Goal: Task Accomplishment & Management: Use online tool/utility

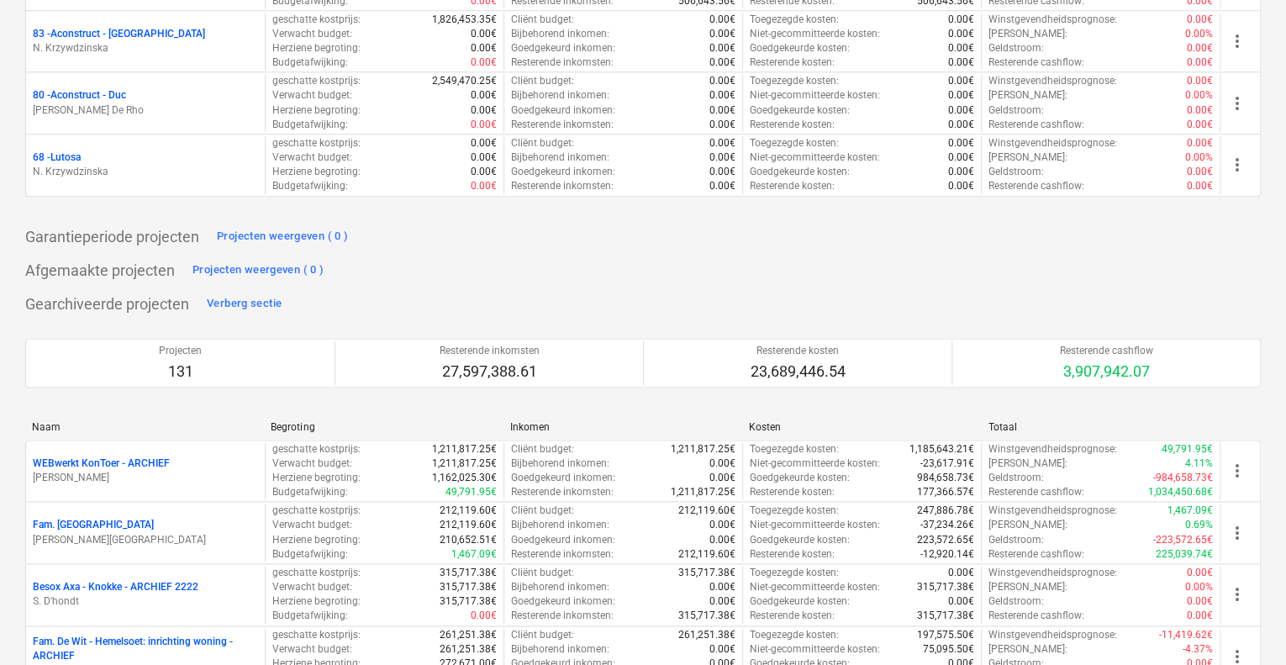
scroll to position [3784, 0]
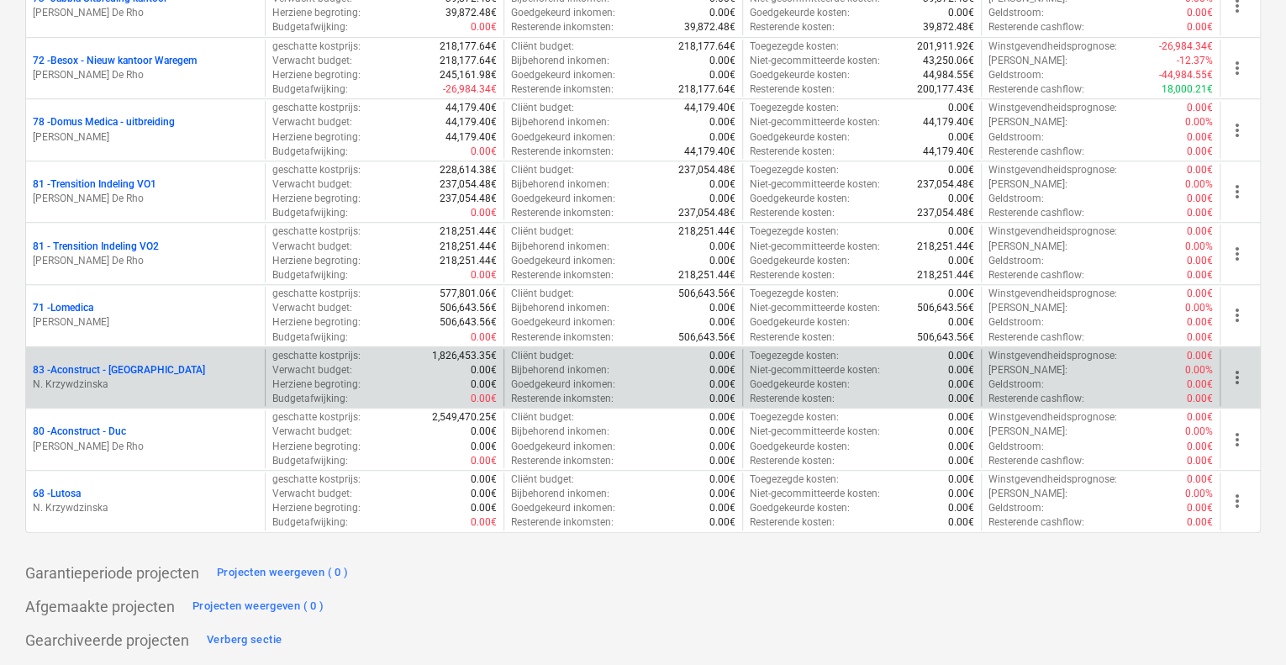
click at [148, 363] on div "83 - Aconstruct - [GEOGRAPHIC_DATA]" at bounding box center [145, 370] width 225 height 14
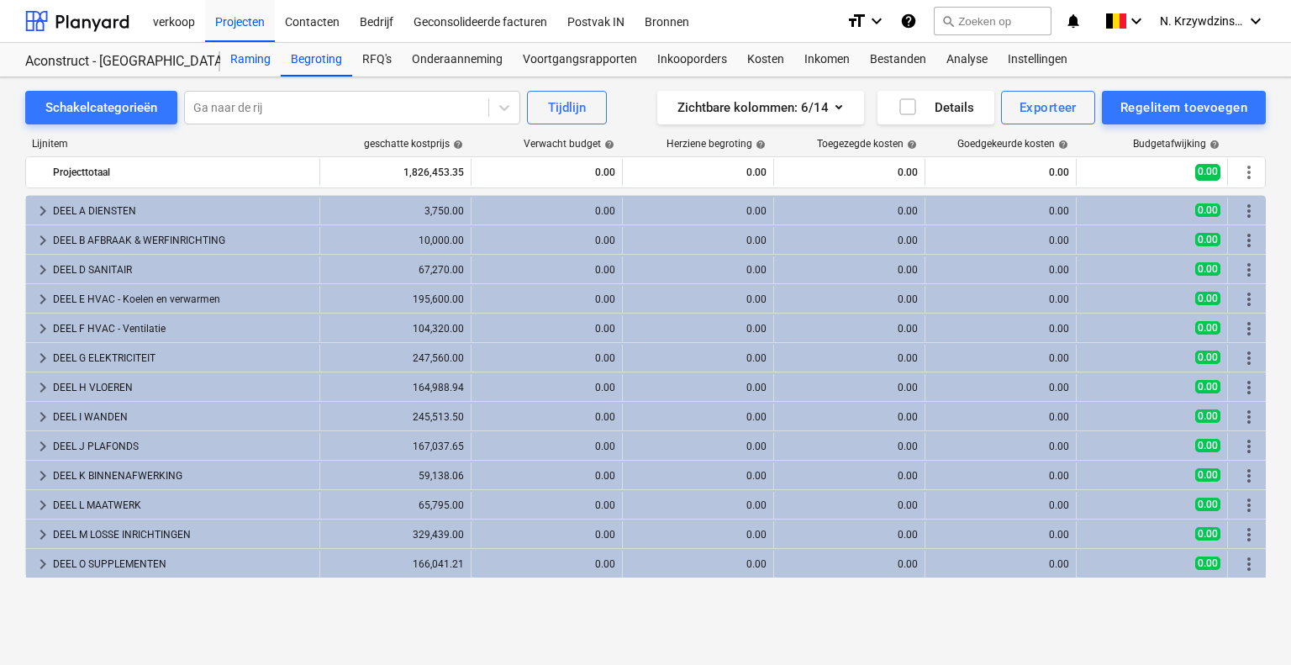
click at [245, 57] on div "Raming" at bounding box center [250, 60] width 61 height 34
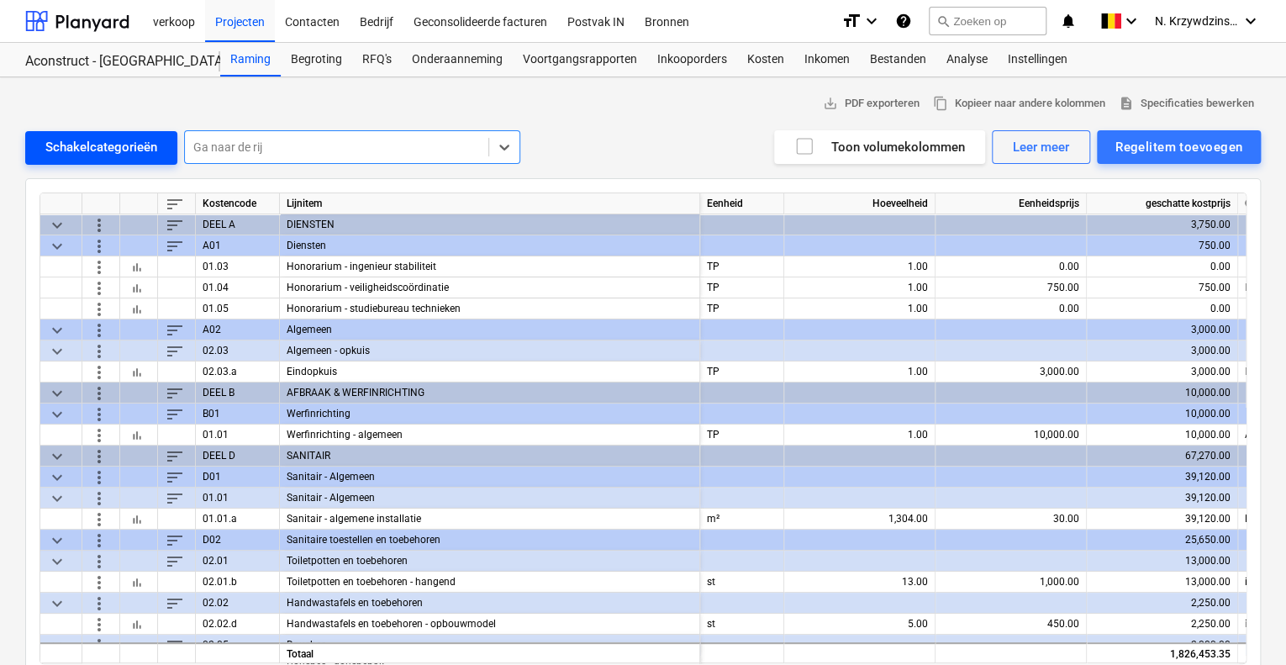
click at [121, 145] on div "Schakelcategorieën" at bounding box center [101, 147] width 112 height 22
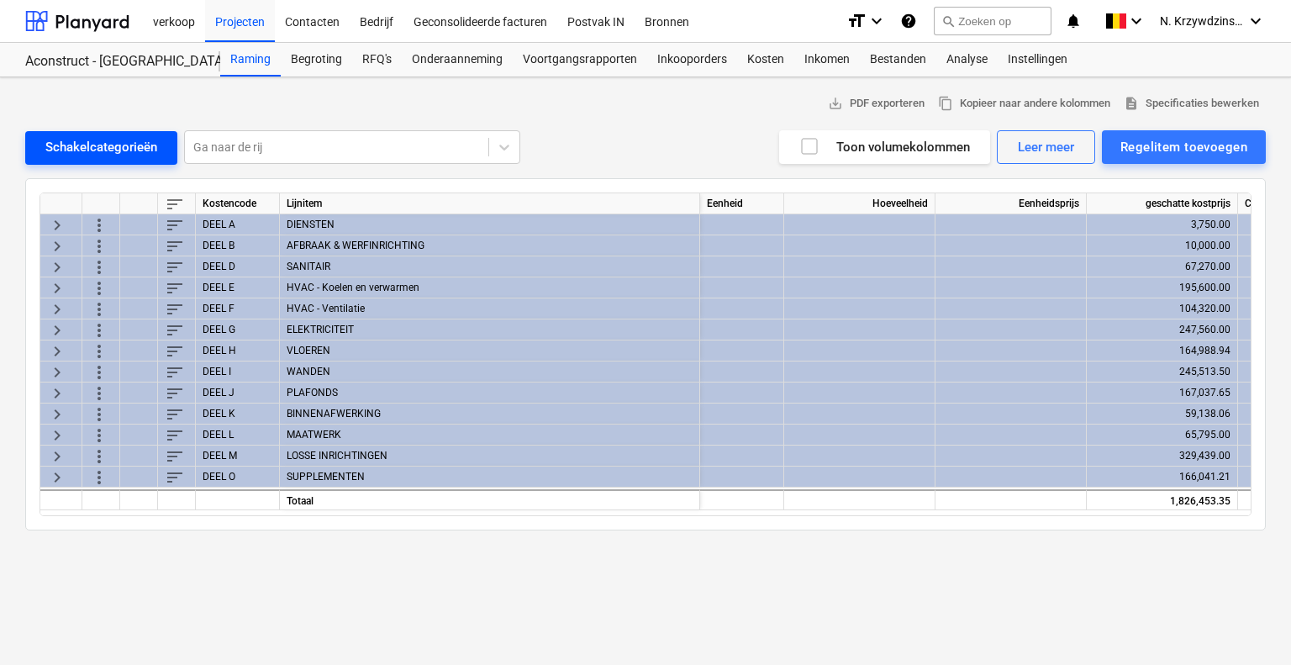
click at [121, 145] on div "Schakelcategorieën" at bounding box center [101, 147] width 112 height 22
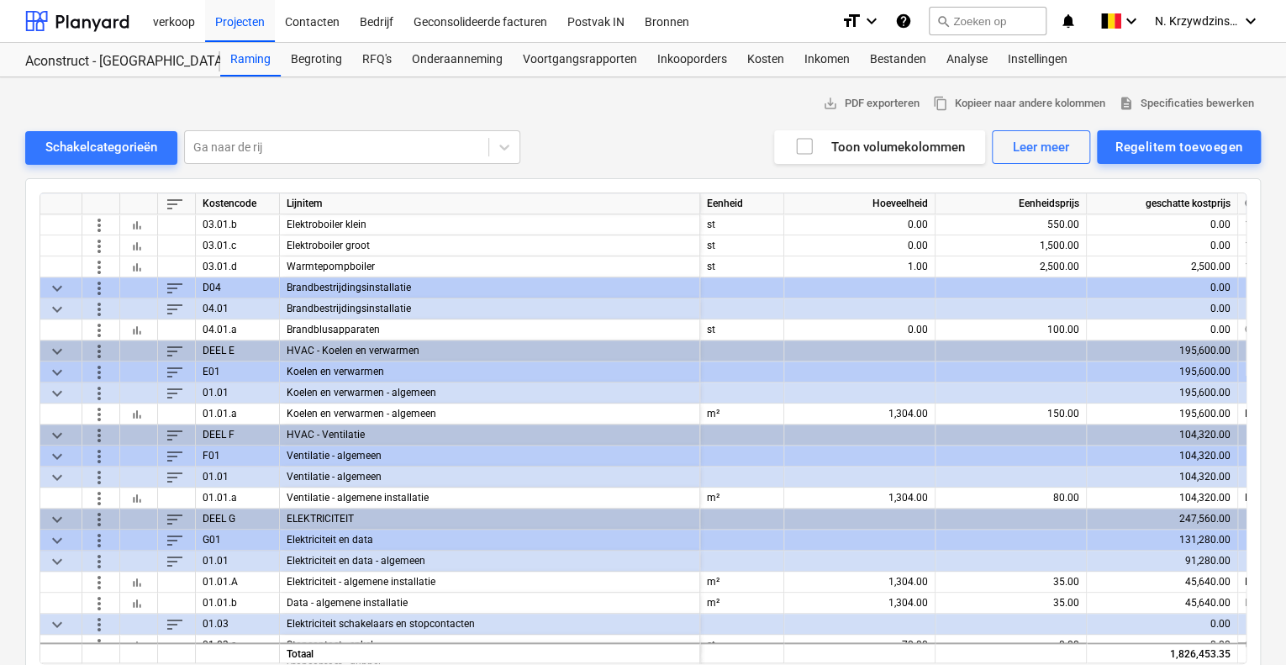
scroll to position [673, 0]
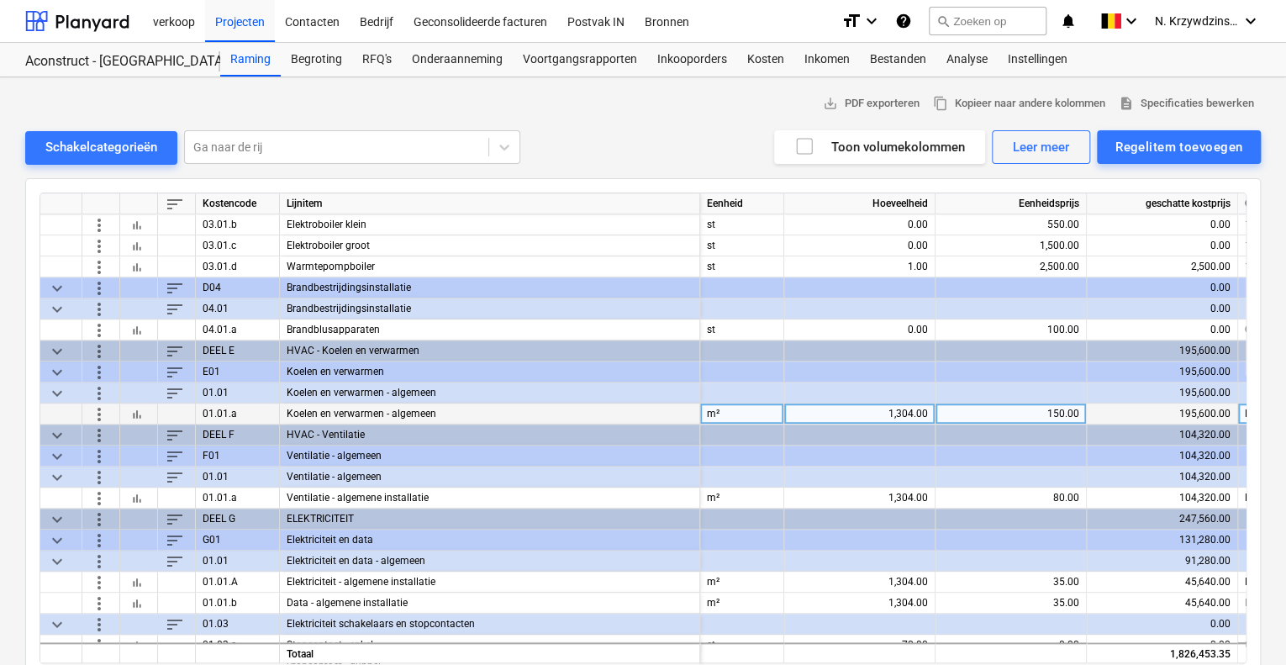
click at [1048, 412] on div "150.00" at bounding box center [1011, 414] width 137 height 21
type input "175"
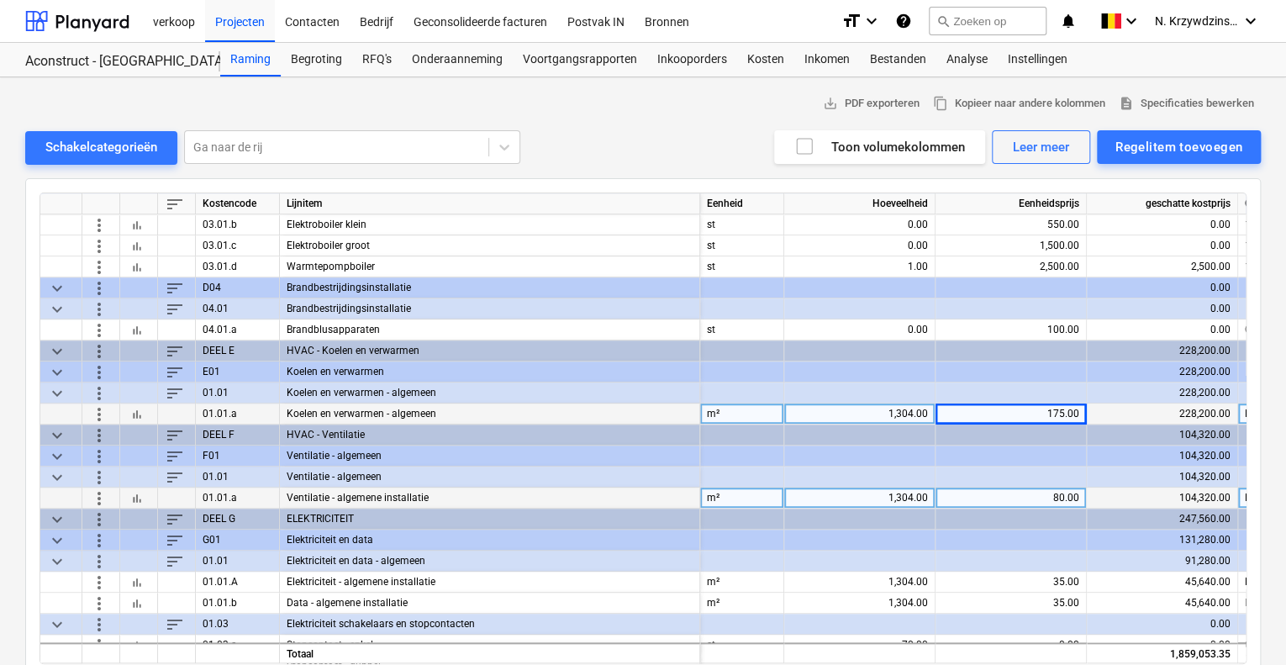
click at [1060, 497] on div "80.00" at bounding box center [1011, 498] width 137 height 21
type input "150"
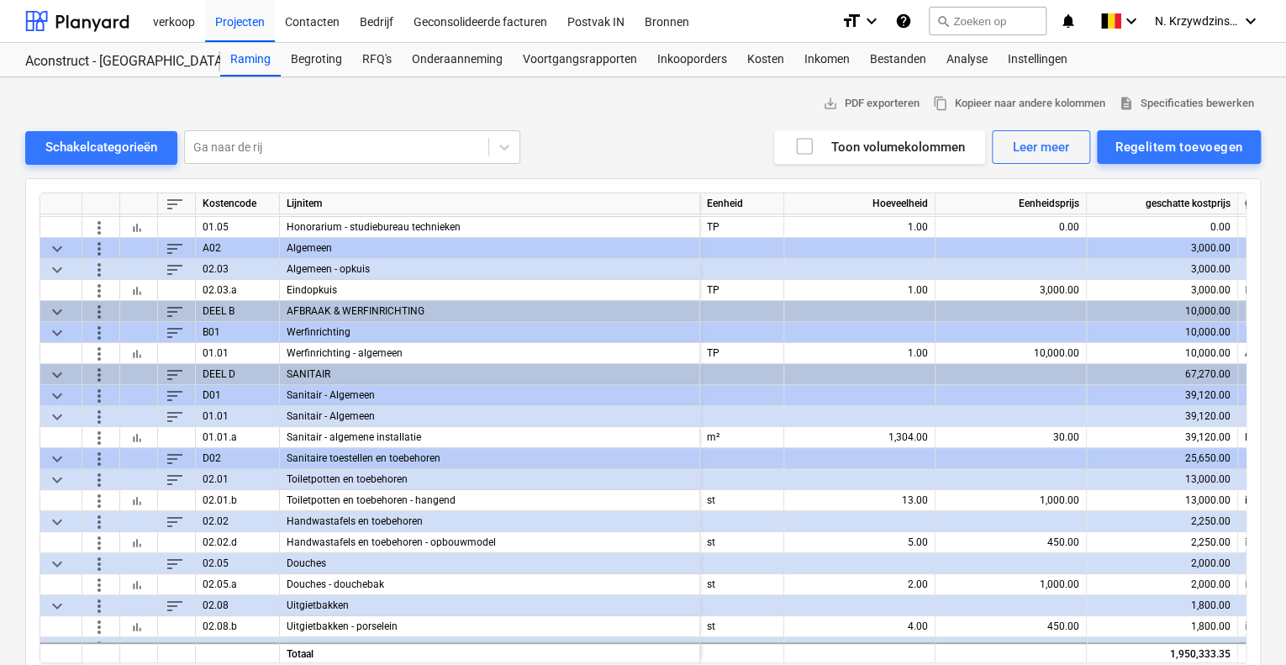
scroll to position [84, 0]
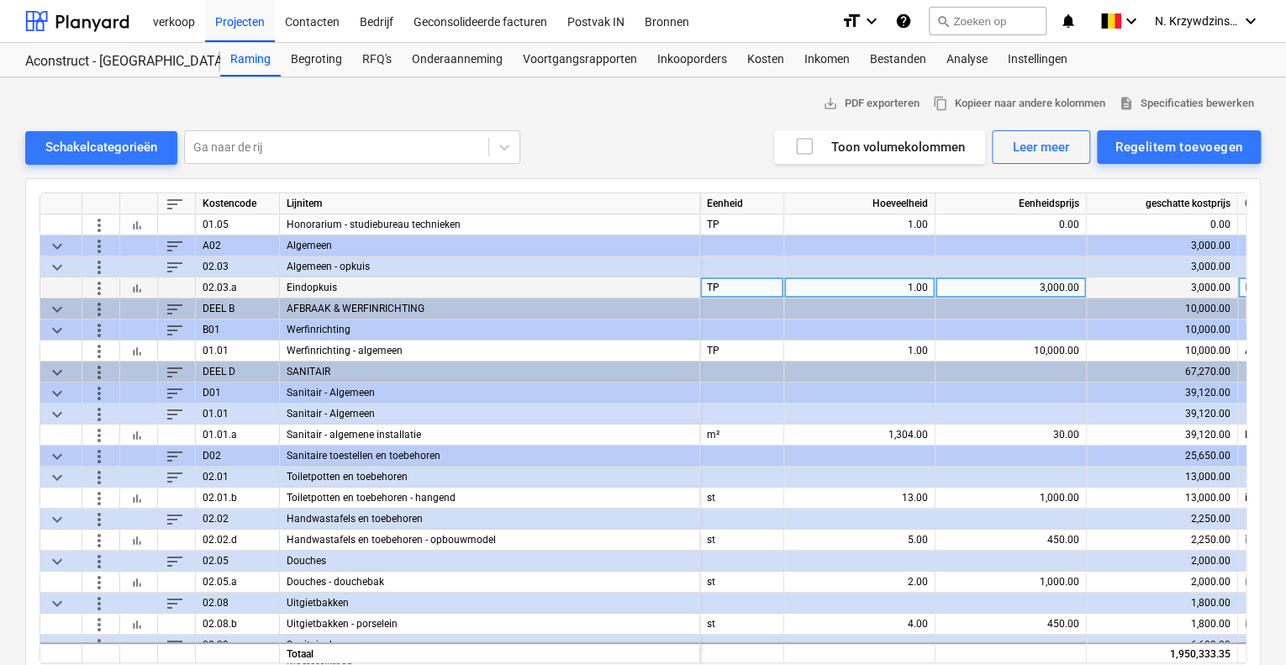
click at [1030, 288] on div "3,000.00" at bounding box center [1011, 287] width 137 height 21
type input "10000"
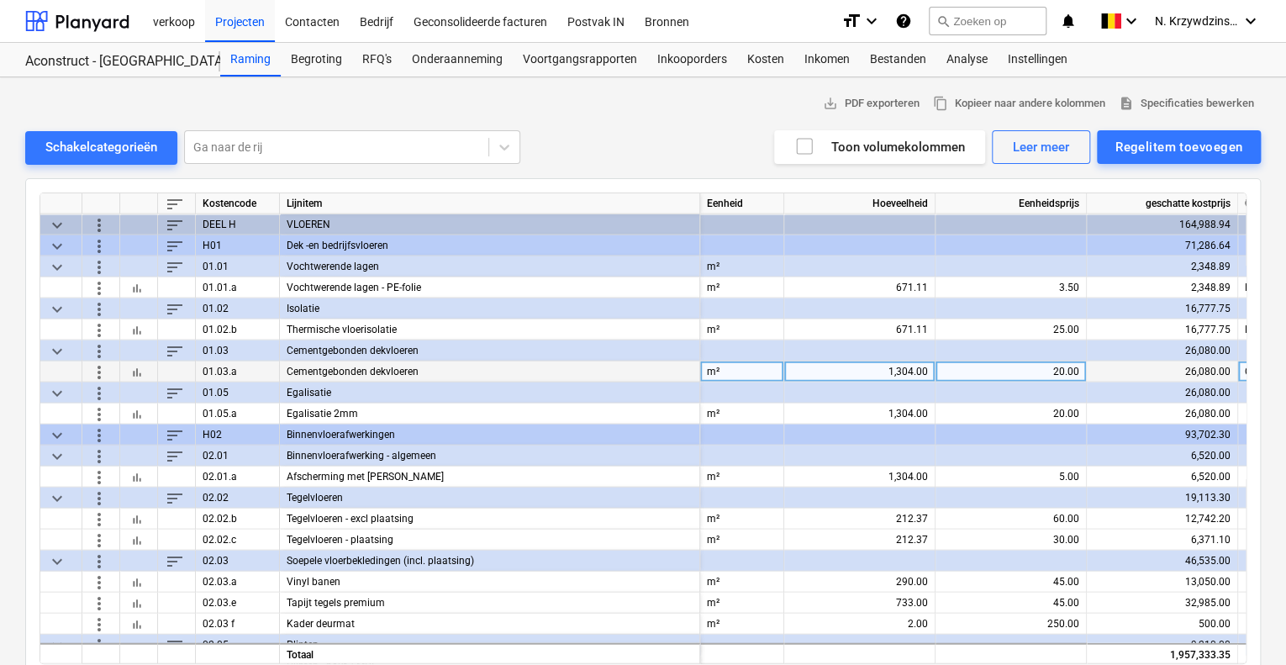
scroll to position [1934, 0]
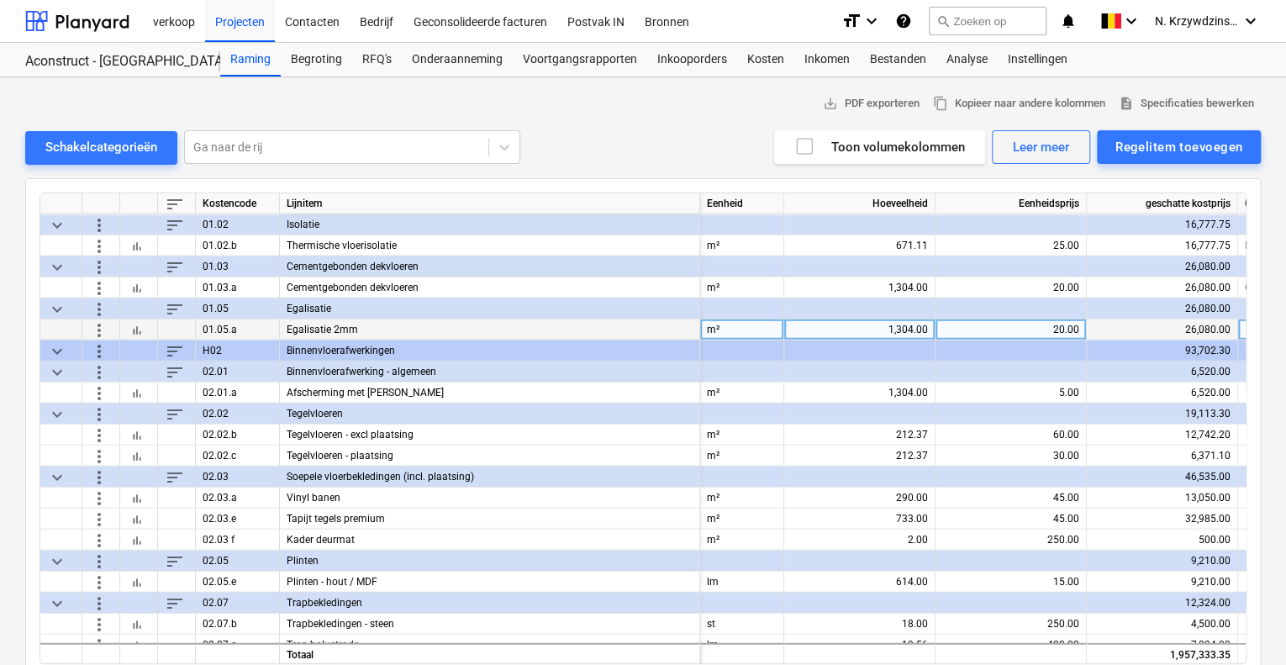
click at [1048, 330] on div "20.00" at bounding box center [1011, 330] width 137 height 21
type input "10"
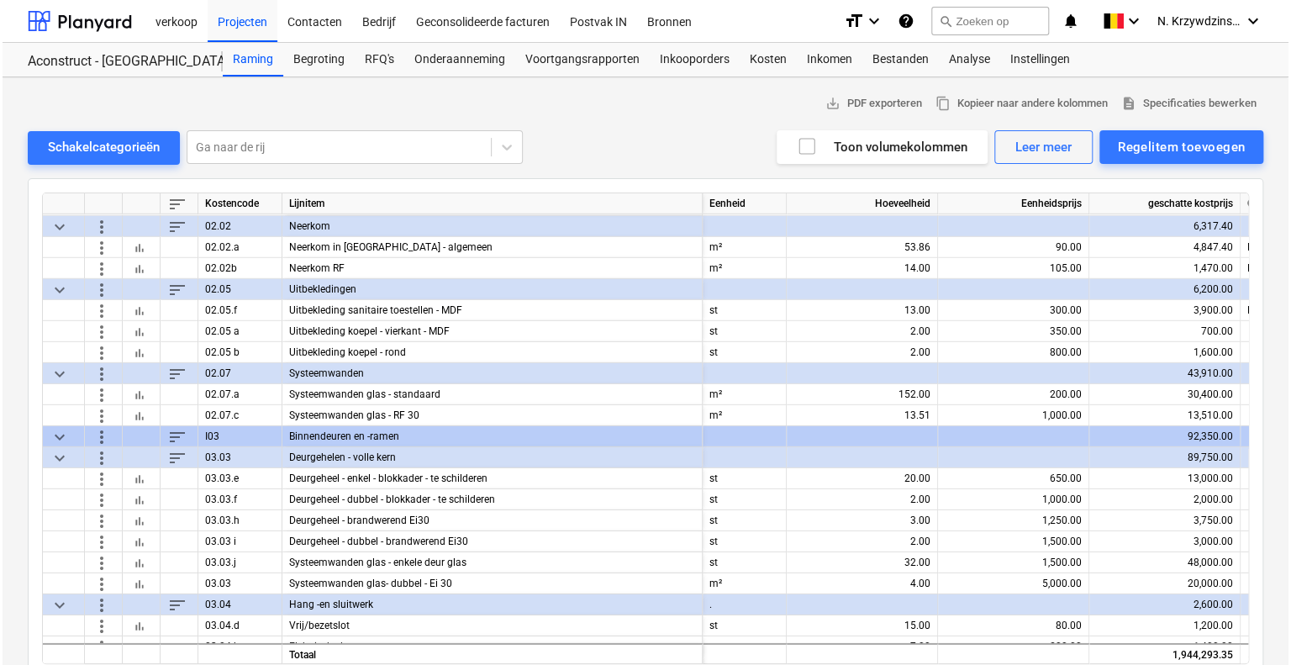
scroll to position [2522, 0]
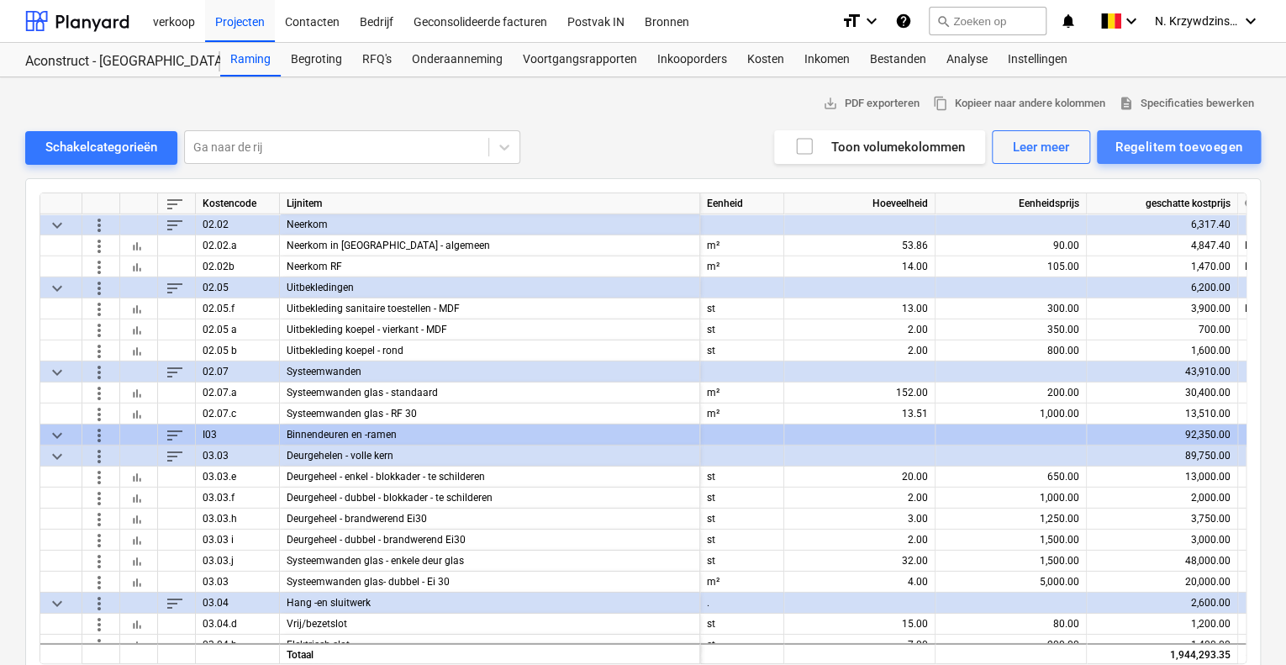
click at [1146, 144] on div "Regelitem toevoegen" at bounding box center [1179, 147] width 127 height 22
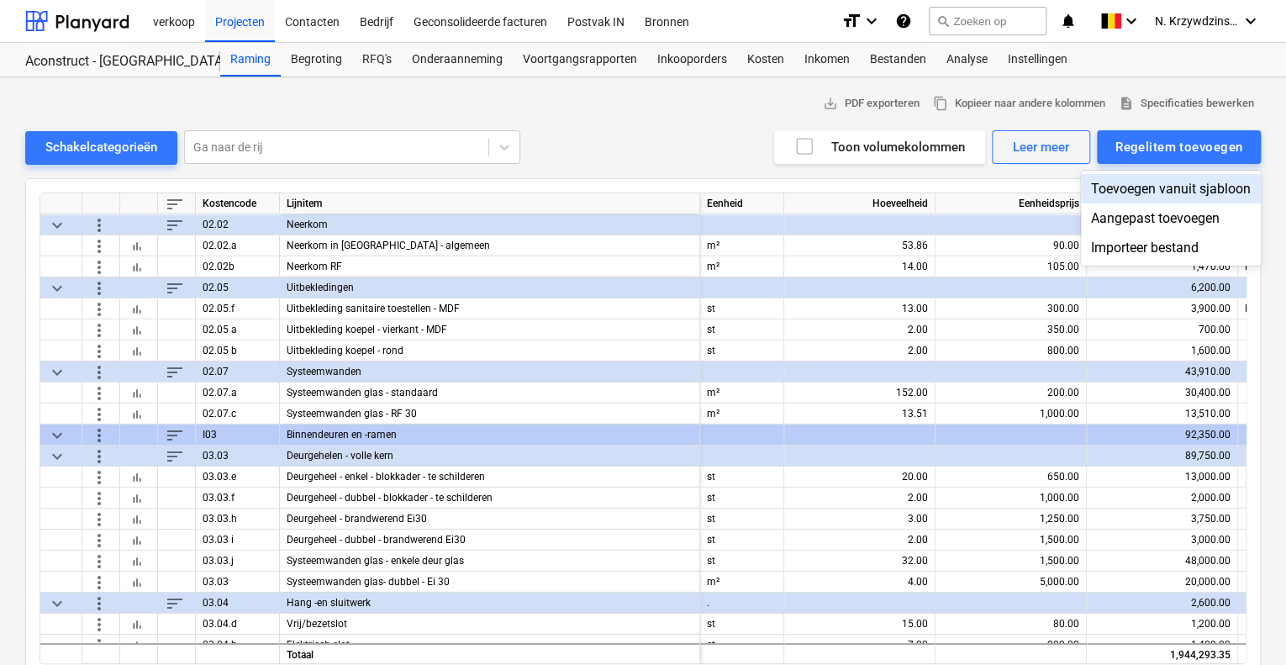
click at [1154, 181] on div "Toevoegen vanuit sjabloon" at bounding box center [1171, 188] width 180 height 29
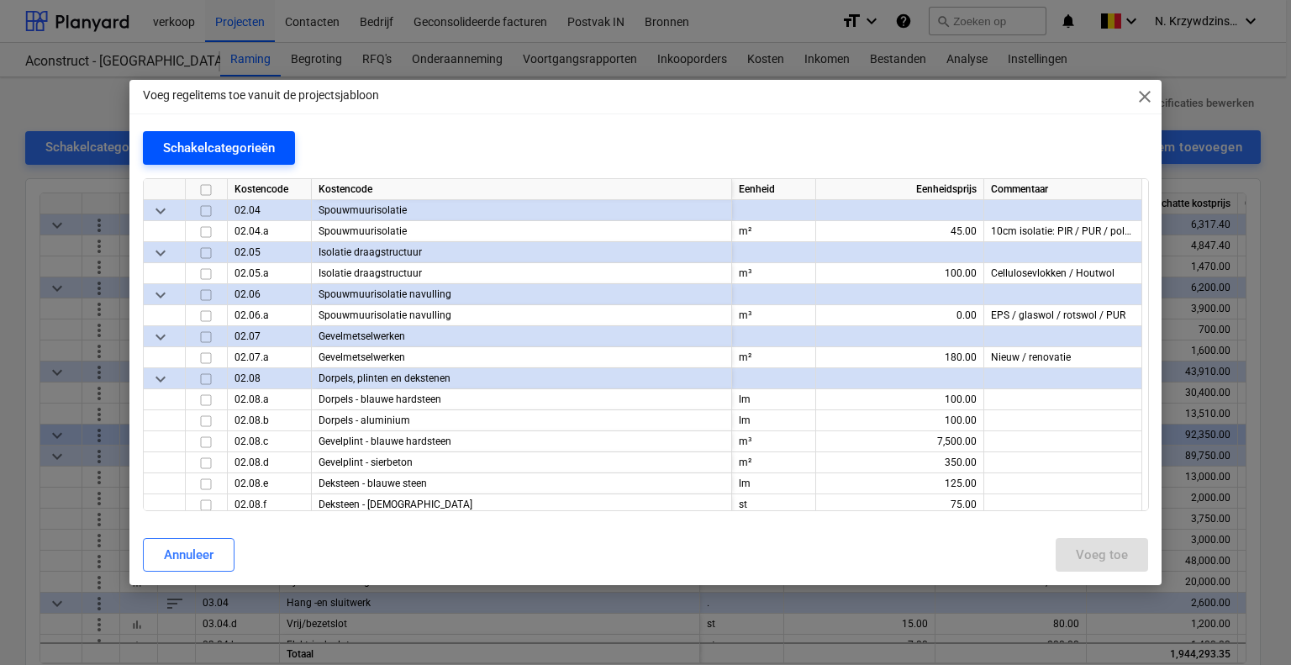
click at [272, 141] on div "Schakelcategorieën" at bounding box center [219, 148] width 112 height 22
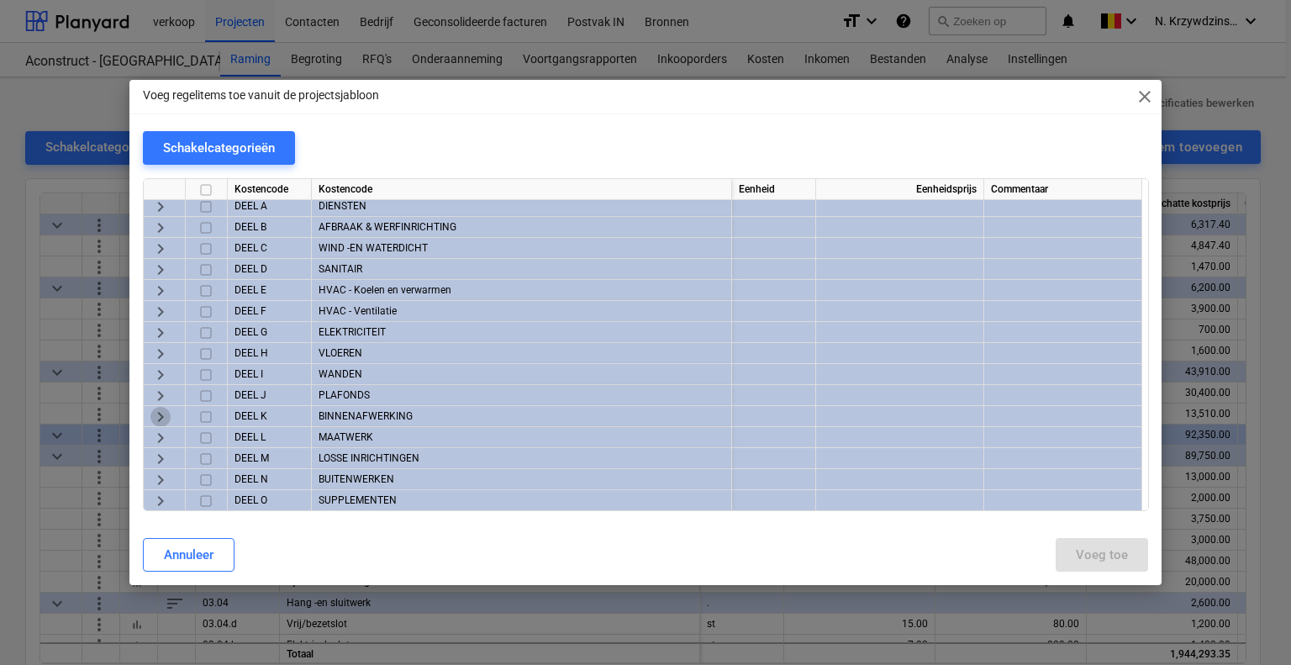
click at [164, 415] on span "keyboard_arrow_right" at bounding box center [161, 417] width 20 height 20
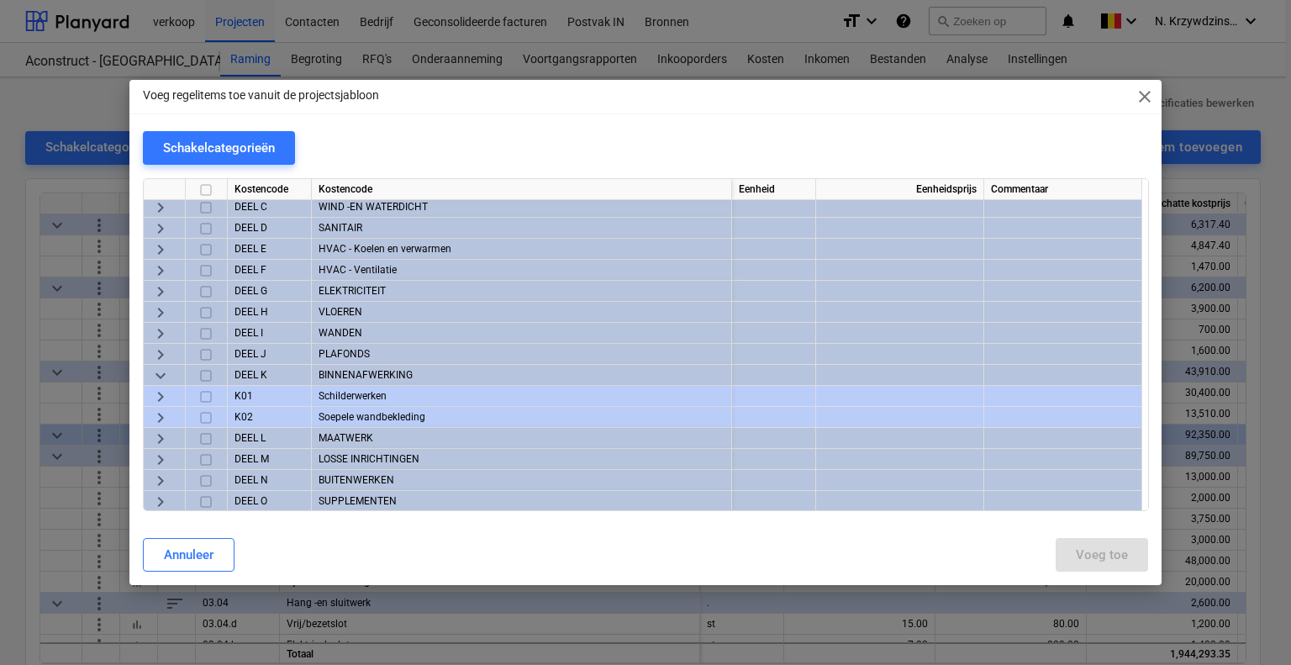
scroll to position [47, 0]
click at [153, 372] on span "keyboard_arrow_down" at bounding box center [161, 374] width 20 height 20
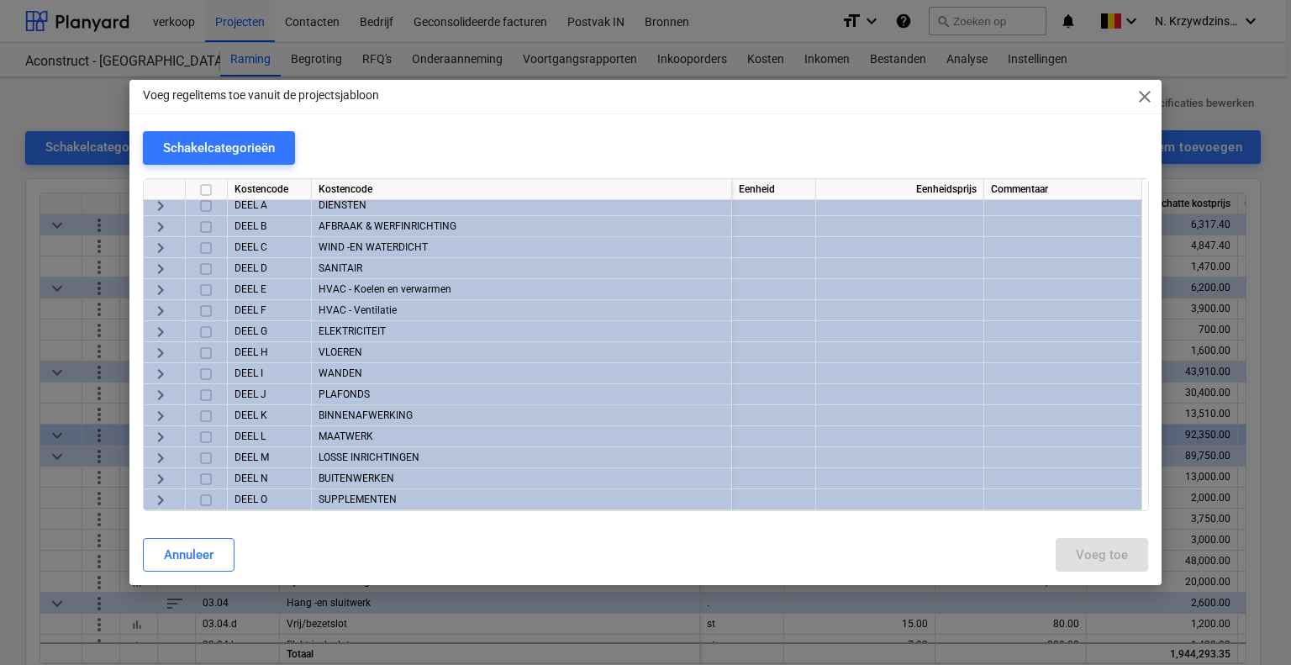
scroll to position [4, 0]
click at [155, 362] on span "keyboard_arrow_right" at bounding box center [161, 354] width 20 height 20
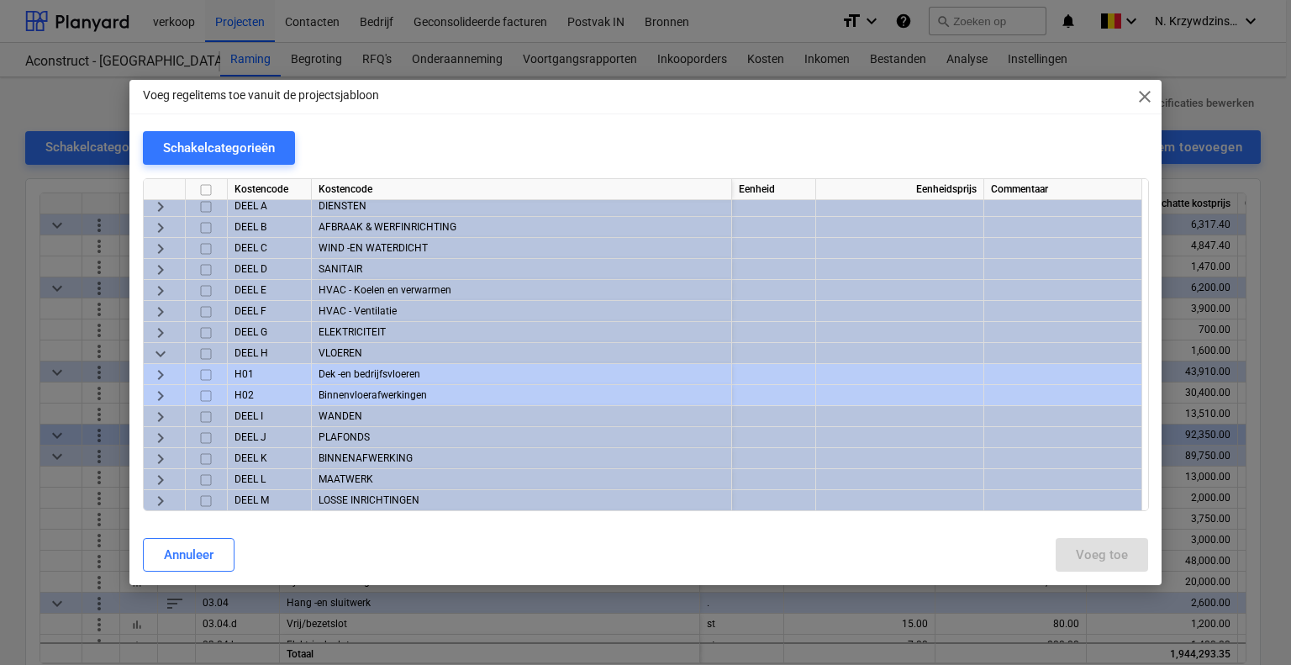
click at [156, 353] on span "keyboard_arrow_down" at bounding box center [161, 354] width 20 height 20
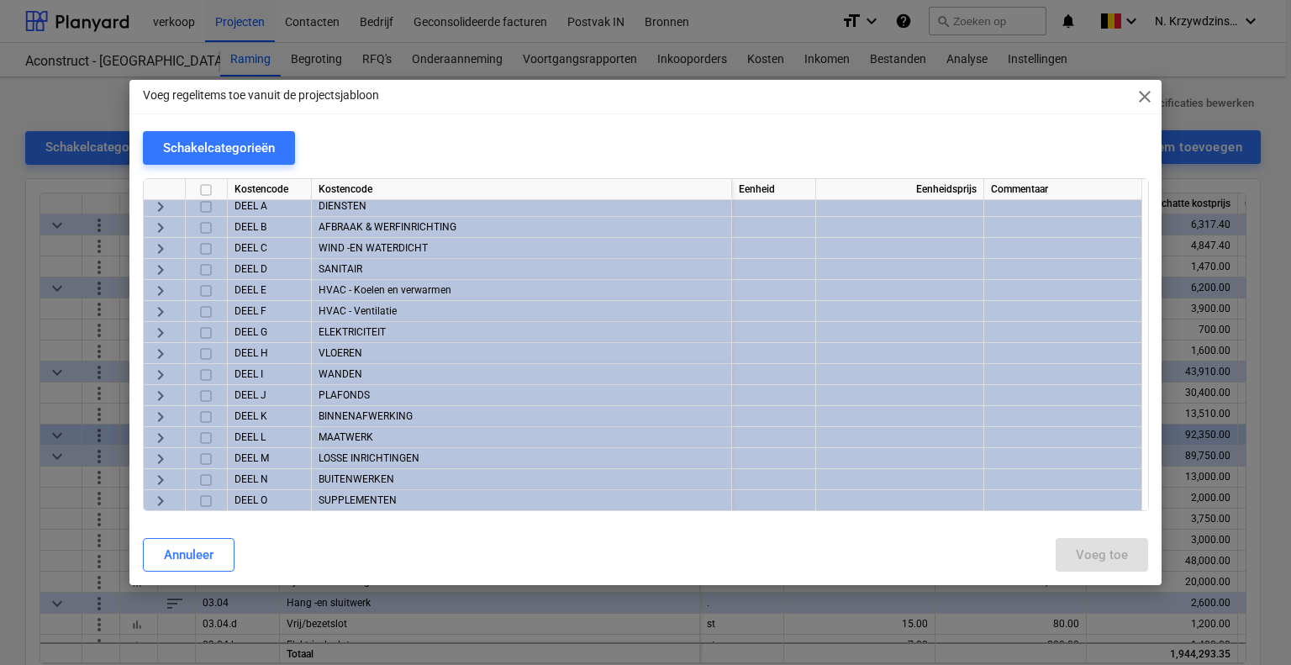
click at [154, 376] on span "keyboard_arrow_right" at bounding box center [161, 375] width 20 height 20
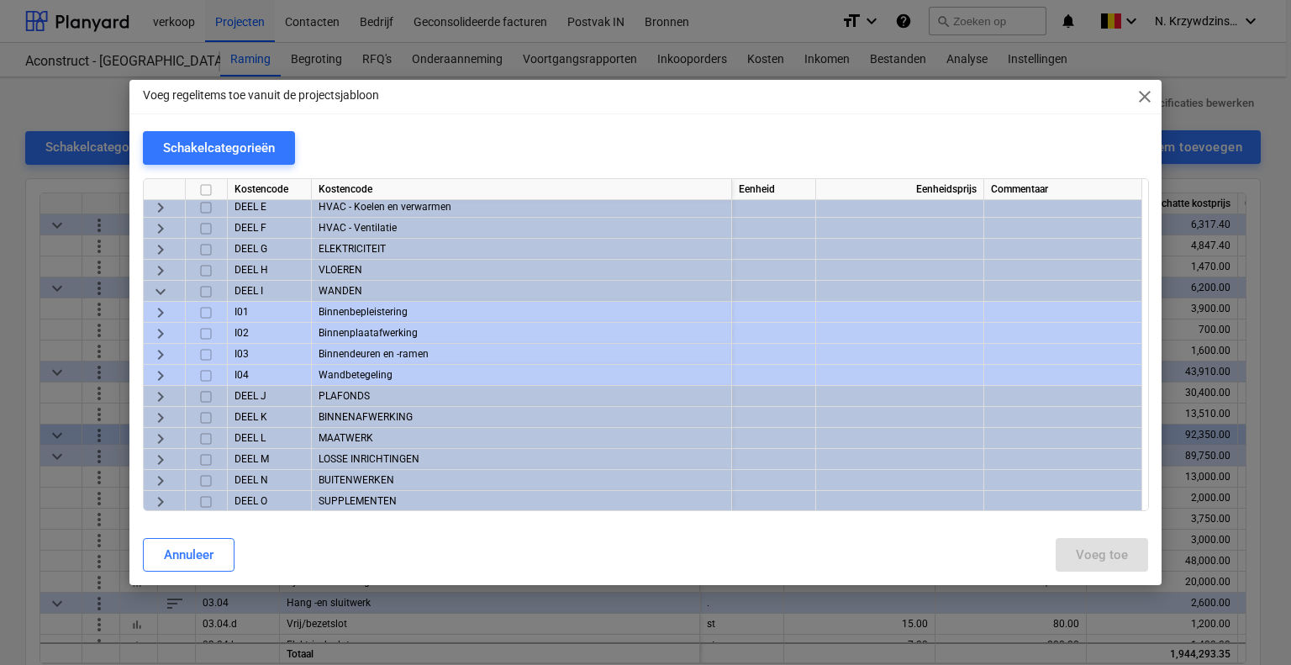
scroll to position [88, 0]
click at [156, 312] on span "keyboard_arrow_right" at bounding box center [161, 312] width 20 height 20
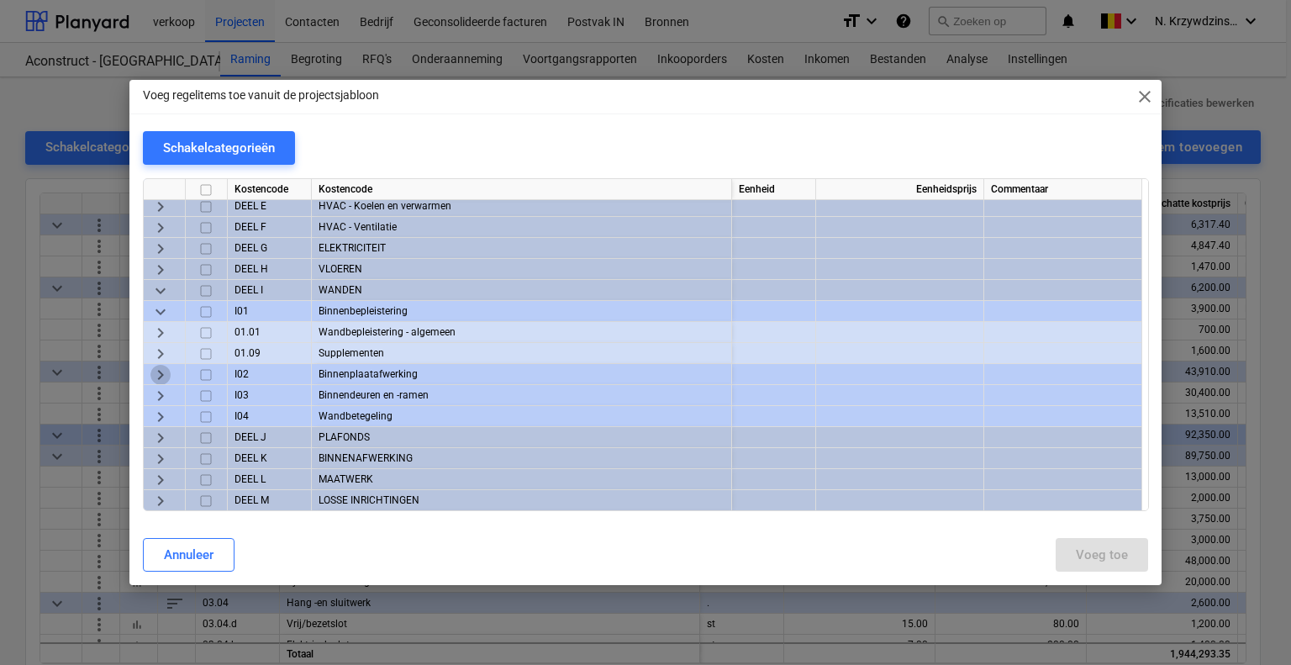
click at [156, 370] on span "keyboard_arrow_right" at bounding box center [161, 375] width 20 height 20
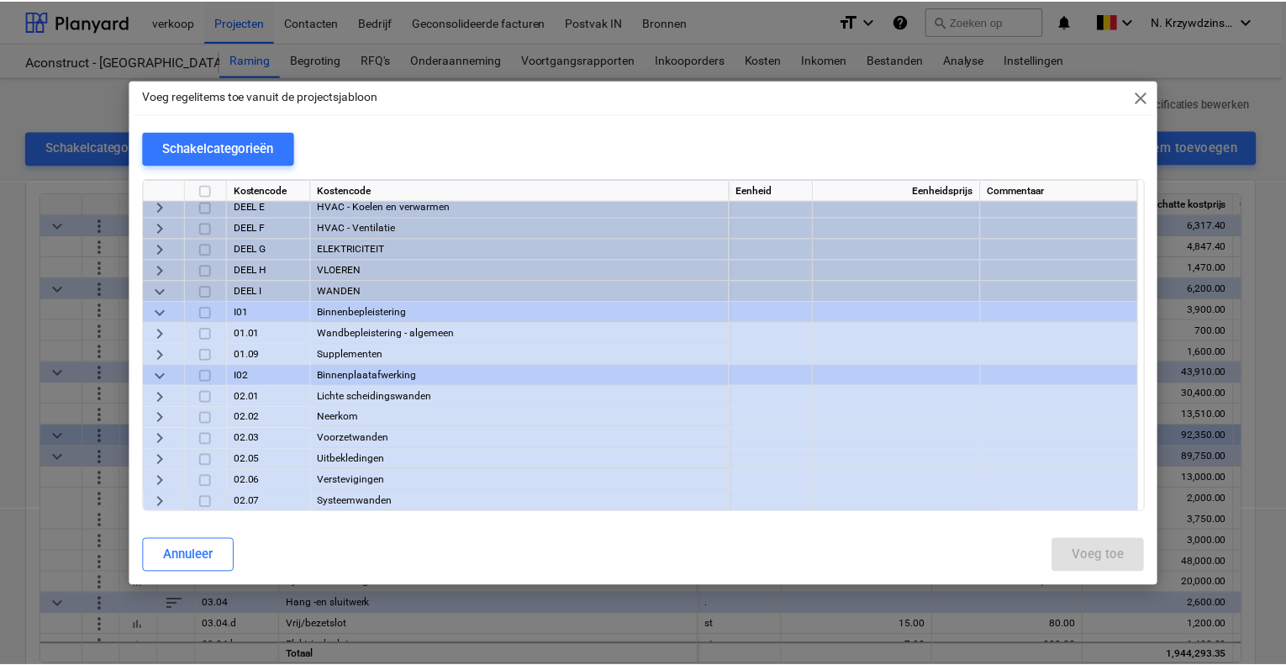
scroll to position [172, 0]
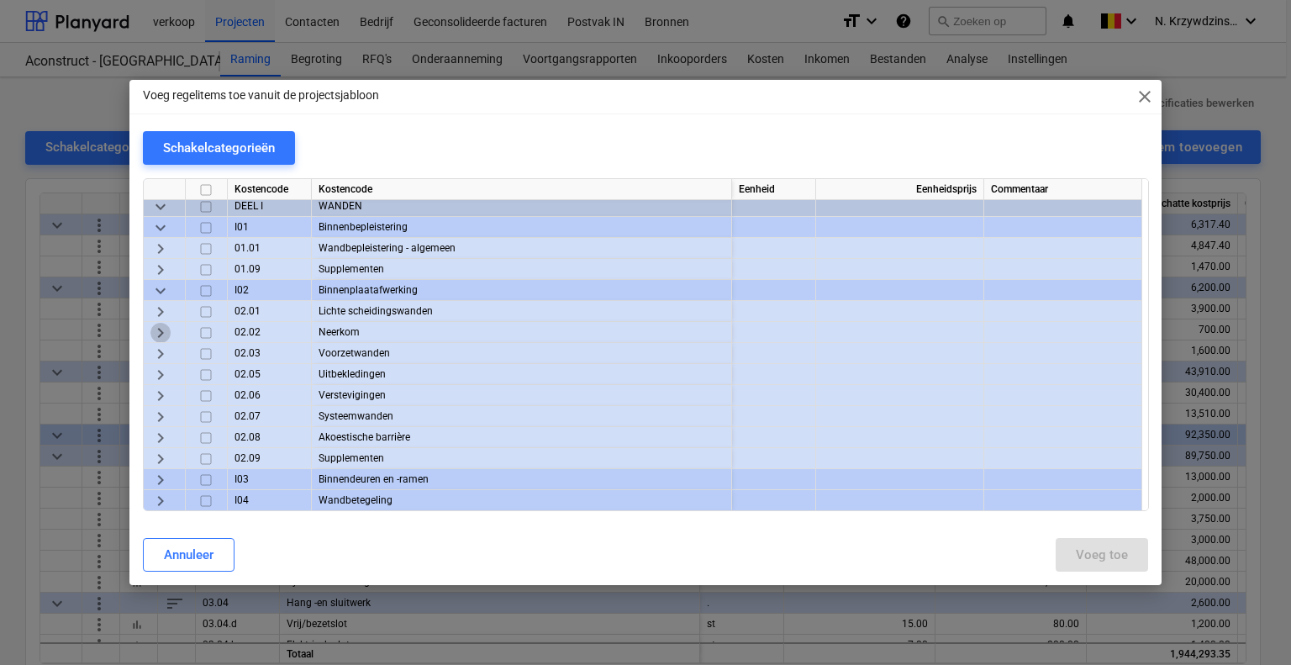
click at [157, 334] on span "keyboard_arrow_right" at bounding box center [161, 333] width 20 height 20
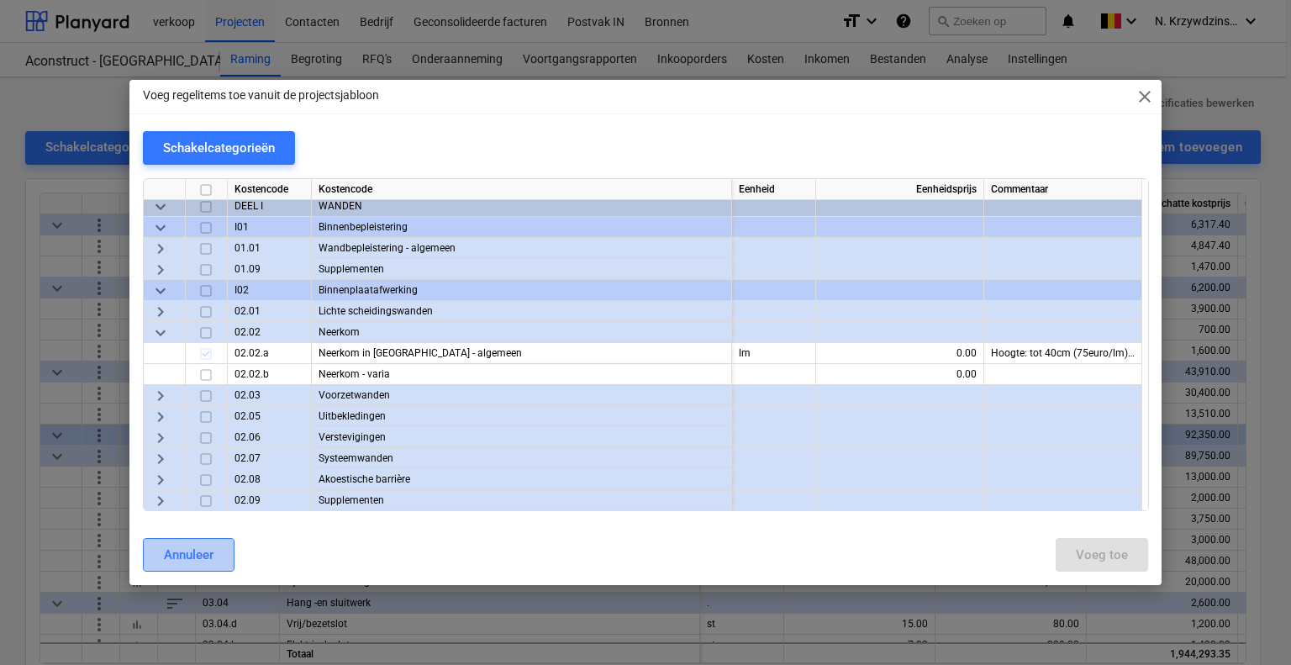
click at [208, 546] on div "Annuleer" at bounding box center [189, 555] width 50 height 22
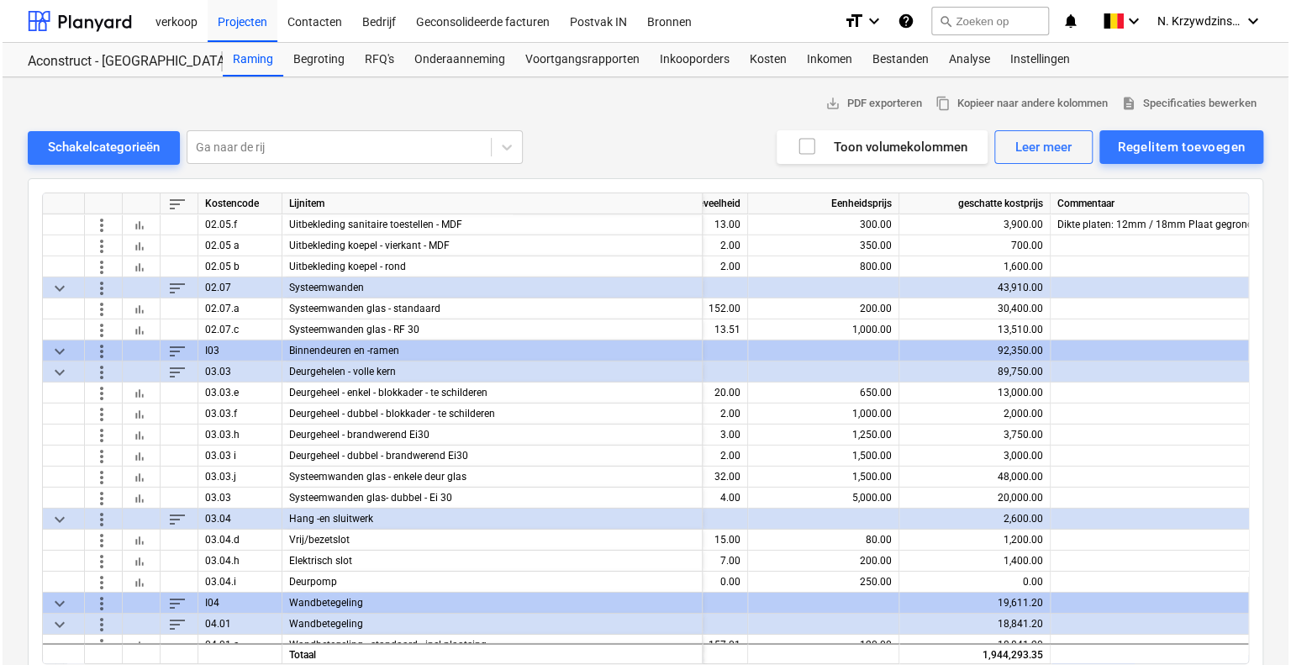
scroll to position [2607, 201]
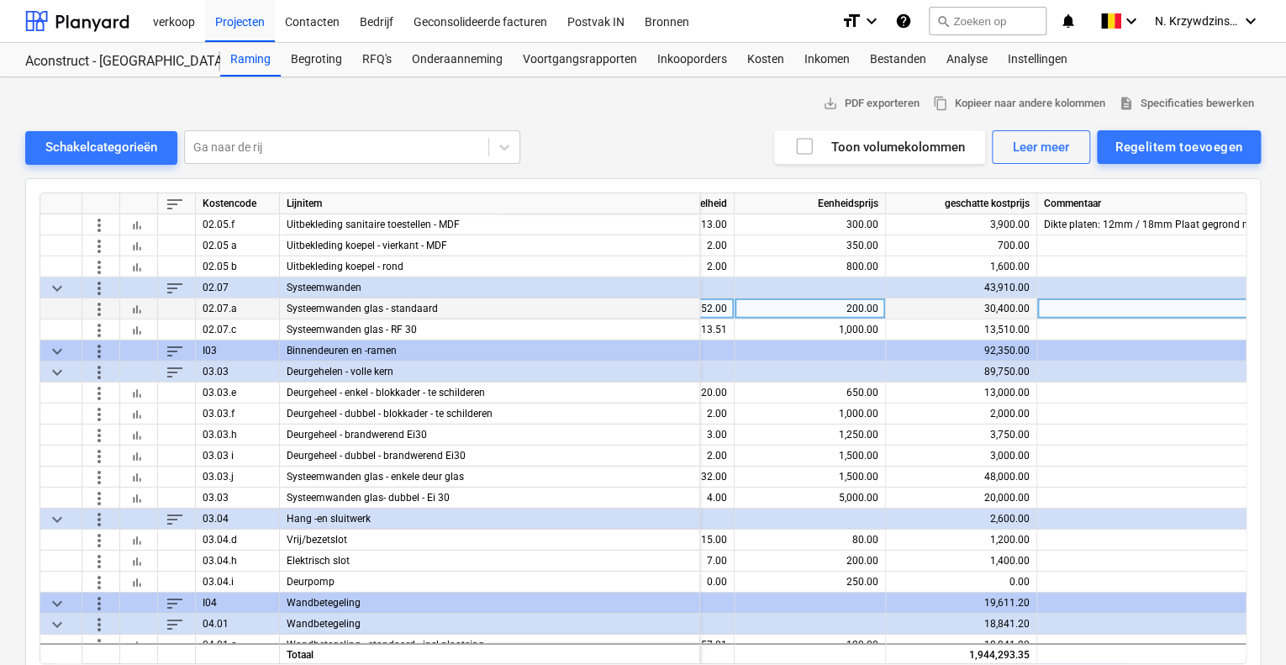
click at [1049, 306] on div at bounding box center [1164, 308] width 252 height 21
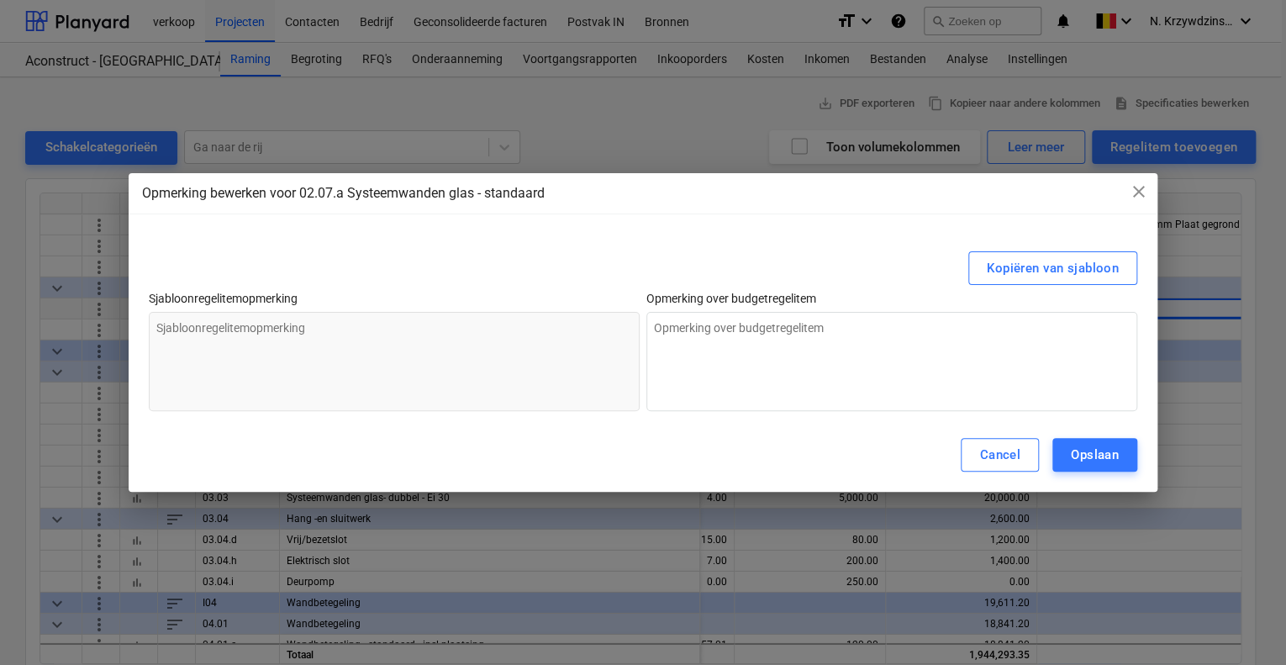
scroll to position [2607, 249]
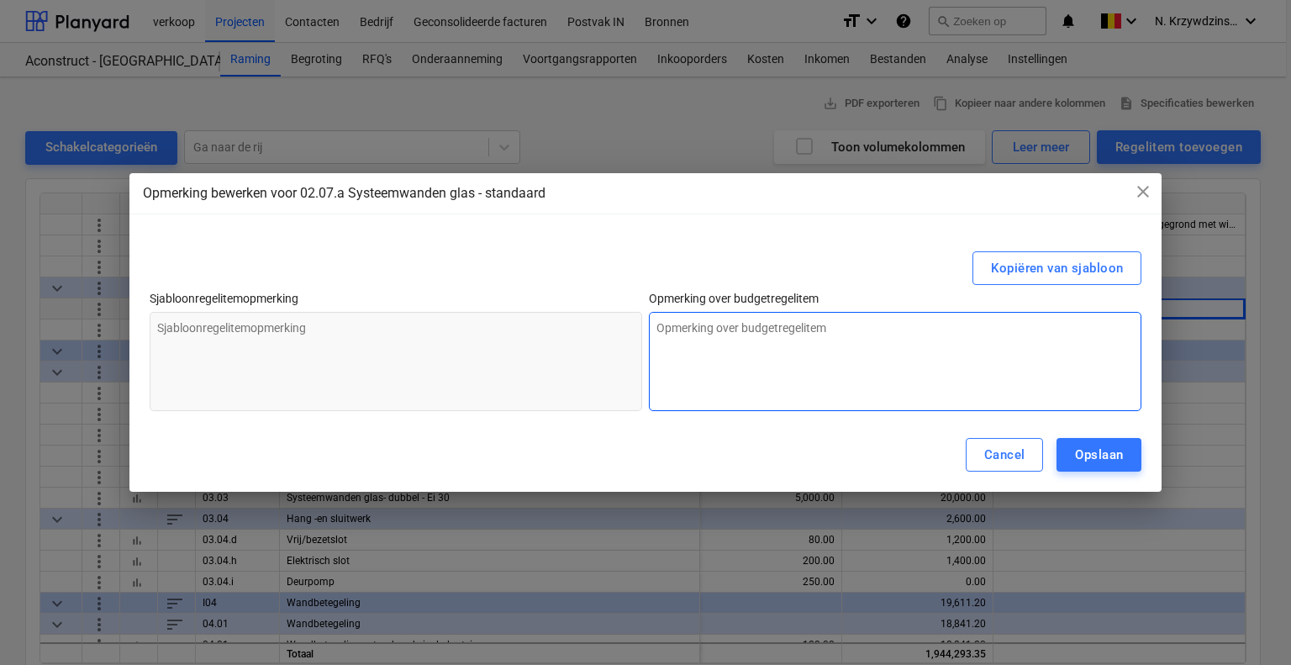
click at [732, 353] on textarea at bounding box center [895, 361] width 493 height 99
type textarea "E"
type textarea "x"
type textarea "En"
type textarea "x"
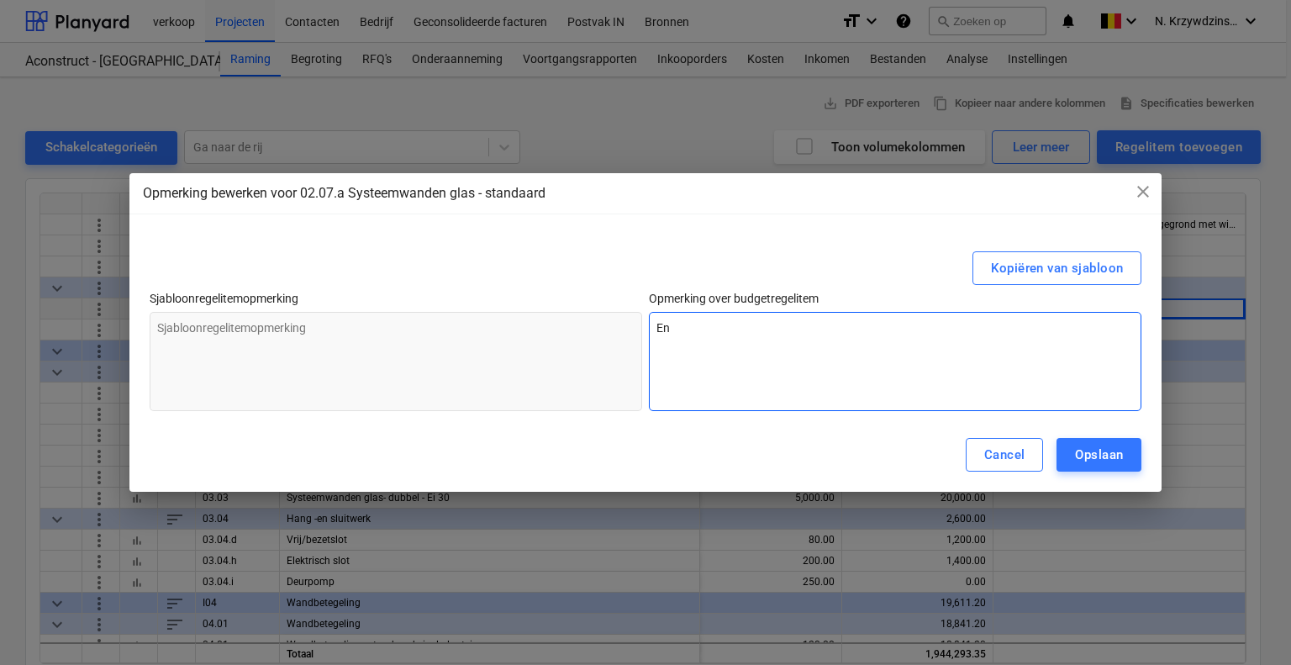
type textarea "Enk"
type textarea "x"
type textarea "Enke"
type textarea "x"
type textarea "Enkel"
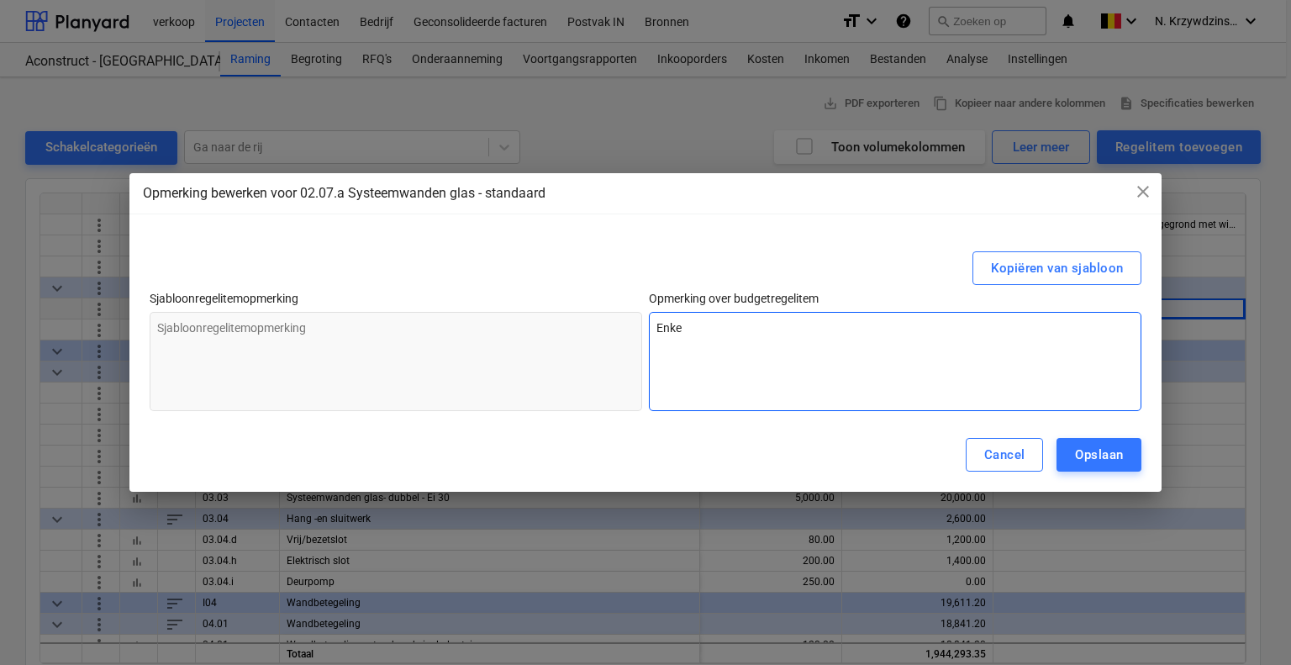
type textarea "x"
type textarea "Enkele"
type textarea "x"
type textarea "Enkele"
type textarea "x"
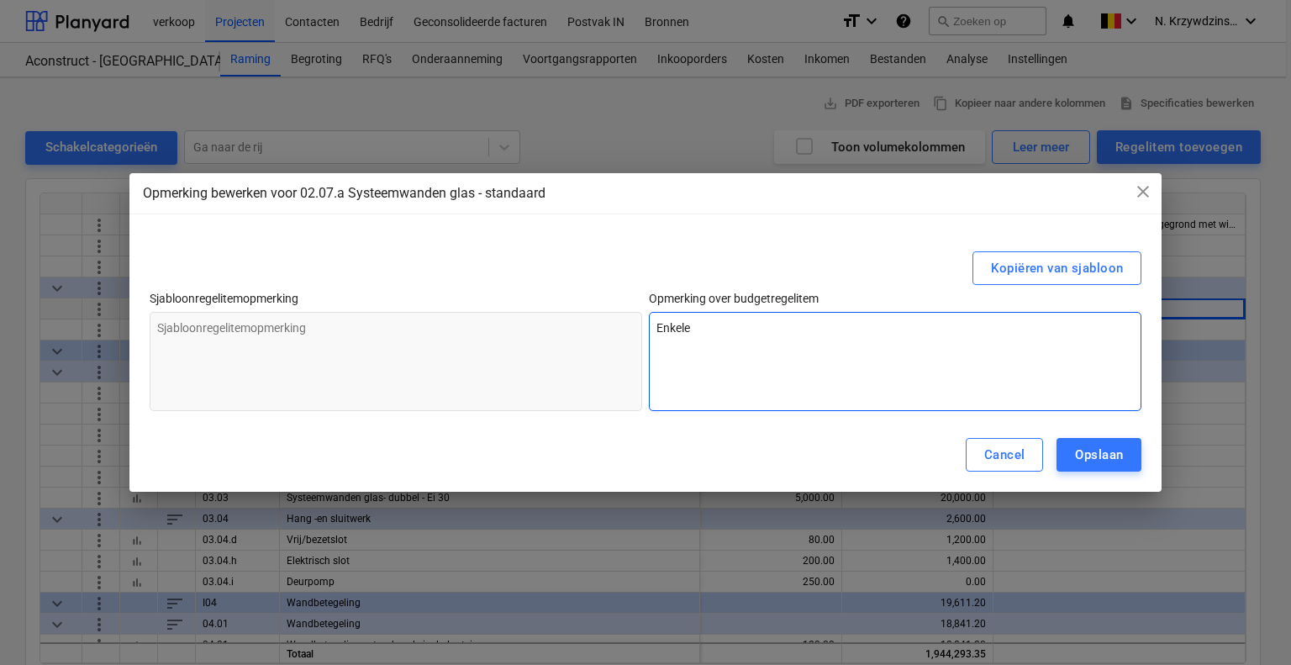
type textarea "Enkele b"
type textarea "x"
type textarea "Enkele be"
type textarea "x"
type textarea "Enkele beg"
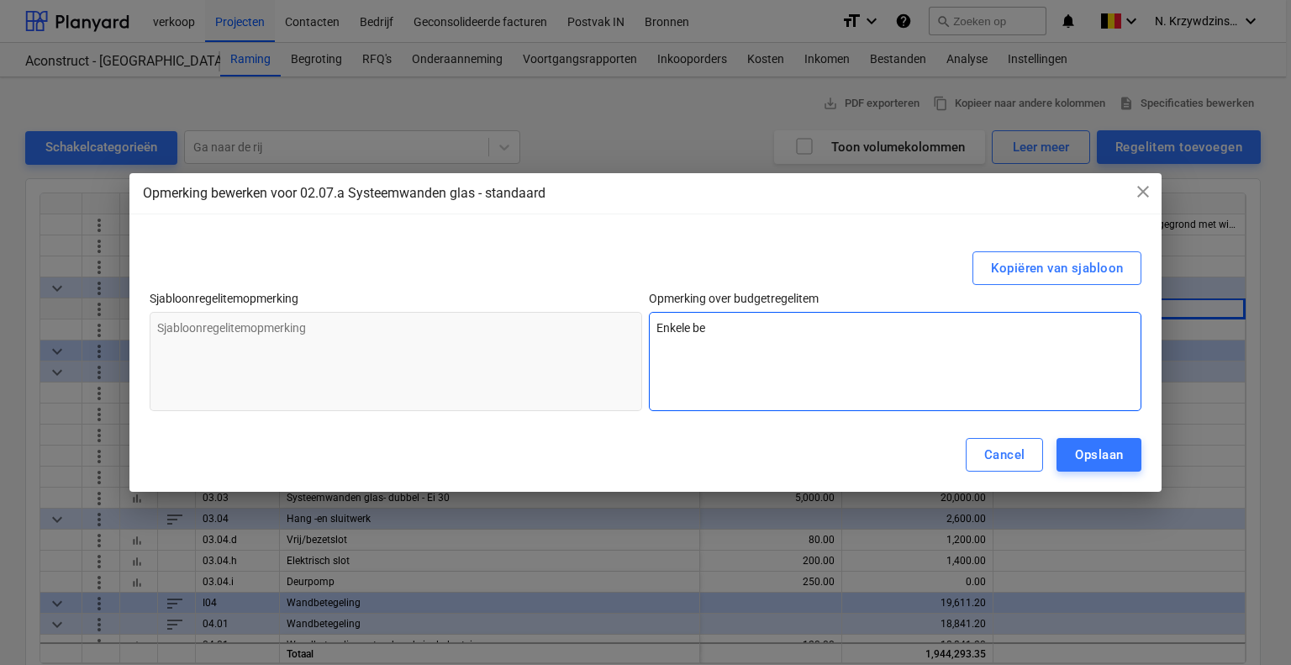
type textarea "x"
type textarea "Enkele begl"
type textarea "x"
type textarea "Enkele begla"
type textarea "x"
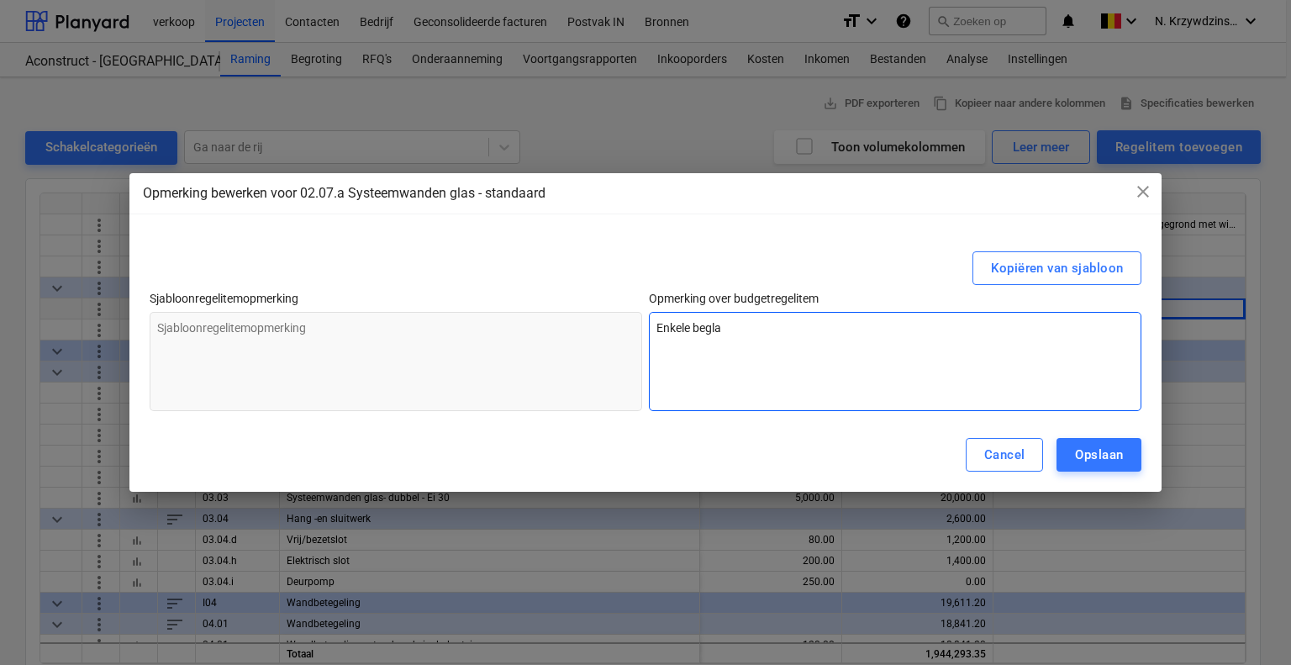
type textarea "Enkele begl"
type textarea "x"
type textarea "Enkele beg"
type textarea "x"
type textarea "Enkele begl"
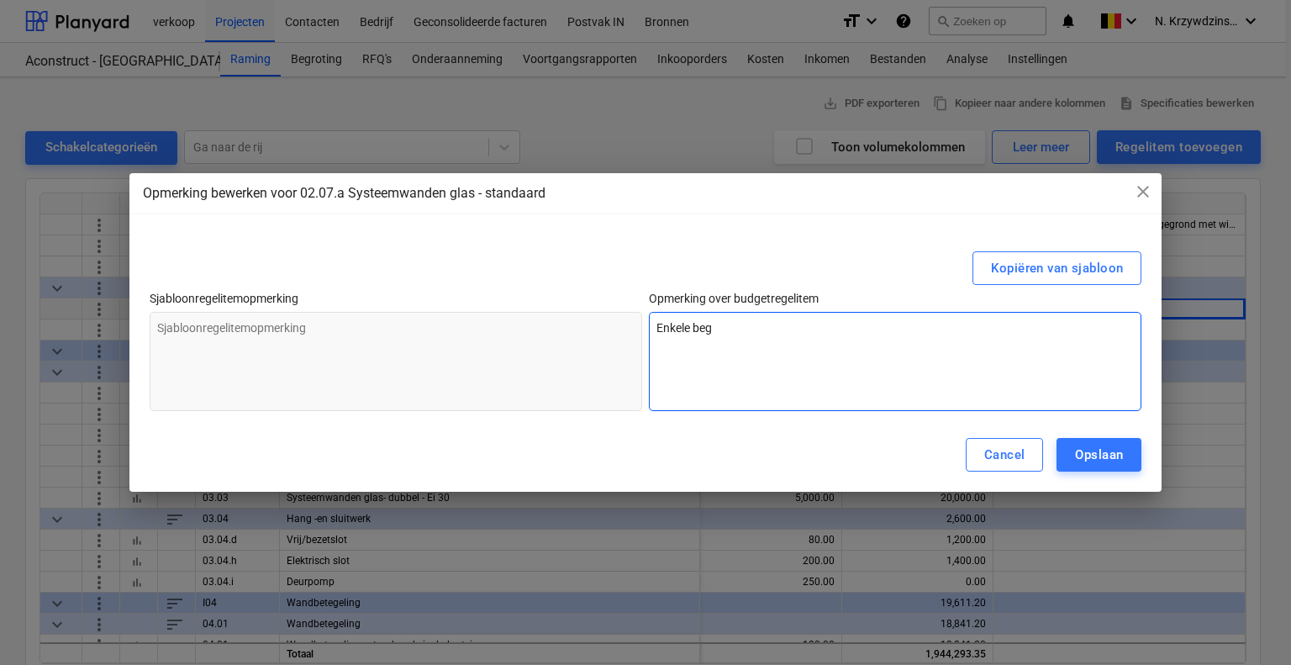
type textarea "x"
type textarea "Enkele begla"
type textarea "x"
type textarea "Enkele beglaz"
type textarea "x"
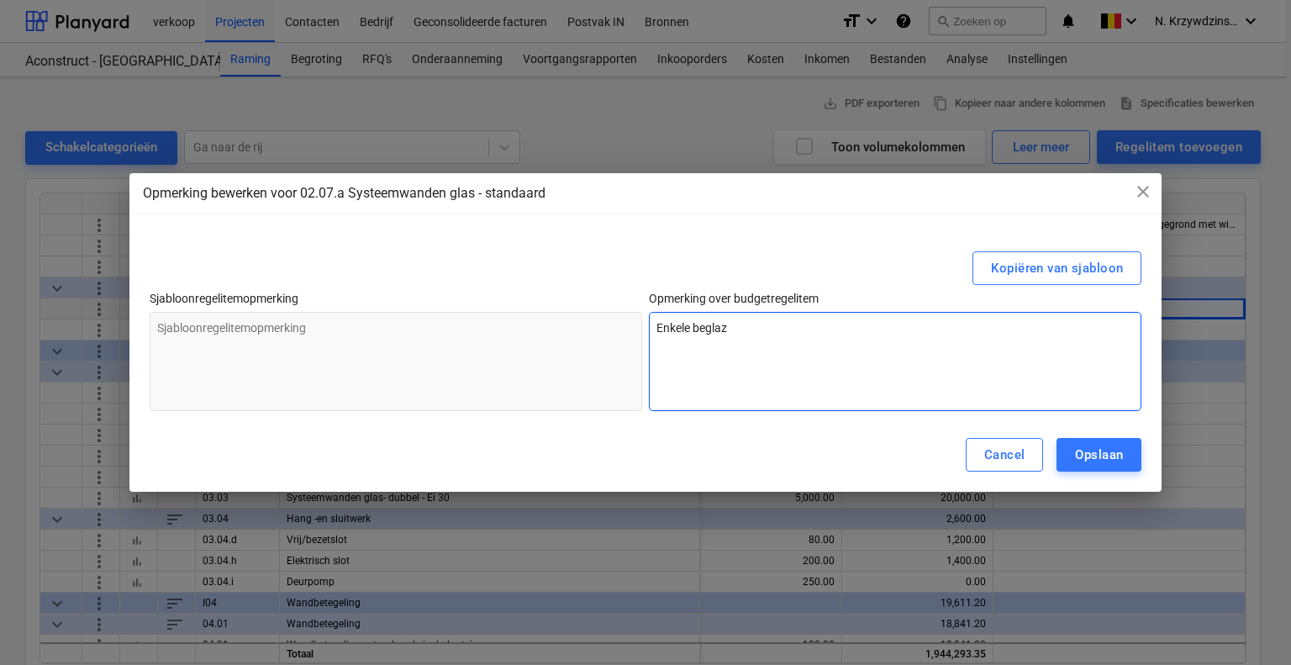
type textarea "Enkele beglazi"
type textarea "x"
type textarea "Enkele beglazin"
type textarea "x"
type textarea "Enkele beglazing"
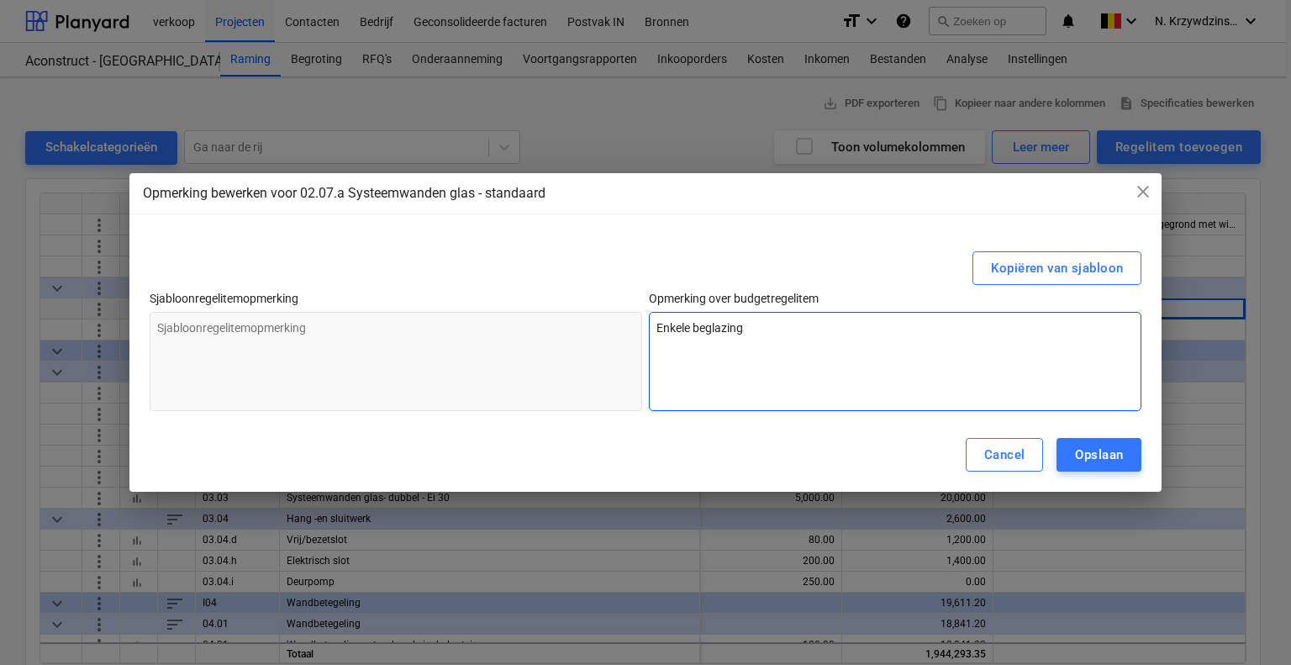
type textarea "x"
type textarea "Enkele beglazing"
type textarea "x"
type textarea "Enkele beglazing ("
type textarea "x"
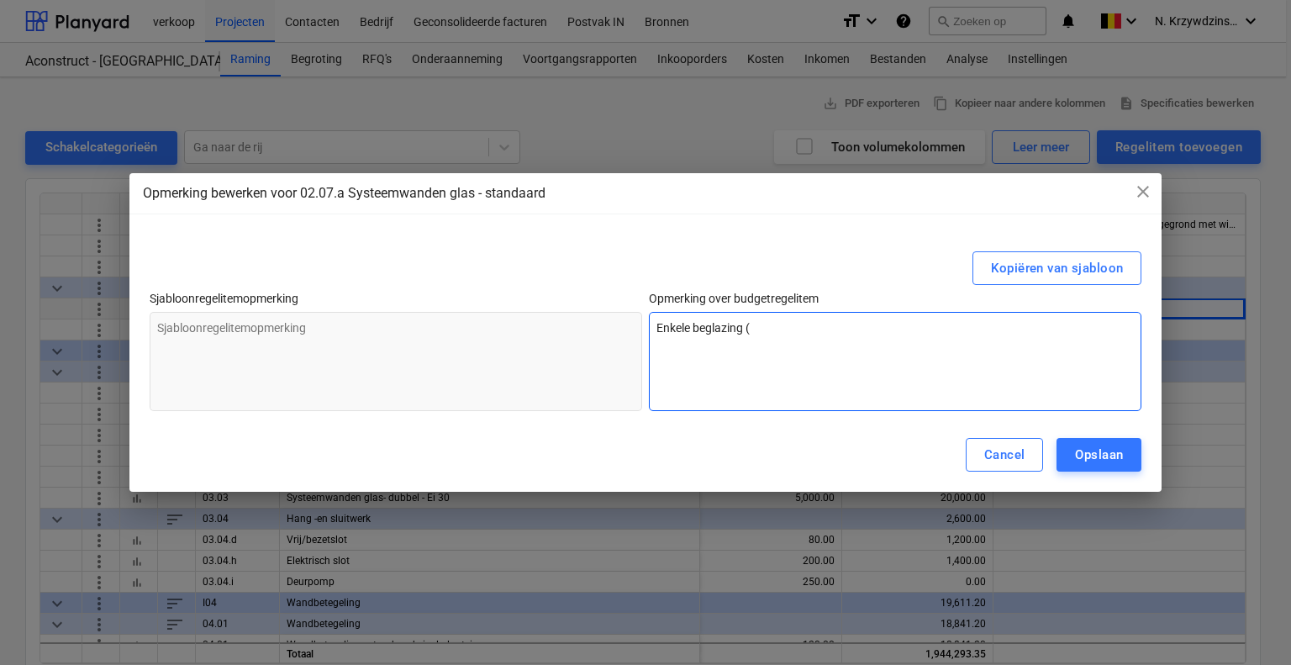
type textarea "Enkele beglazing (d"
type textarea "x"
type textarea "Enkele beglazing (du"
type textarea "x"
type textarea "Enkele beglazing (dub"
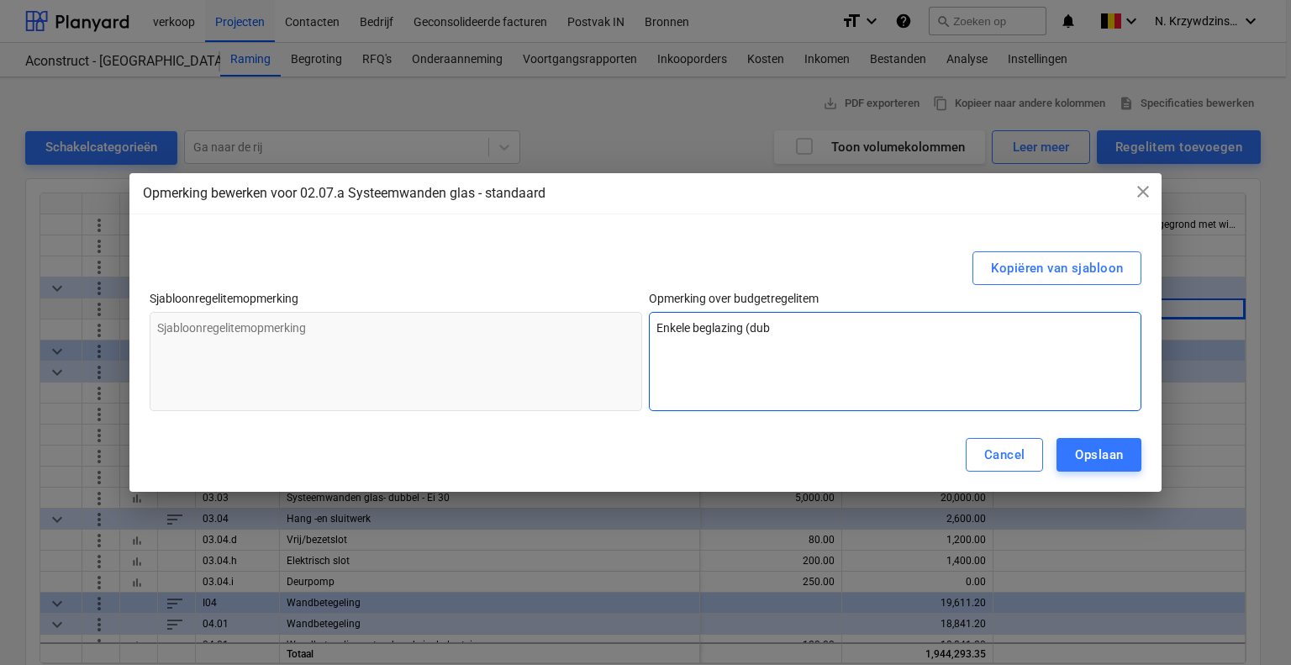
type textarea "x"
type textarea "Enkele beglazing (dubb"
type textarea "x"
type textarea "Enkele beglazing (dubbe"
type textarea "x"
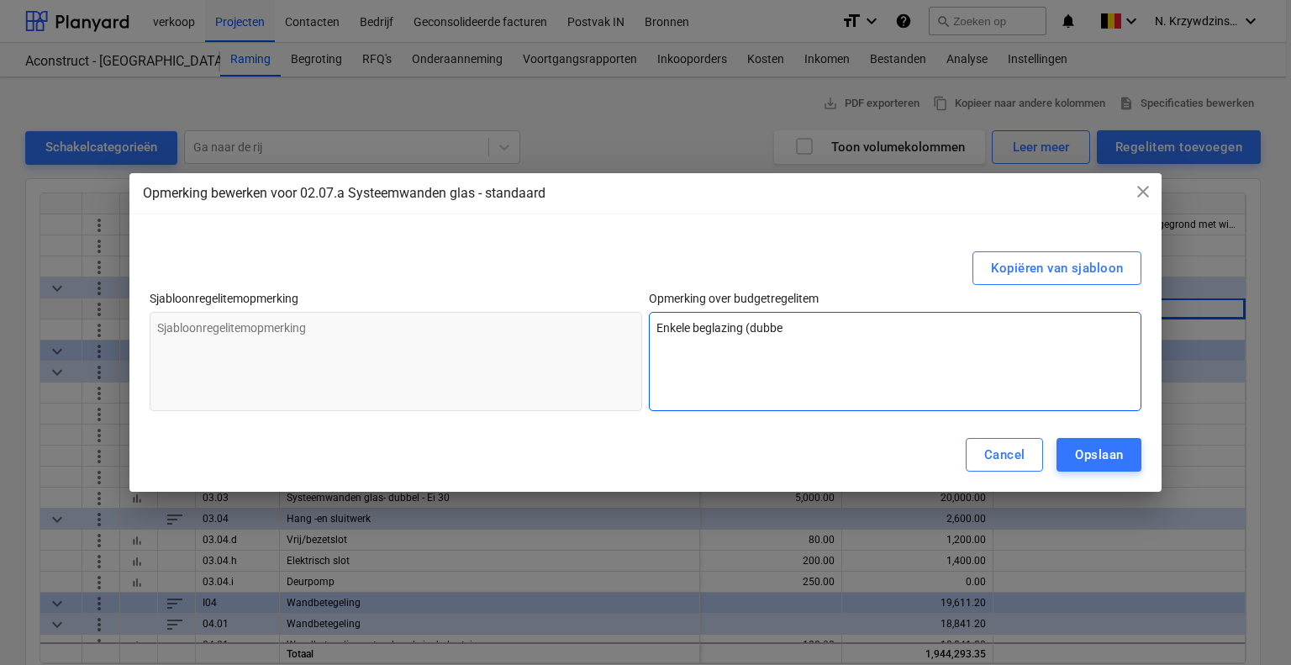
type textarea "Enkele beglazing (dubbel"
type textarea "x"
type textarea "Enkele beglazing (dubbelp"
type textarea "x"
type textarea "Enkele beglazing (dubbelpr"
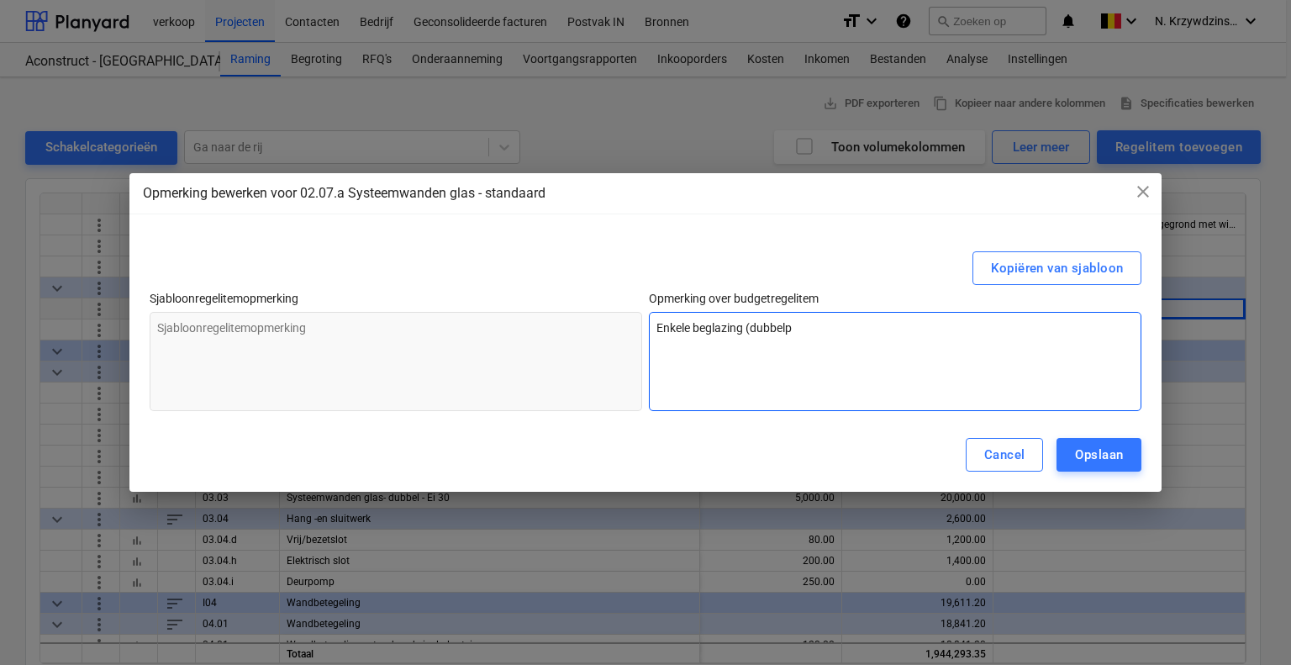
type textarea "x"
type textarea "Enkele beglazing (dubbelpri"
type textarea "x"
type textarea "Enkele beglazing (dubbelprij"
type textarea "x"
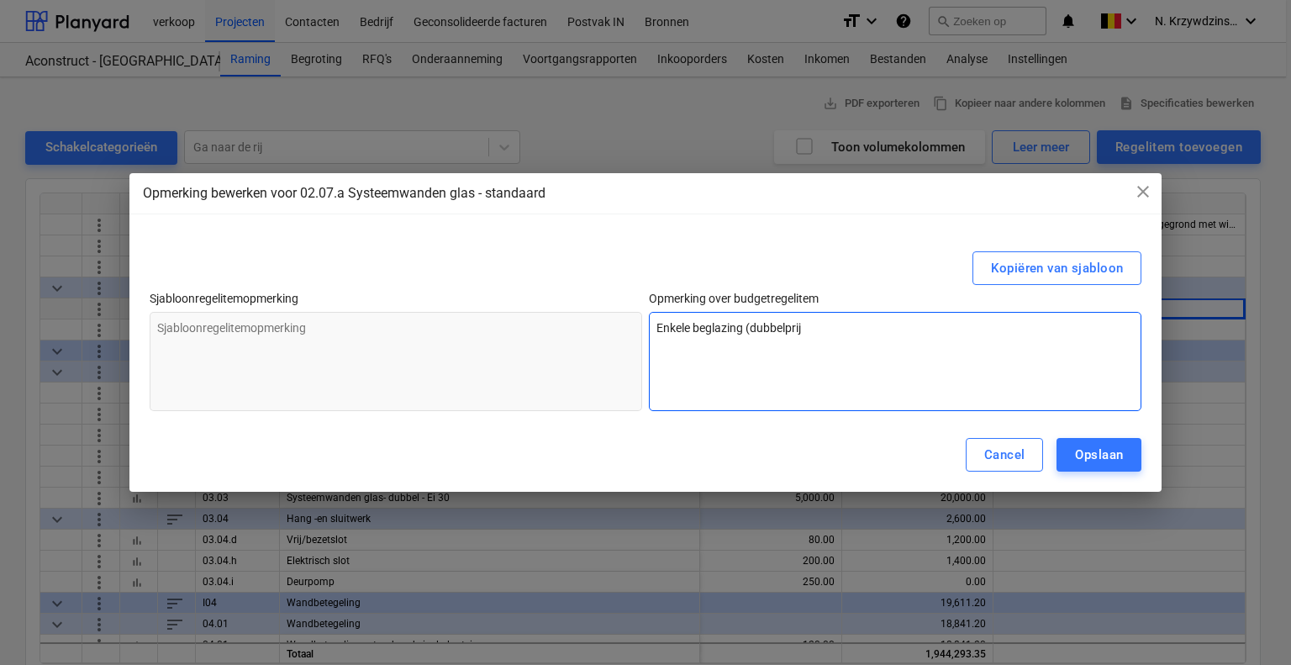
type textarea "Enkele beglazing (dubbelprijs"
type textarea "x"
type textarea "Enkele beglazing (dubbelprijs"
type textarea "x"
type textarea "Enkele beglazing (dubbelprijs 3"
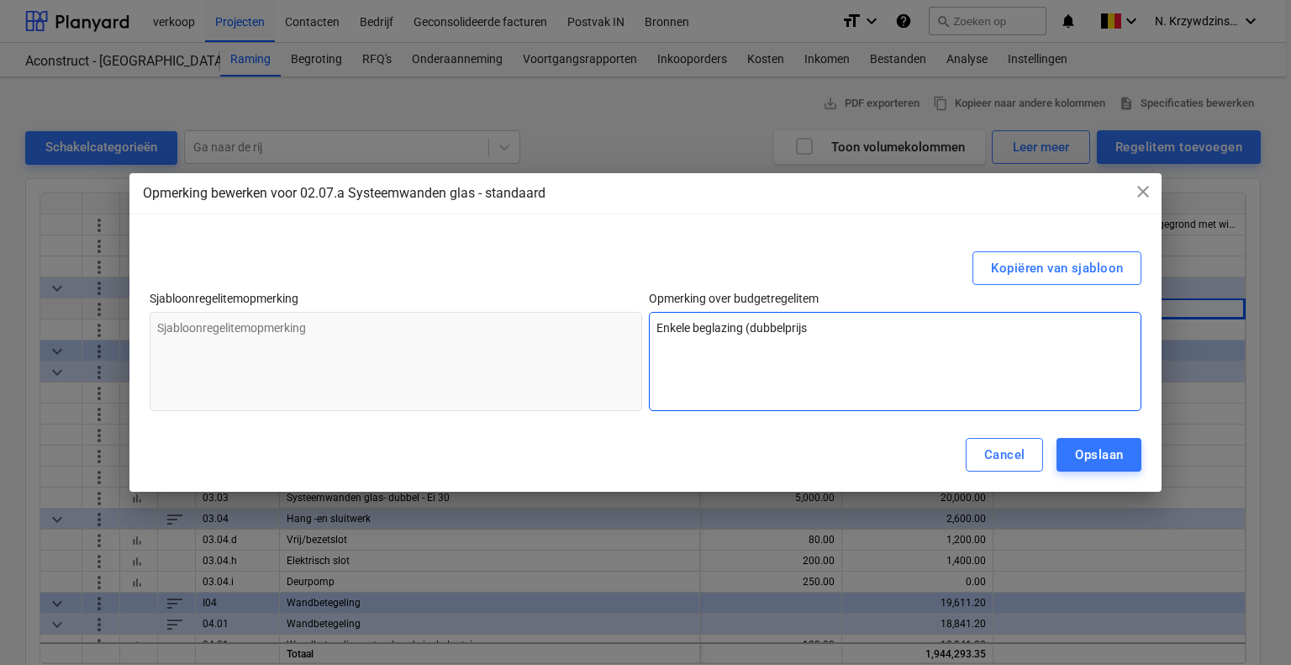
type textarea "x"
type textarea "Enkele beglazing (dubbelprijs 35"
type textarea "x"
type textarea "Enkele beglazing (dubbelprijs 350"
type textarea "x"
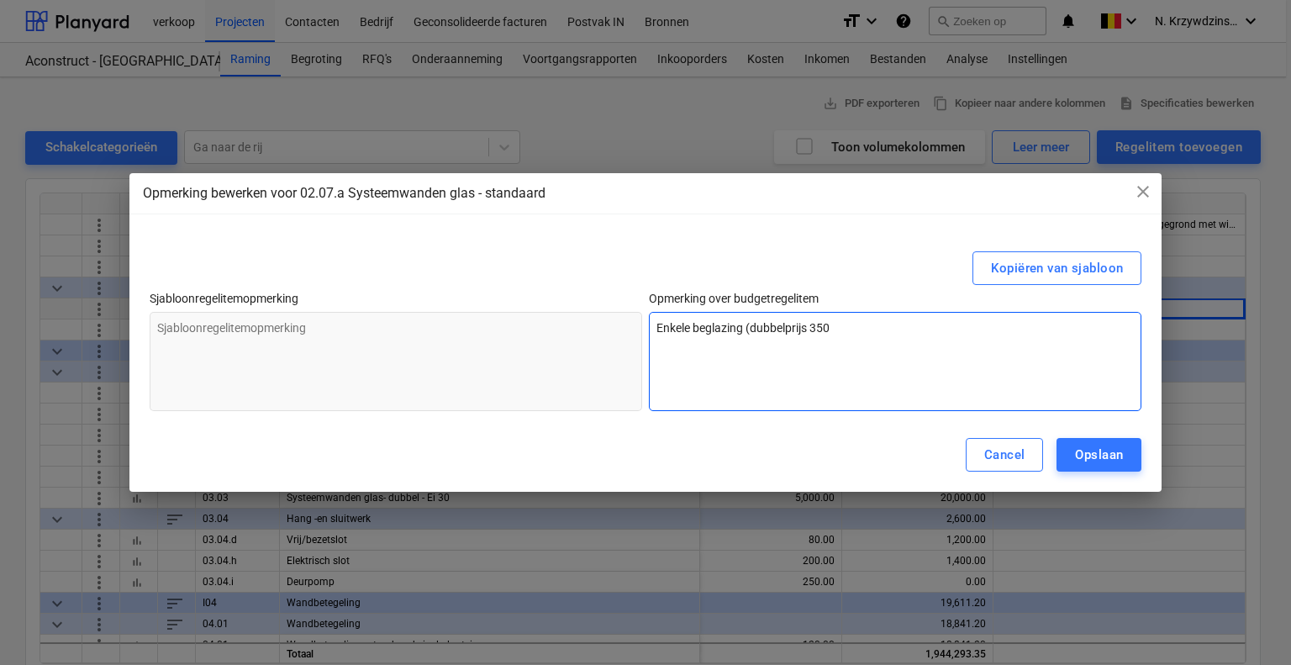
click at [750, 332] on textarea "Enkele beglazing (dubbelprijs 350" at bounding box center [895, 361] width 493 height 99
drag, startPoint x: 851, startPoint y: 329, endPoint x: 750, endPoint y: 331, distance: 100.9
click at [750, 331] on textarea "Enkele beglazing (dubbelprijs 350" at bounding box center [895, 361] width 493 height 99
click at [854, 329] on textarea "Enkele beglazing (dubbelprijs 350" at bounding box center [895, 361] width 493 height 99
type textarea "Enkele beglazing (dubbelprijs 35"
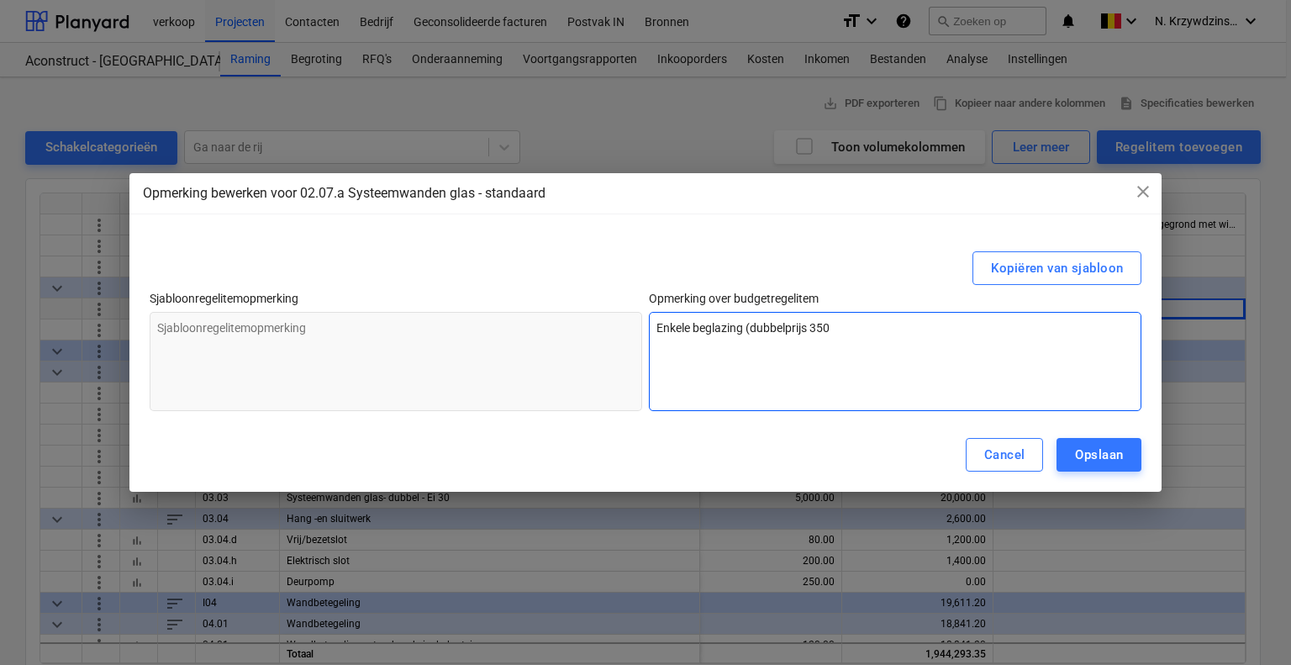
type textarea "x"
type textarea "Enkele beglazing (dubbelprijs 3"
type textarea "x"
type textarea "Enkele beglazing (dubbelprijs"
type textarea "x"
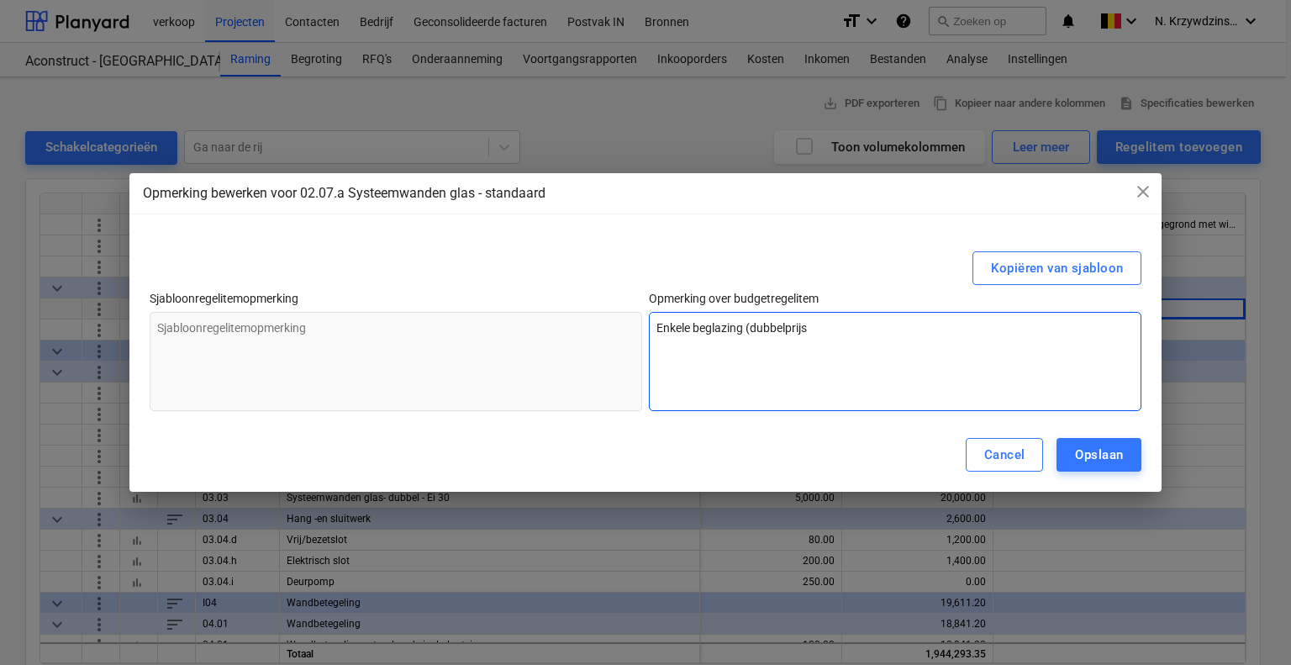
type textarea "Enkele beglazing (dubbelprijs"
type textarea "x"
type textarea "Enkele beglazing (dubbelprij"
type textarea "x"
type textarea "Enkele beglazing (dubbelpri"
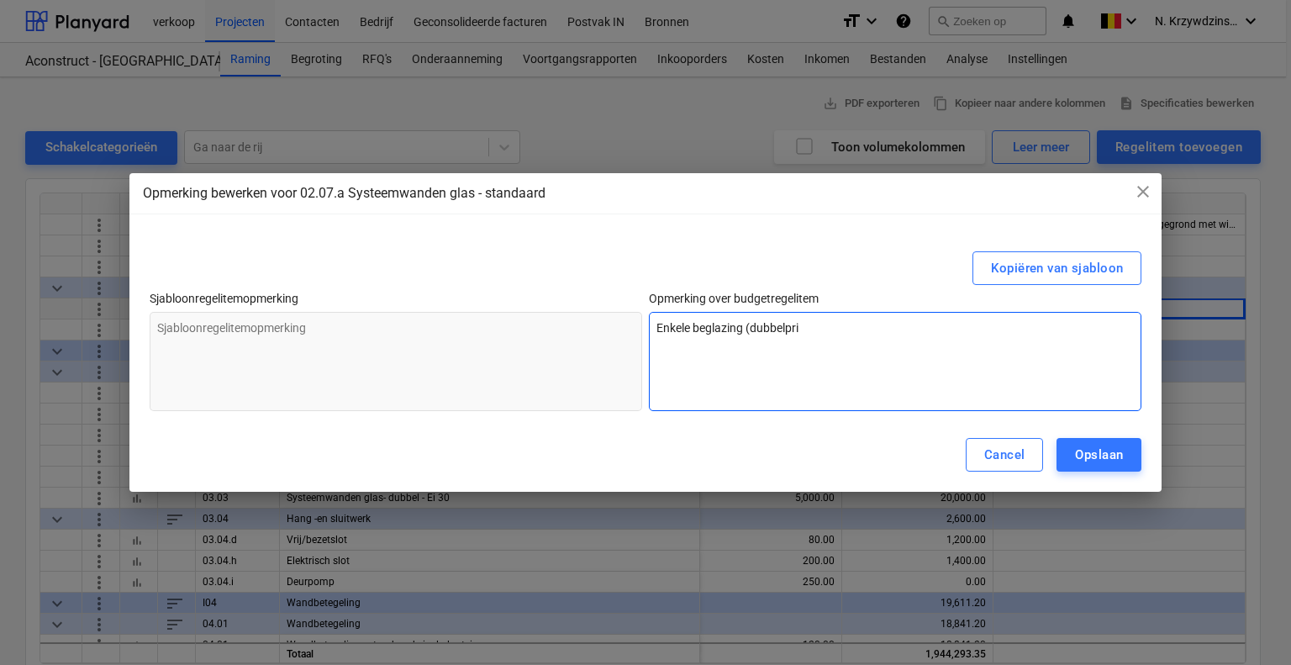
type textarea "x"
type textarea "Enkele beglazing (dubbelpr"
type textarea "x"
type textarea "Enkele beglazing (dubbelp"
type textarea "x"
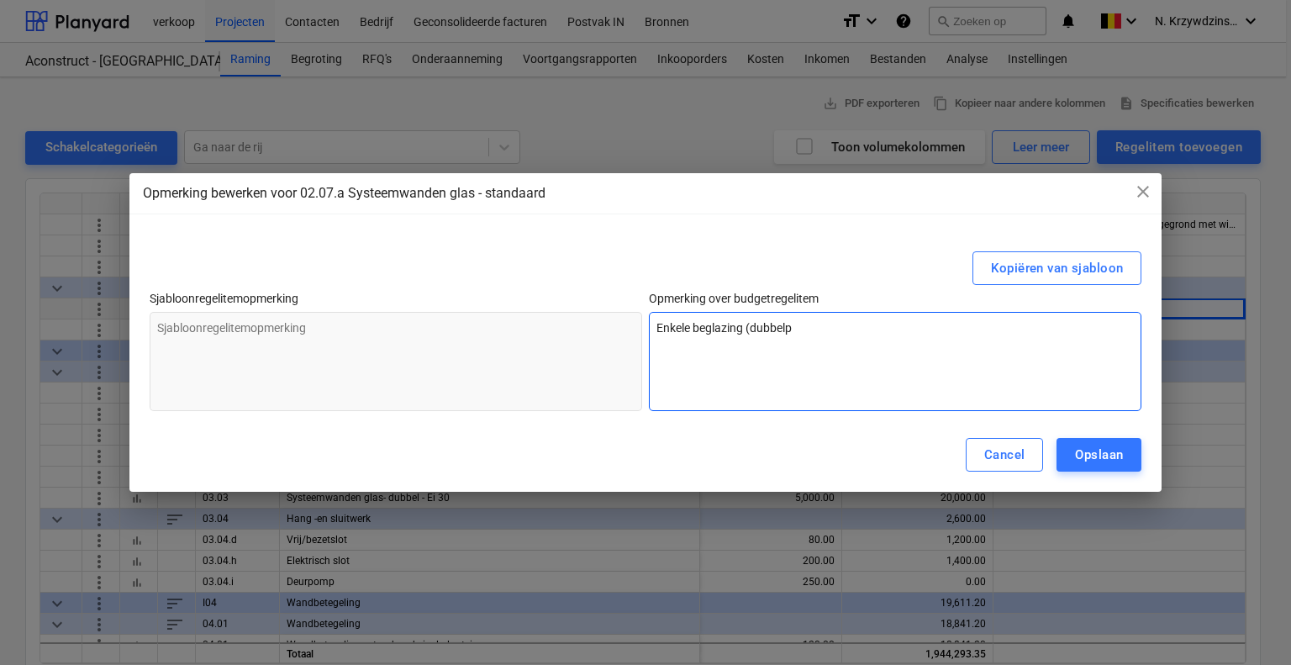
type textarea "Enkele beglazing (dubbel"
type textarea "x"
click at [747, 328] on textarea "Enkele beglazing (dubbel" at bounding box center [895, 361] width 493 height 99
click at [751, 328] on textarea "Enkele beglazing (dubbel" at bounding box center [895, 361] width 493 height 99
type textarea "Enkele beglazing (mdubbel"
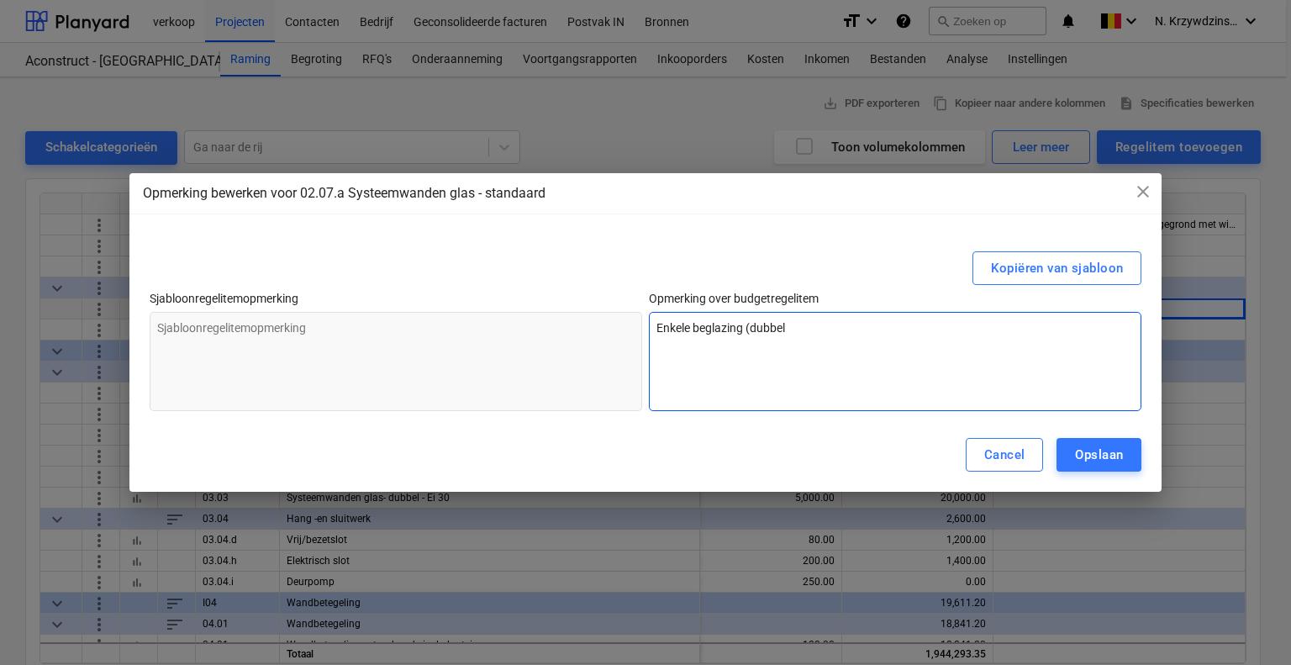
type textarea "x"
type textarea "Enkele beglazing (medubbel"
type textarea "x"
type textarea "Enkele beglazing (meedubbel"
type textarea "x"
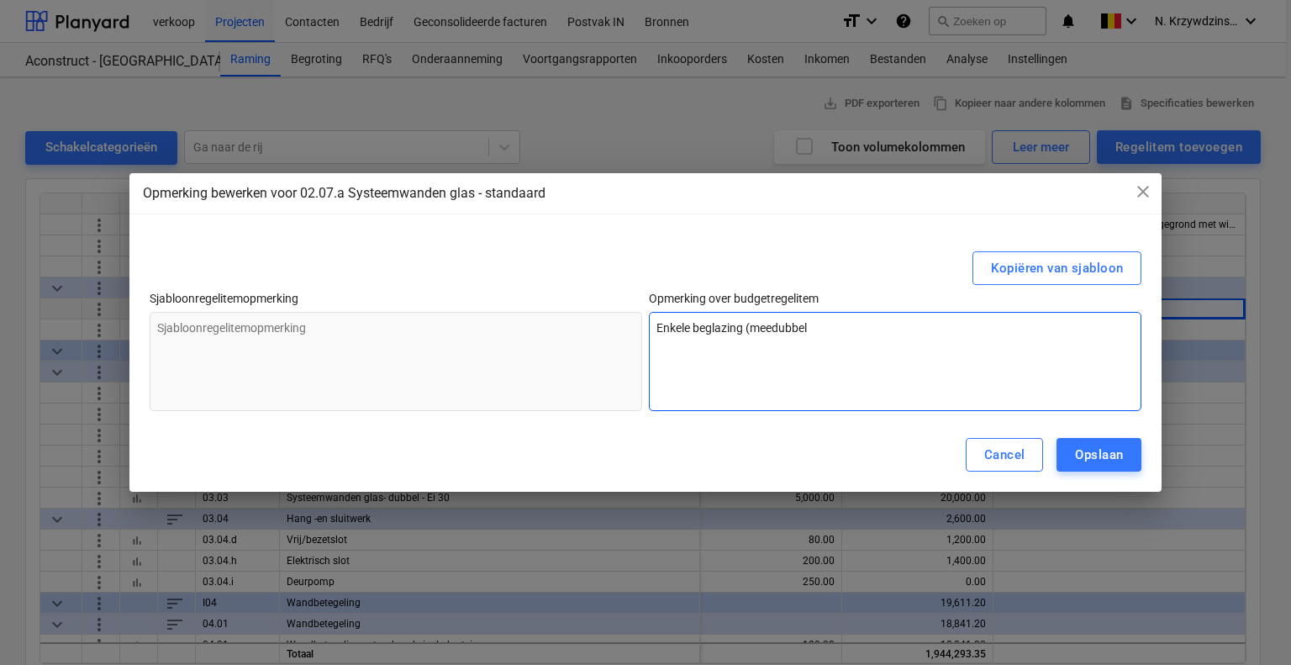
type textarea "Enkele beglazing (meerdubbel"
type textarea "x"
type textarea "Enkele beglazing (meerpdubbel"
type textarea "x"
type textarea "Enkele beglazing (meerprdubbel"
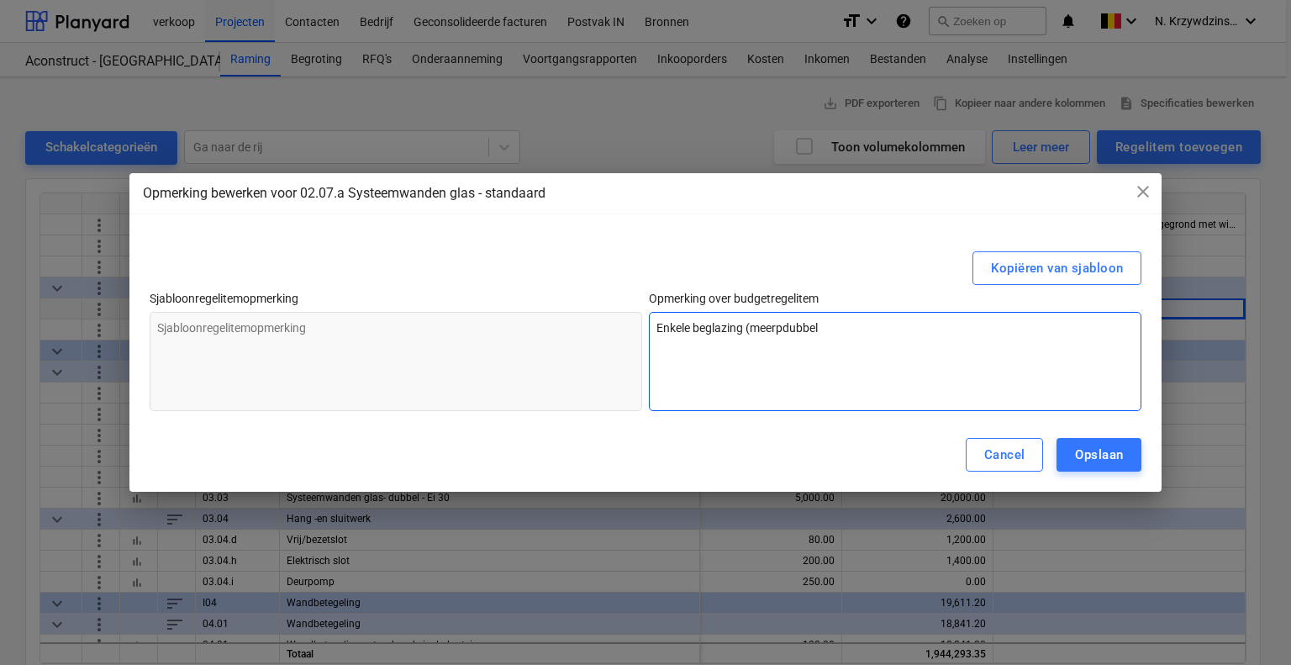
type textarea "x"
type textarea "Enkele beglazing (meerpridubbel"
type textarea "x"
type textarea "Enkele beglazing (meerprijdubbel"
type textarea "x"
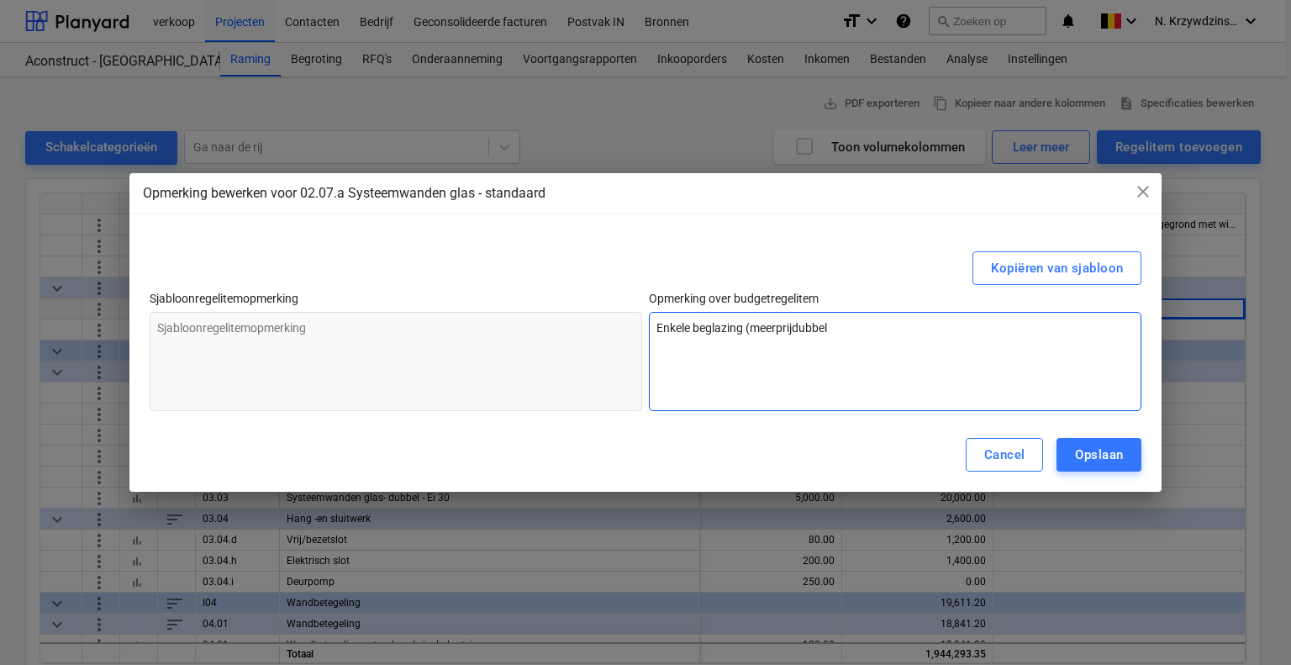
type textarea "Enkele beglazing (meerprijsdubbel"
type textarea "x"
type textarea "Enkele beglazing (meerprijs dubbel"
type textarea "x"
click at [864, 329] on textarea "Enkele beglazing (meerprijs dubbel" at bounding box center [895, 361] width 493 height 99
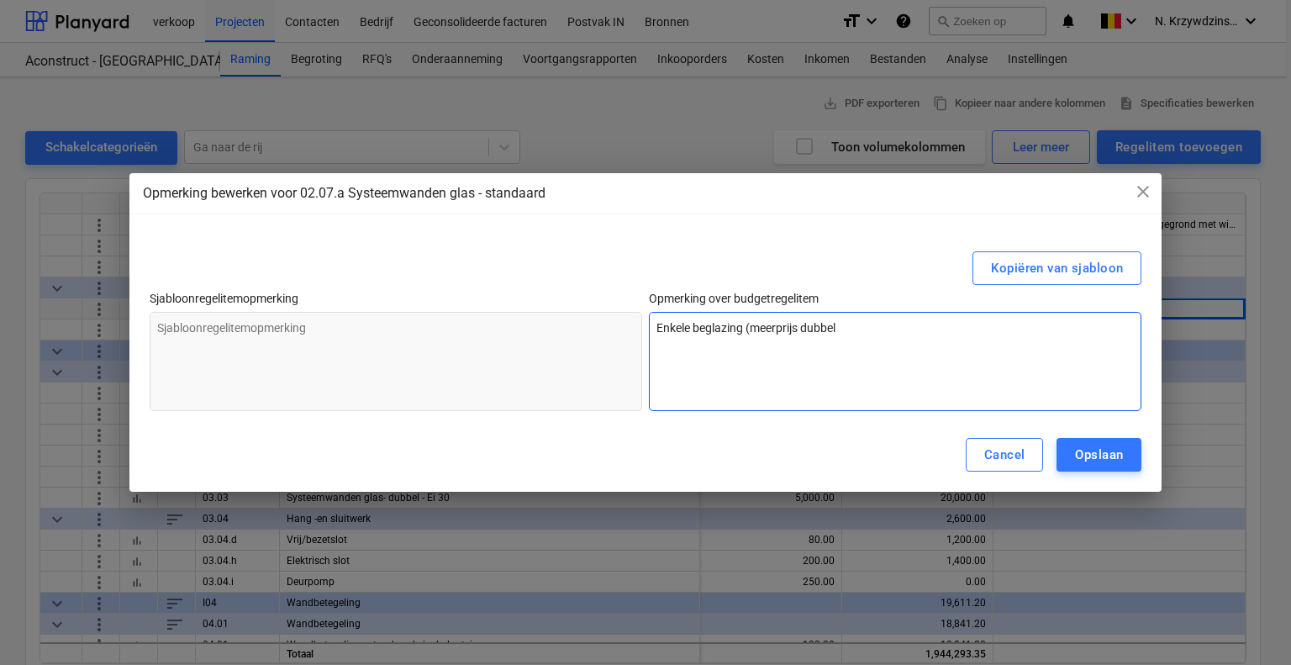
type textarea "Enkele beglazing (meerprijs dubbel"
type textarea "x"
type textarea "Enkele beglazing (meerprijs dubbel &"
type textarea "x"
type textarea "Enkele beglazing (meerprijs dubbel &("
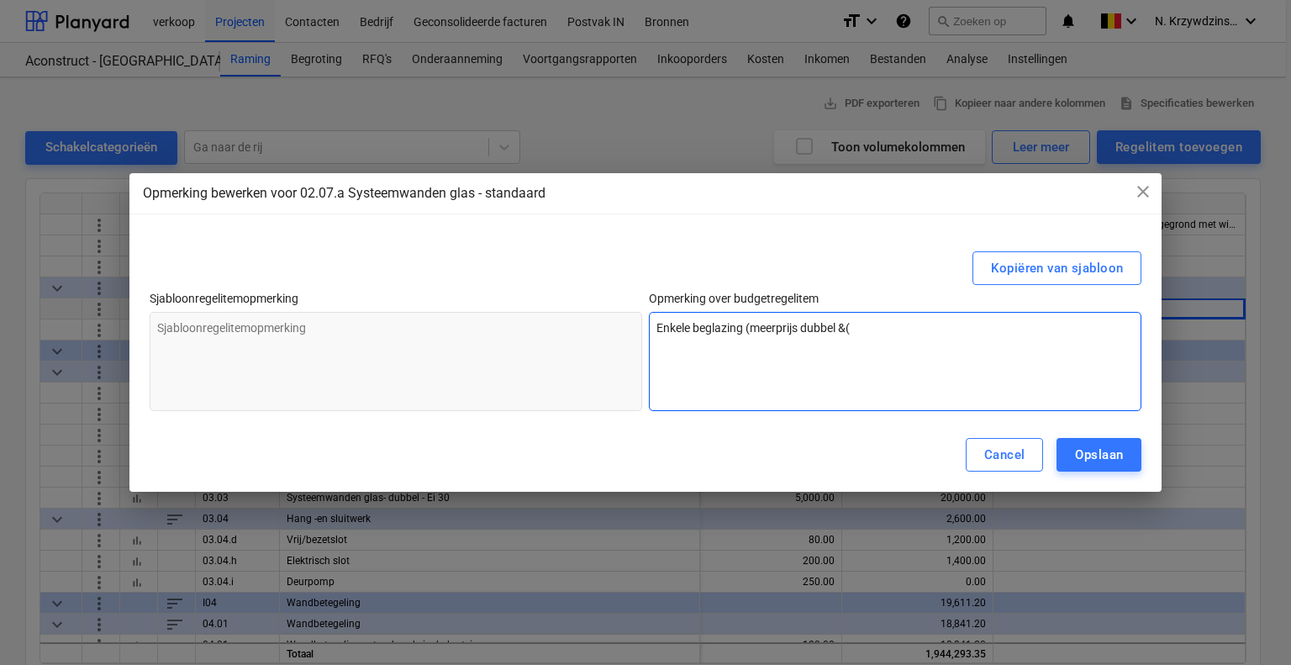
type textarea "x"
type textarea "Enkele beglazing (meerprijs dubbel &(à"
type textarea "x"
type textarea "Enkele beglazing (meerprijs dubbel &("
type textarea "x"
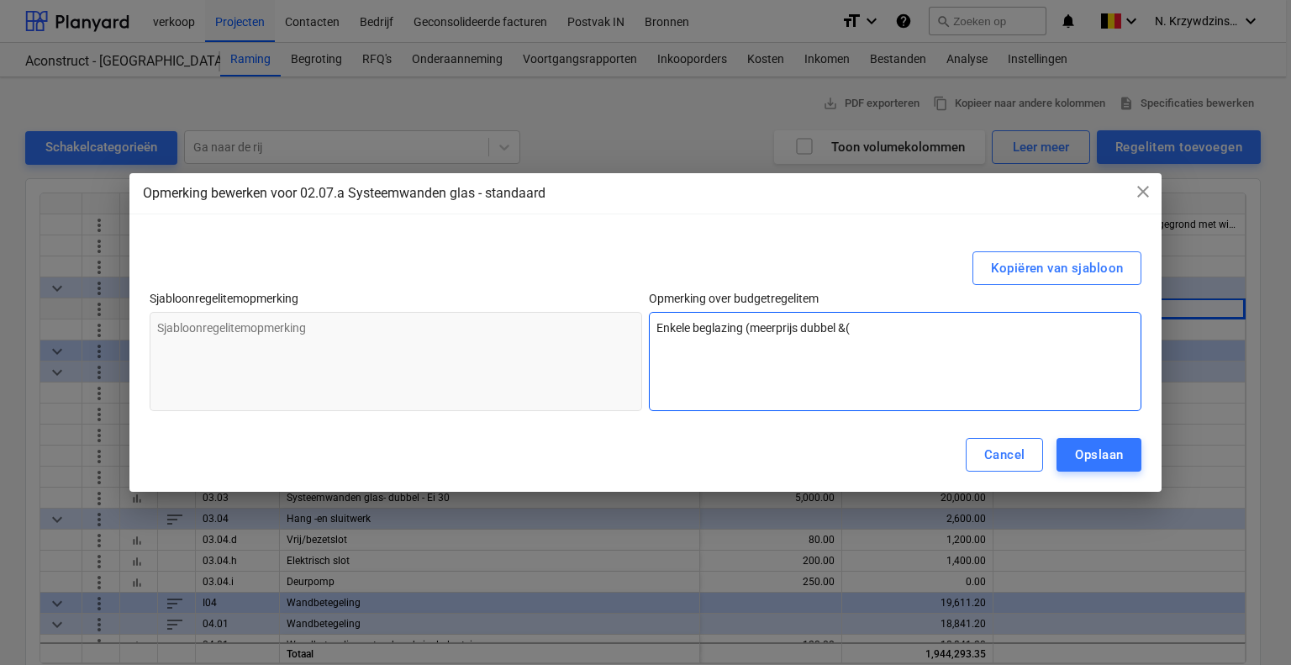
type textarea "Enkele beglazing (meerprijs dubbel &"
type textarea "x"
type textarea "Enkele beglazing (meerprijs dubbel"
type textarea "x"
type textarea "Enkele beglazing (meerprijs dubbel 1"
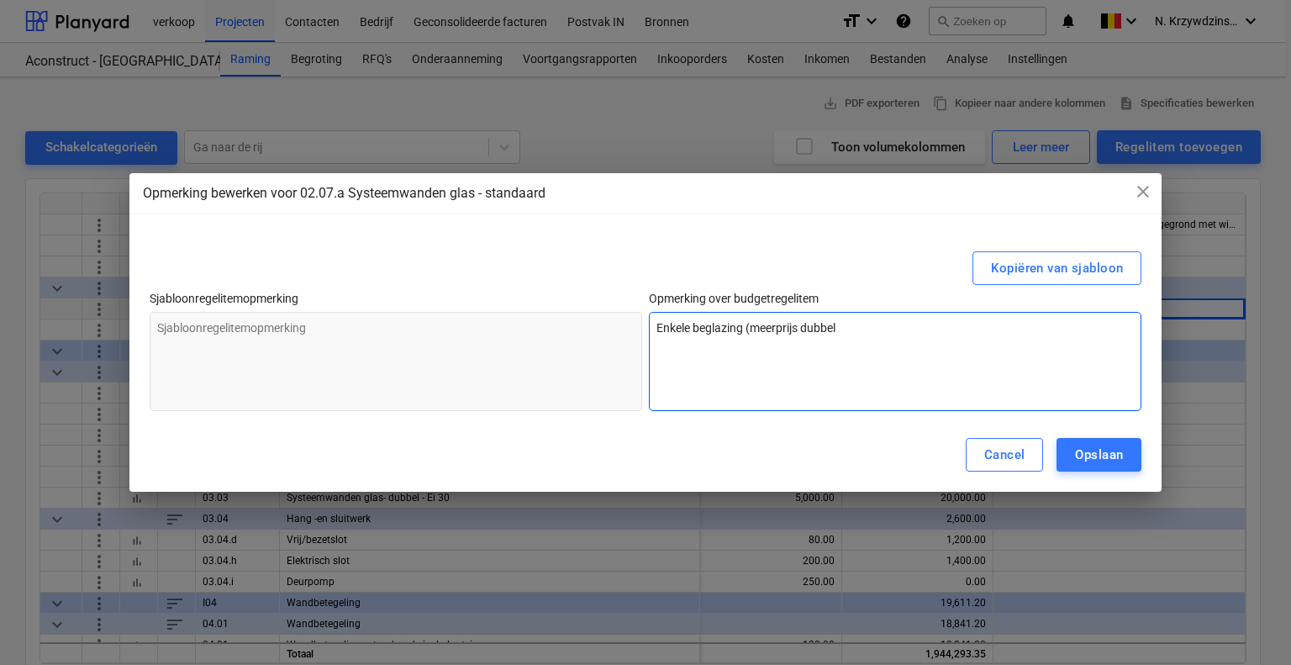
type textarea "x"
type textarea "Enkele beglazing (meerprijs dubbel 15"
type textarea "x"
type textarea "Enkele beglazing (meerprijs dubbel 150"
type textarea "x"
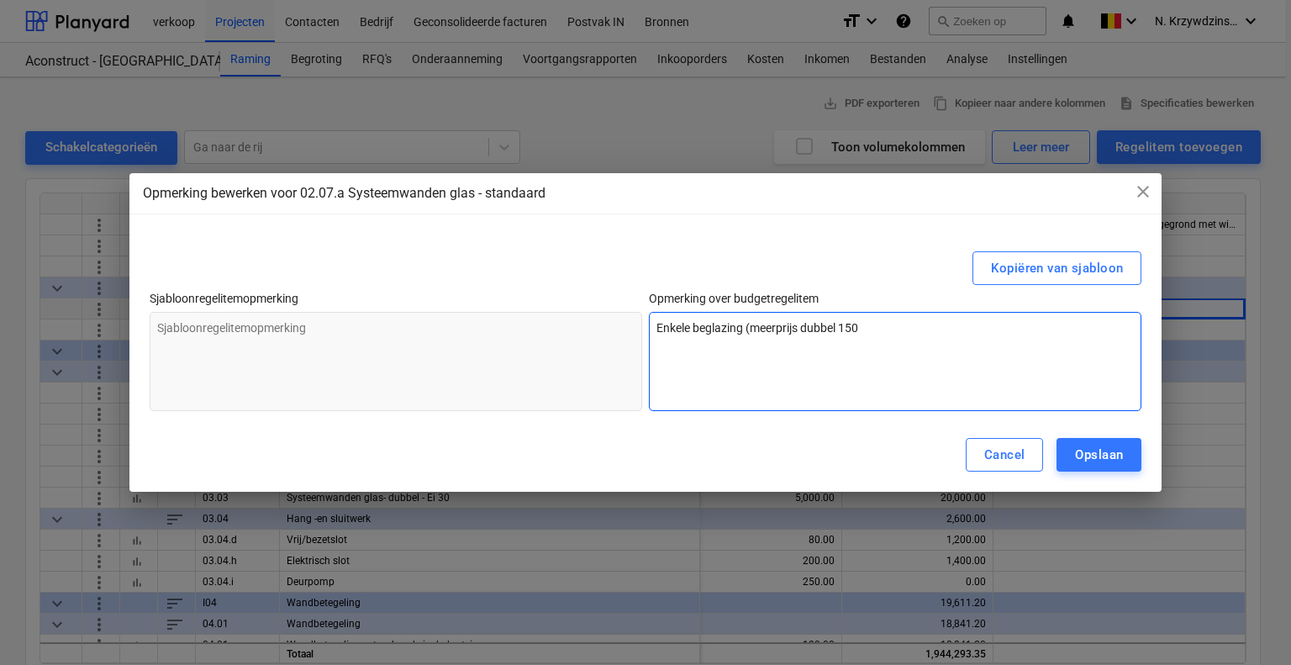
type textarea "Enkele beglazing (meerprijs dubbel 150)"
type textarea "x"
type textarea "Enkele beglazing (meerprijs dubbel 150)"
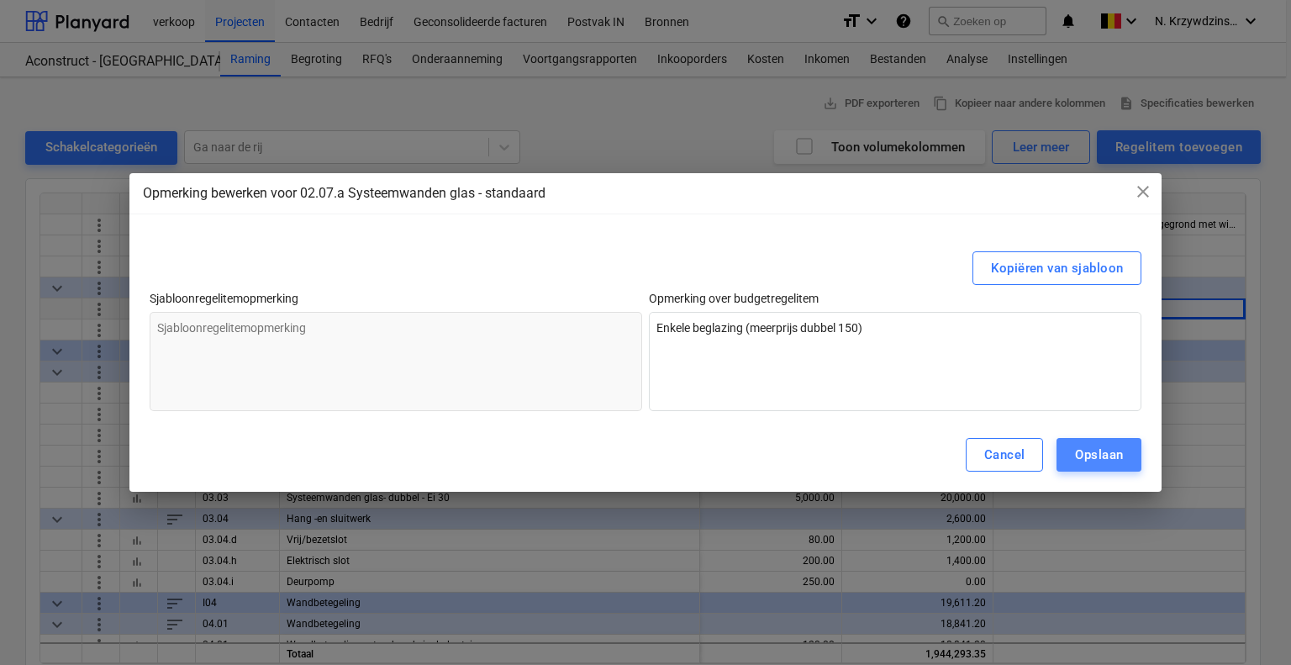
click at [1073, 454] on button "Opslaan" at bounding box center [1099, 455] width 85 height 34
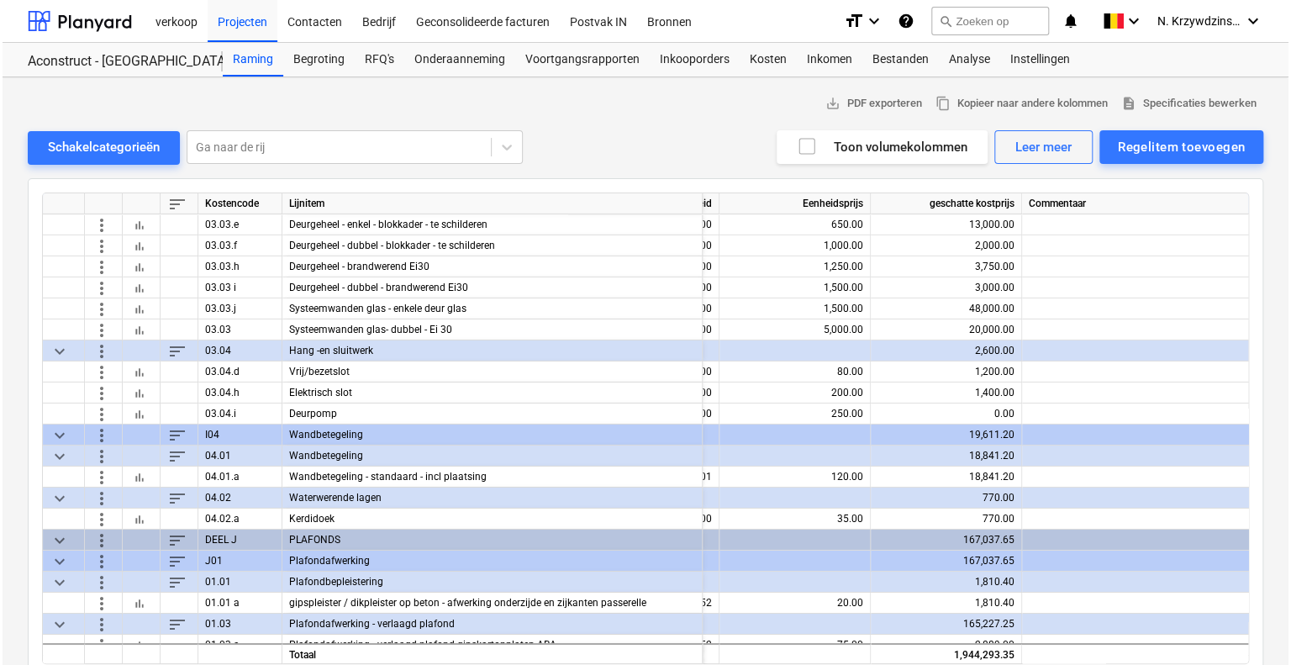
scroll to position [2775, 249]
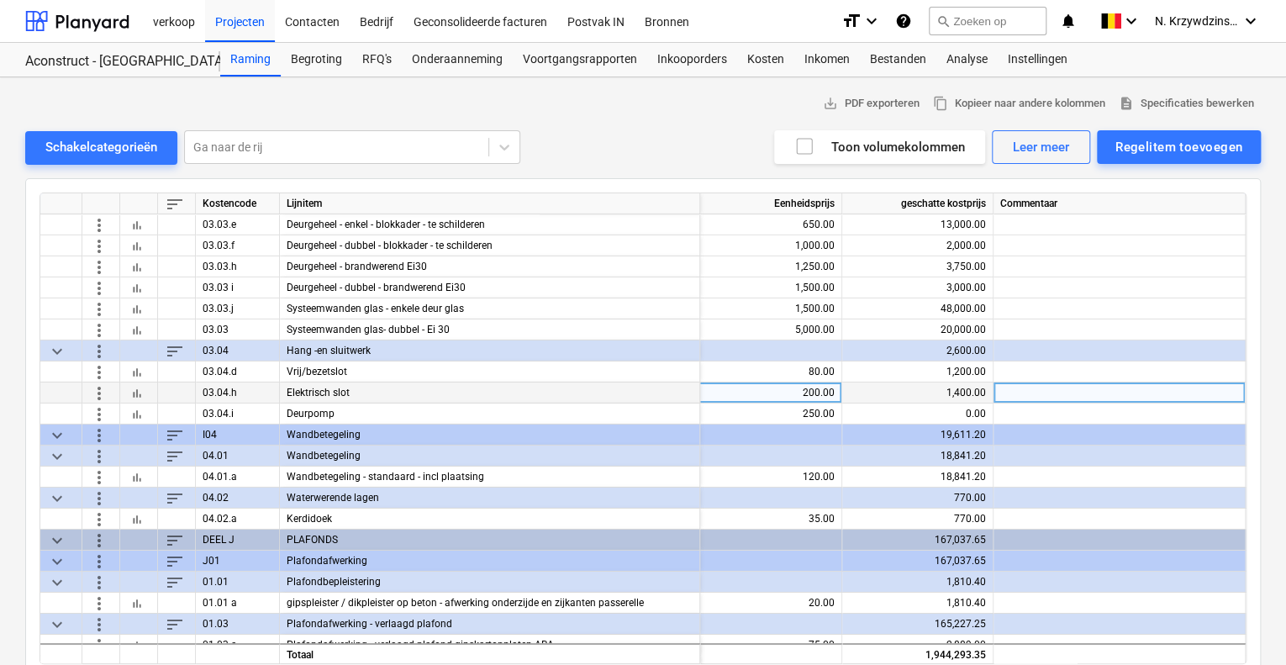
click at [996, 389] on div at bounding box center [1120, 393] width 252 height 21
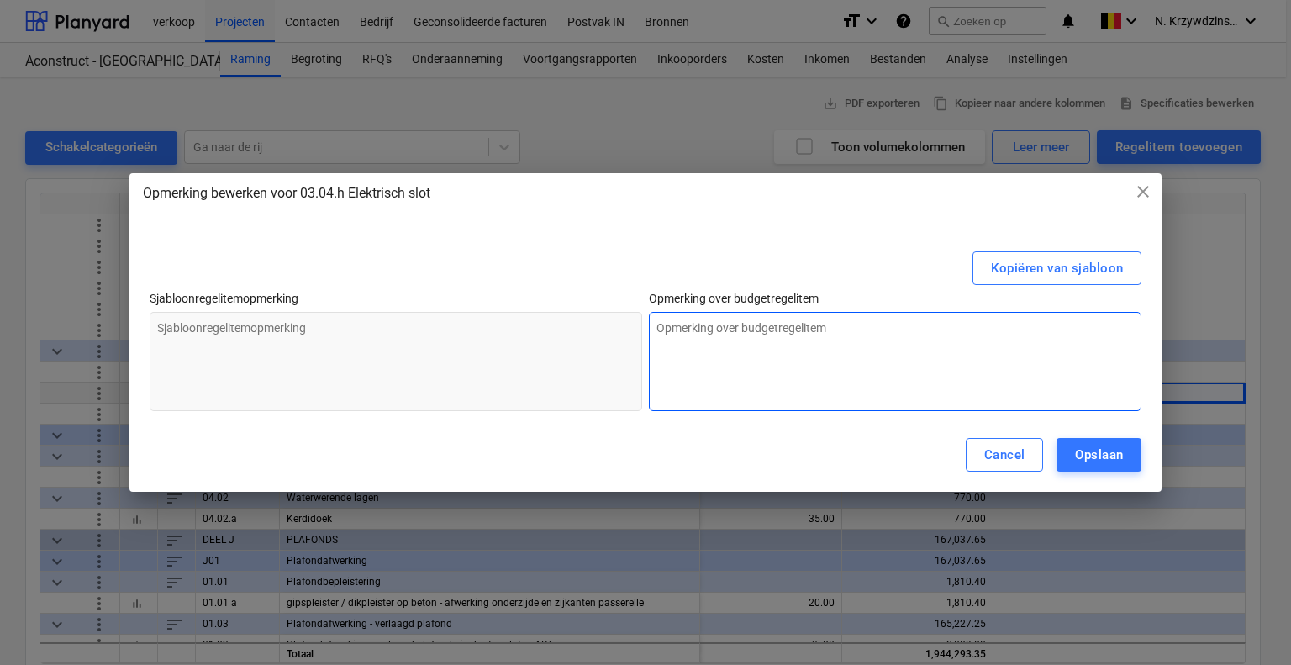
click at [951, 369] on textarea at bounding box center [895, 361] width 493 height 99
type textarea "x"
type textarea "E"
type textarea "x"
type textarea "El"
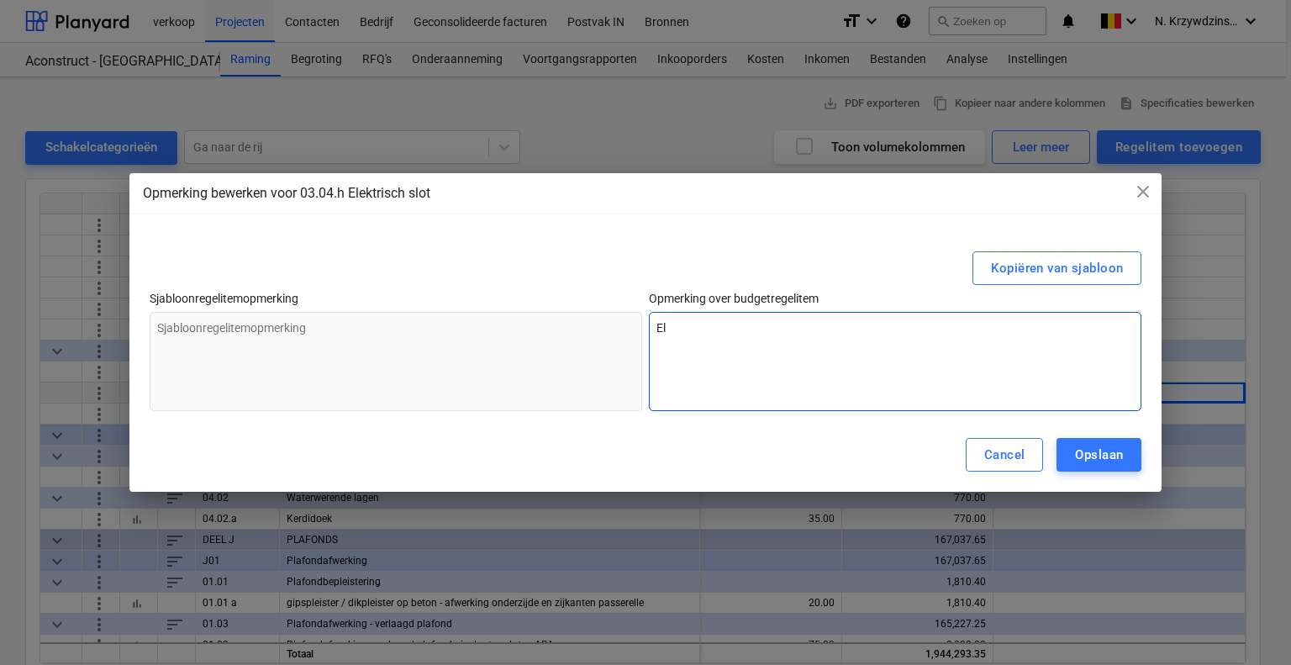
type textarea "x"
type textarea "Ele"
type textarea "x"
type textarea "Elek"
type textarea "x"
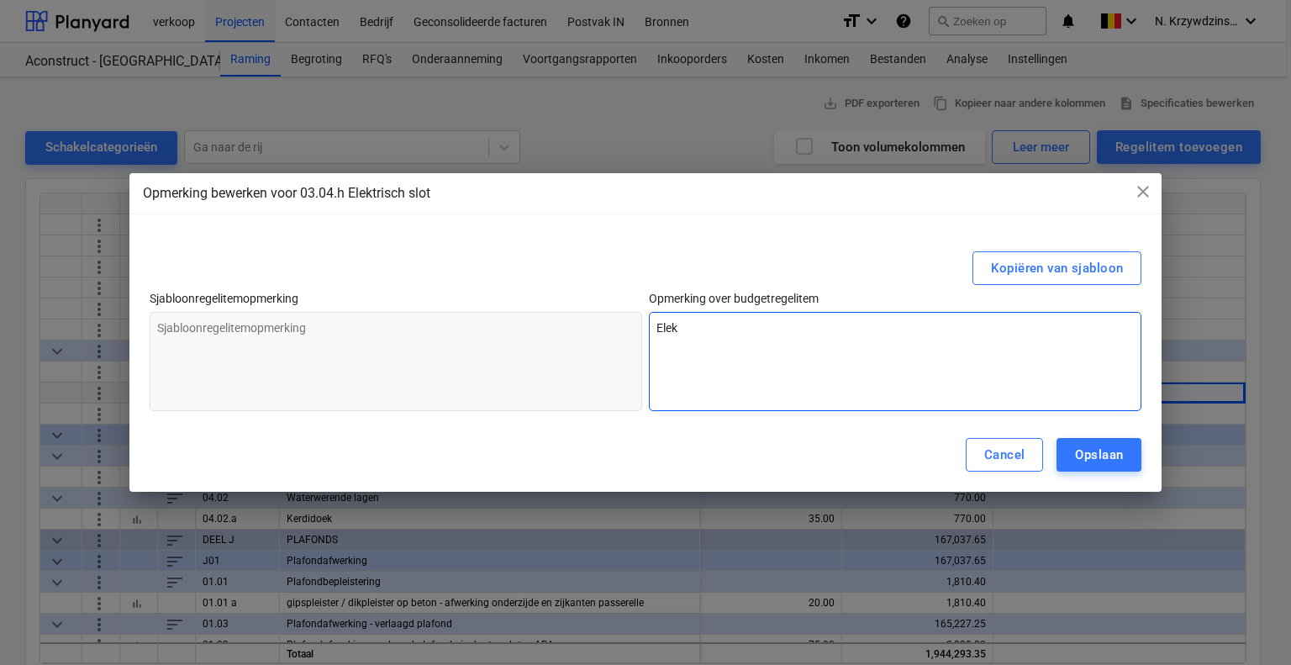
type textarea "Elekt"
type textarea "x"
type textarea "Elektr"
type textarea "x"
type textarea "Elektri"
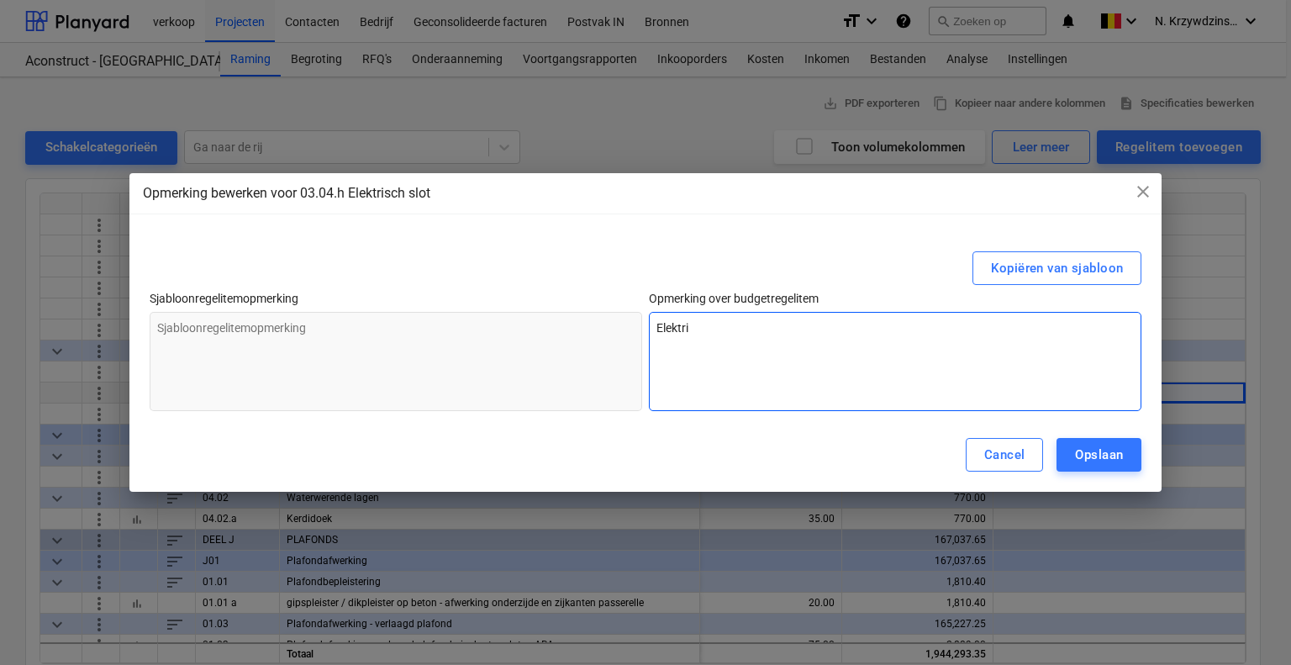
type textarea "x"
type textarea "Elektris"
type textarea "x"
type textarea "Elektrisc"
type textarea "x"
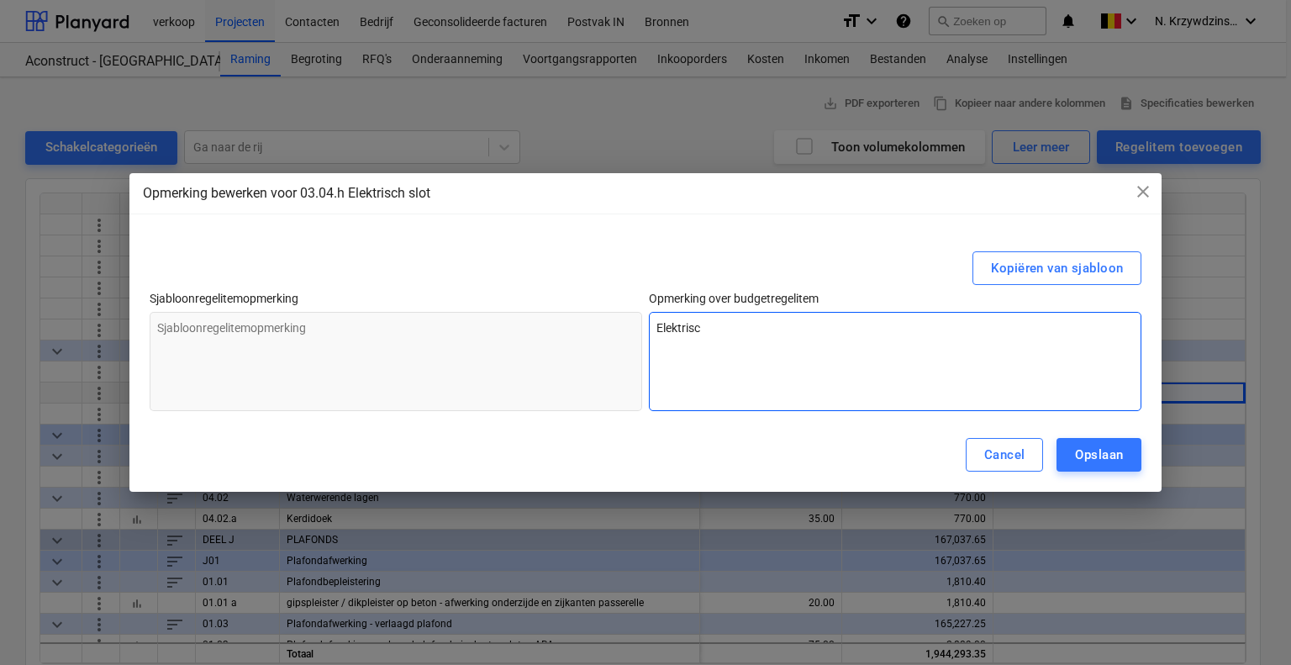
type textarea "Elektrisch"
type textarea "x"
type textarea "Elektrische"
type textarea "x"
type textarea "Elektrische"
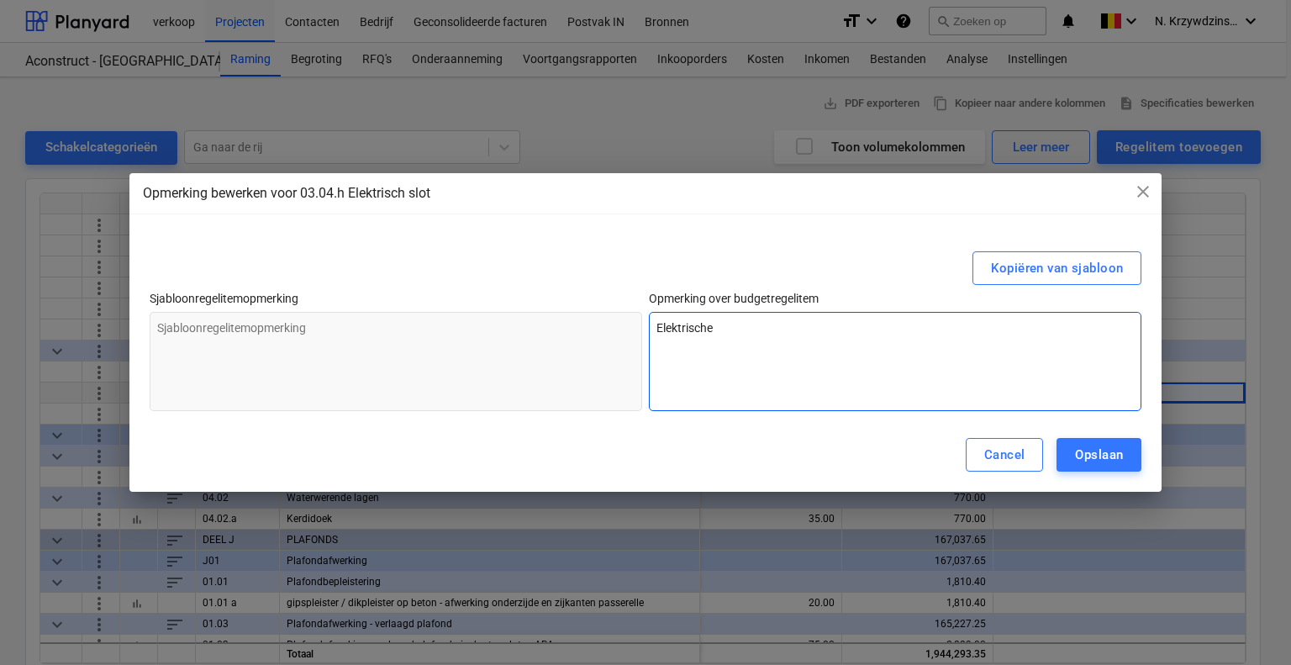
type textarea "x"
type textarea "Elektrische t"
type textarea "x"
type textarea "Elektrische te"
type textarea "x"
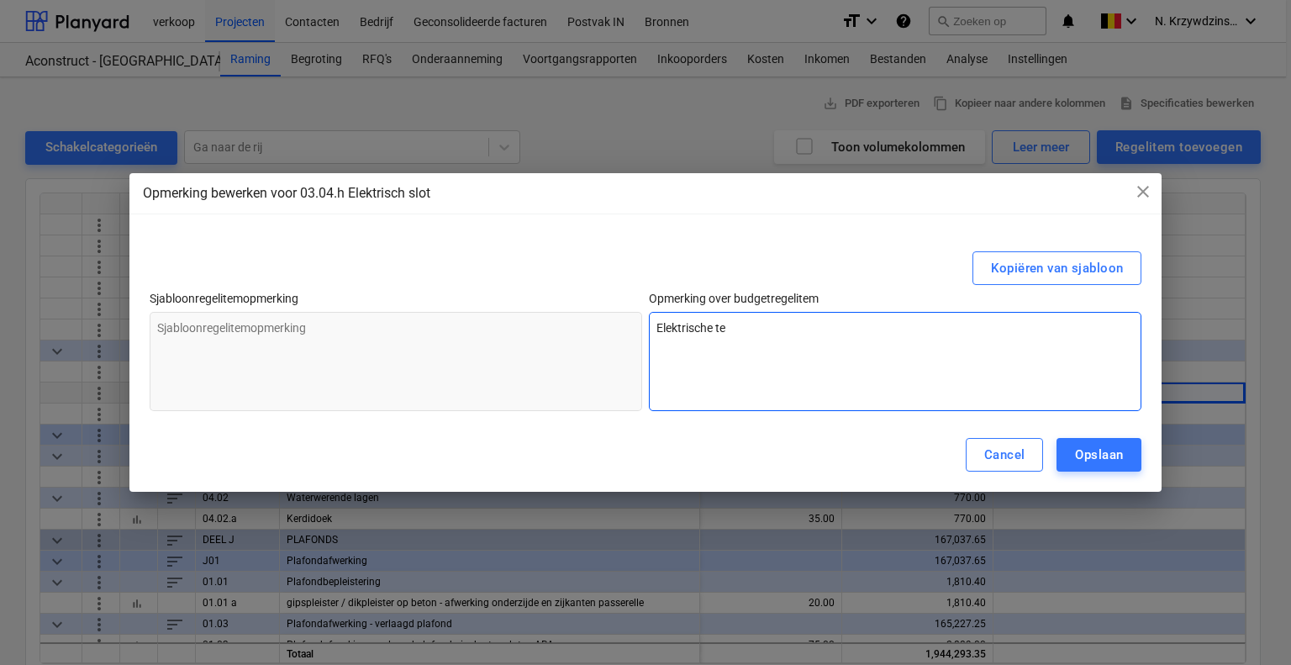
type textarea "Elektrische teg"
type textarea "x"
type textarea "Elektrische tege"
type textarea "x"
type textarea "Elektrische tegen"
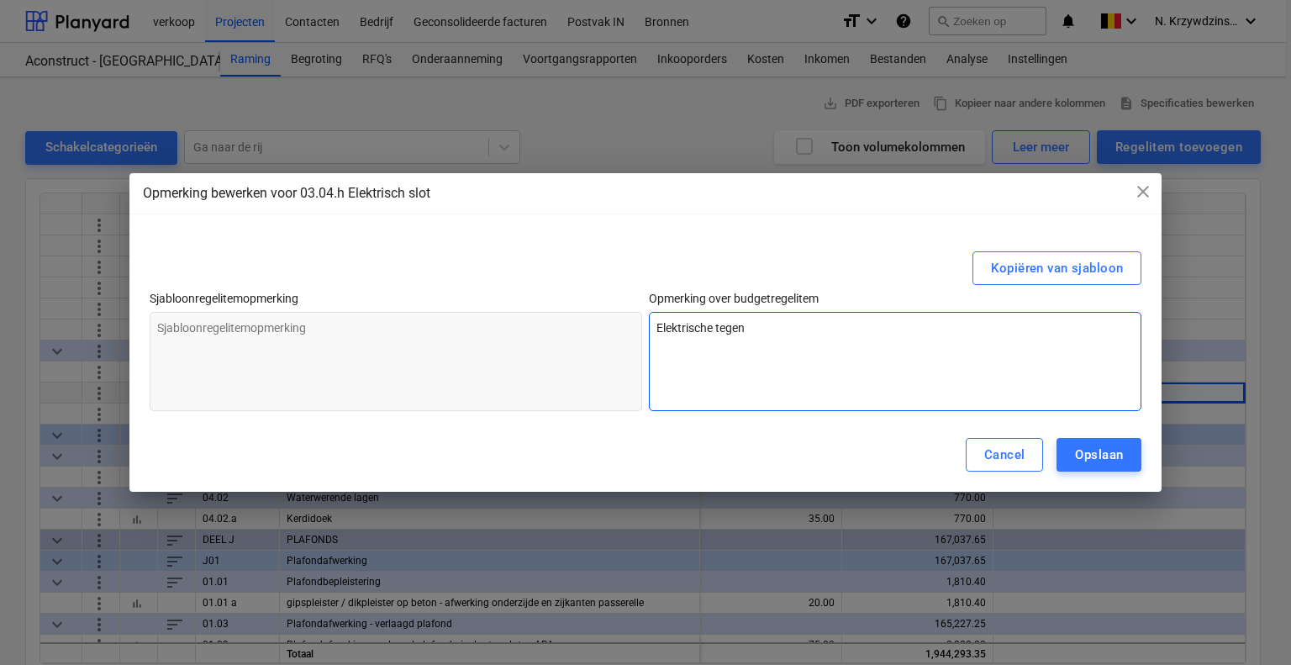
type textarea "x"
type textarea "Elektrische tegenp"
type textarea "x"
type textarea "Elektrische tegenpl"
type textarea "x"
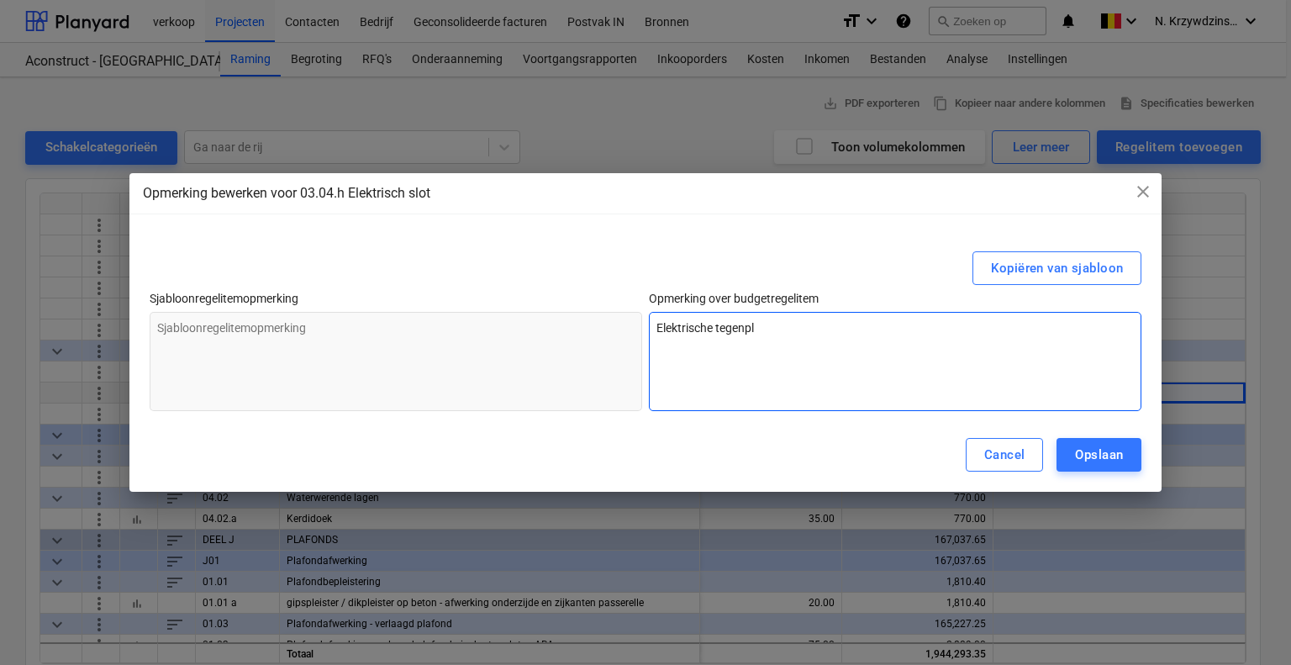
type textarea "Elektrische tegenpla"
type textarea "x"
type textarea "Elektrische tegenplaa"
type textarea "x"
type textarea "Elektrische tegenplaat"
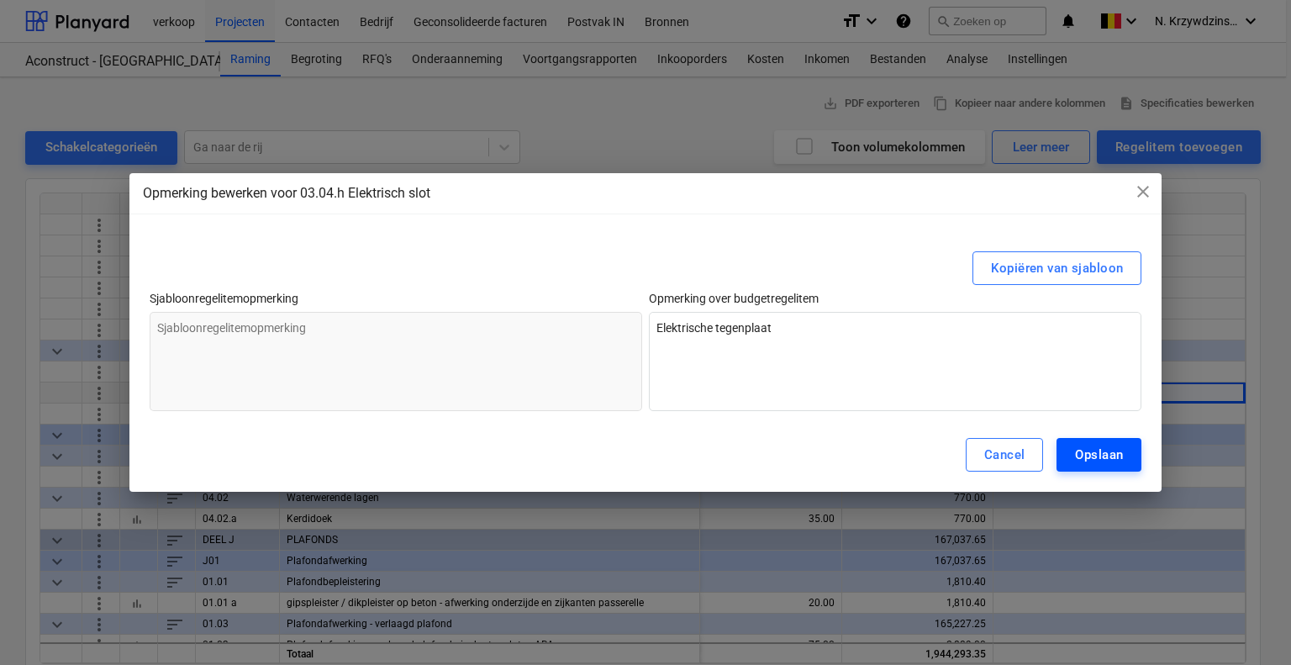
click at [1090, 452] on div "Opslaan" at bounding box center [1099, 455] width 48 height 22
type textarea "x"
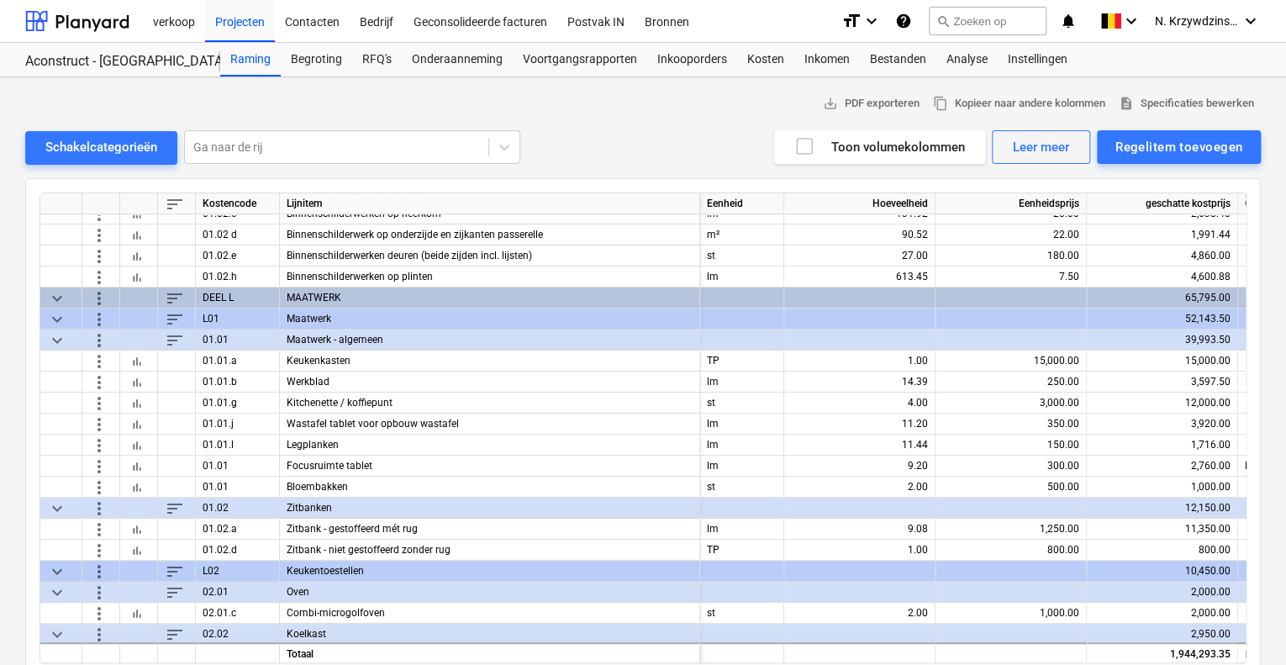
scroll to position [3447, 0]
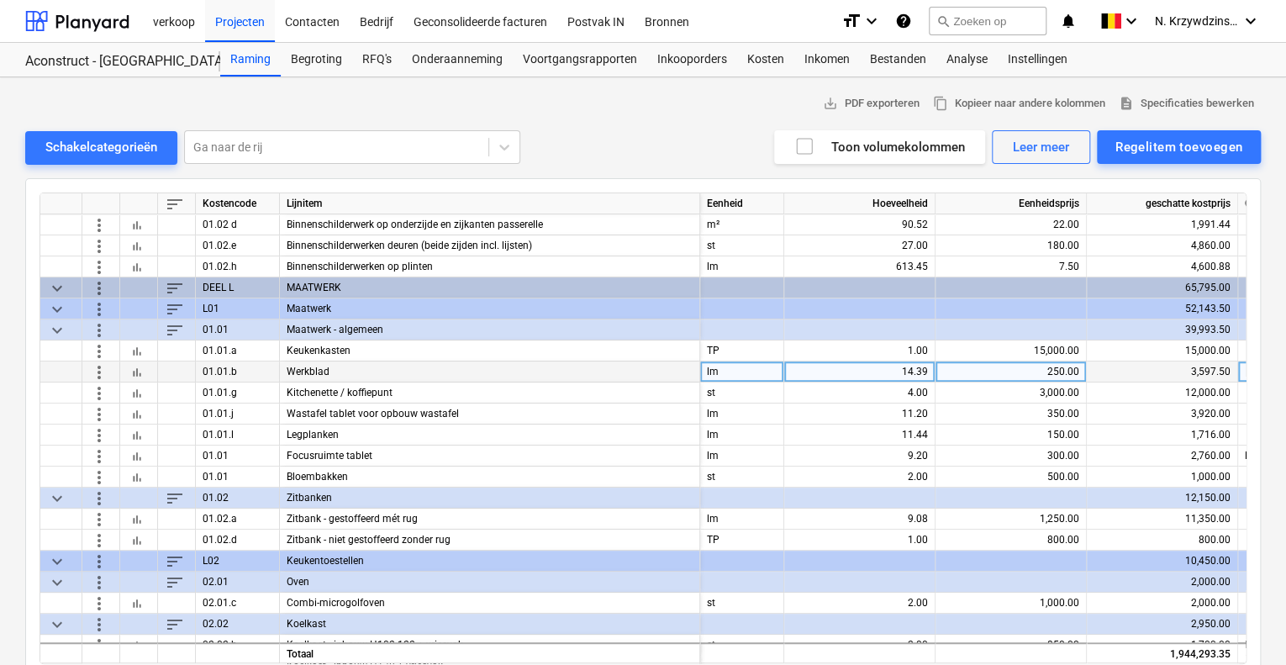
click at [1049, 372] on div "250.00" at bounding box center [1011, 372] width 137 height 21
click at [1035, 364] on div "250.00" at bounding box center [1011, 372] width 137 height 21
click at [1022, 372] on div "250.00" at bounding box center [1011, 372] width 137 height 21
click at [1039, 369] on div "250.00" at bounding box center [1011, 372] width 137 height 21
click at [1046, 371] on div "250.00" at bounding box center [1011, 372] width 137 height 21
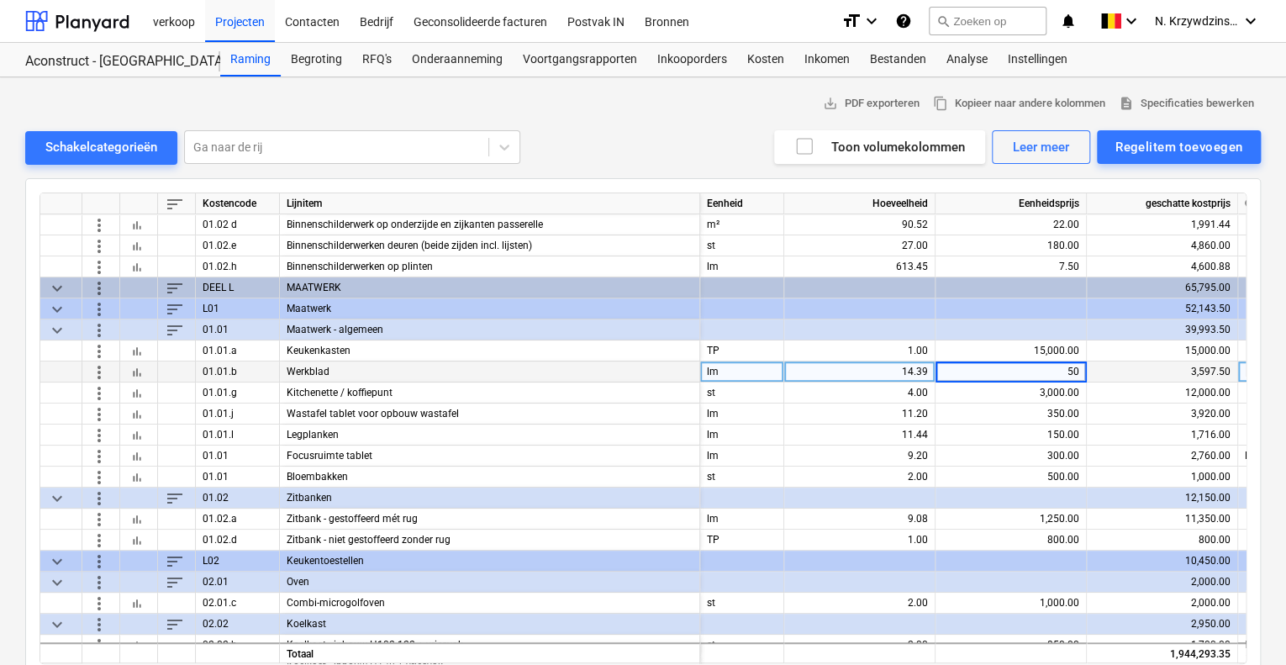
type input "500"
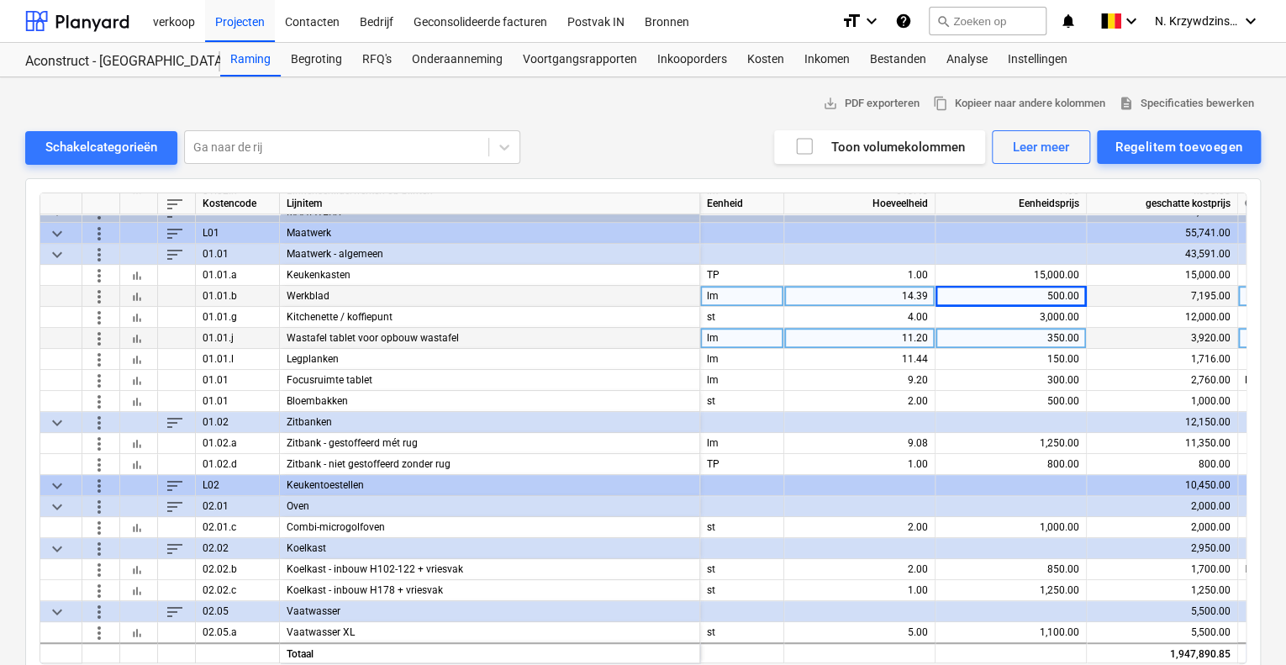
scroll to position [3531, 0]
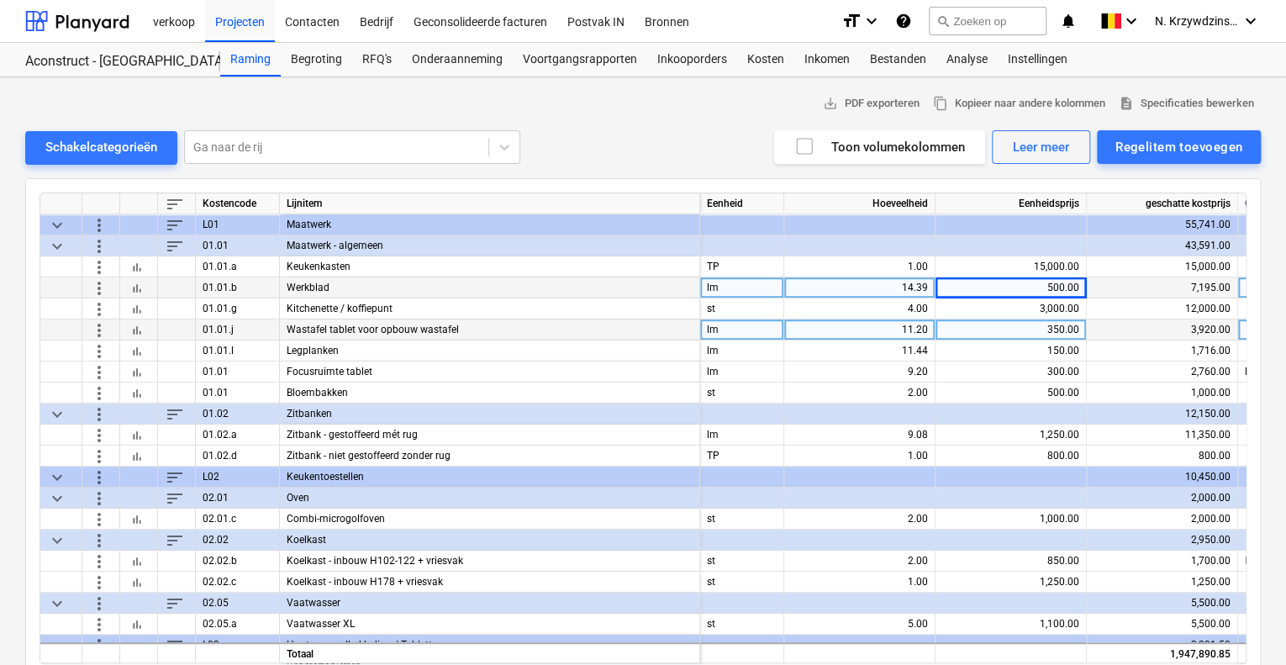
click at [1044, 329] on div "350.00" at bounding box center [1011, 330] width 137 height 21
type input "500"
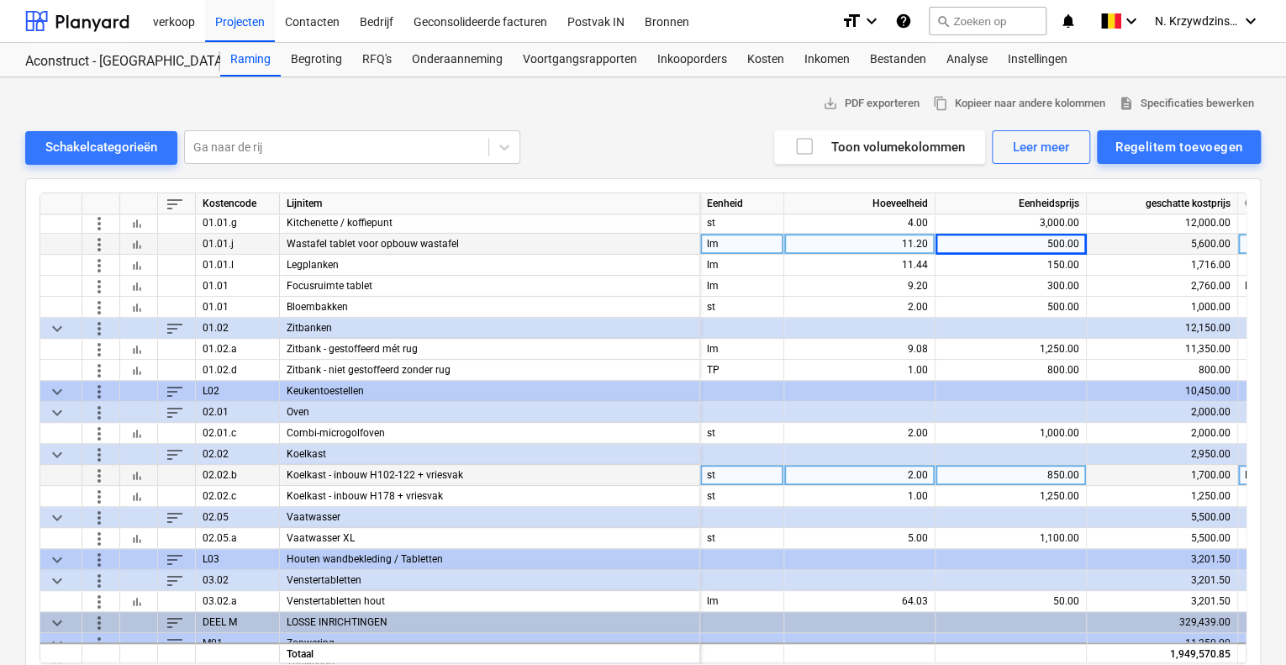
scroll to position [3615, 0]
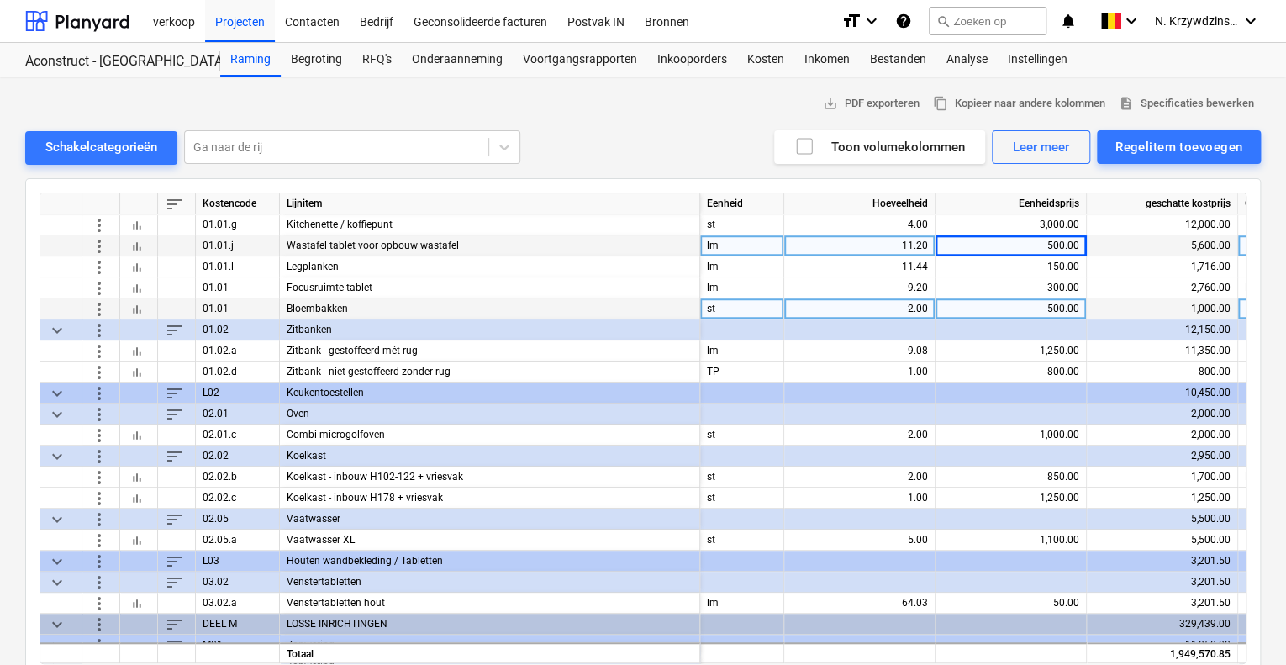
click at [909, 307] on div "2.00" at bounding box center [859, 308] width 137 height 21
type input "4"
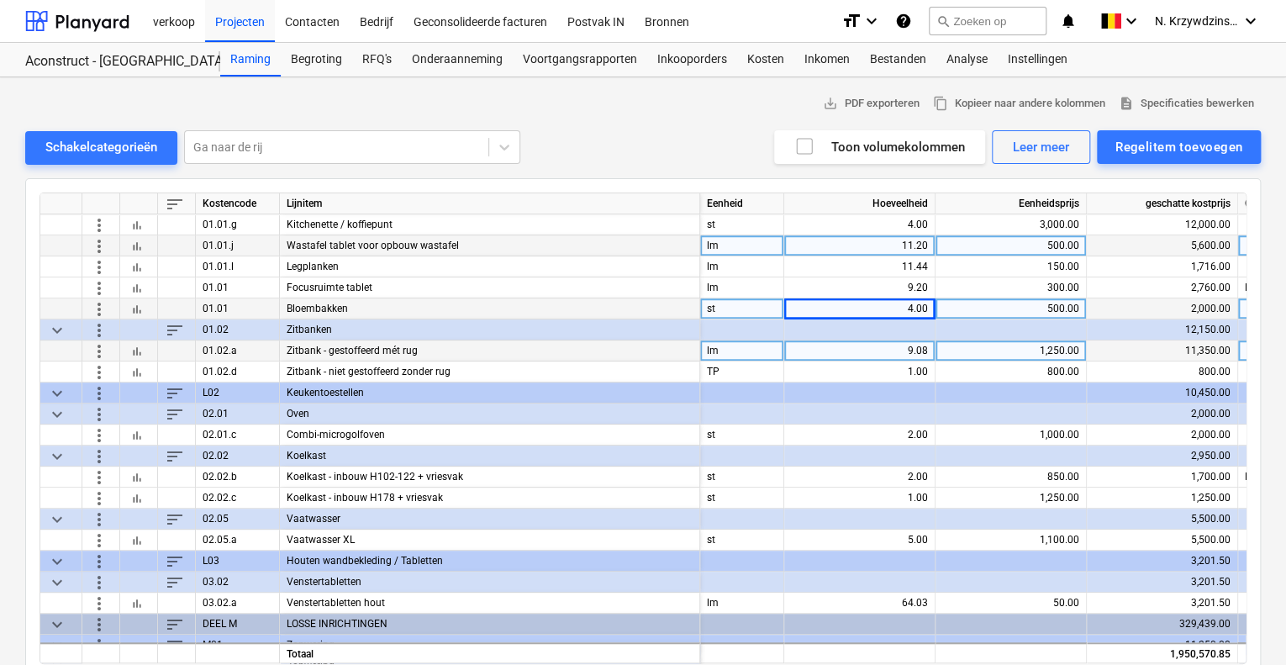
click at [898, 356] on div "9.08" at bounding box center [859, 351] width 137 height 21
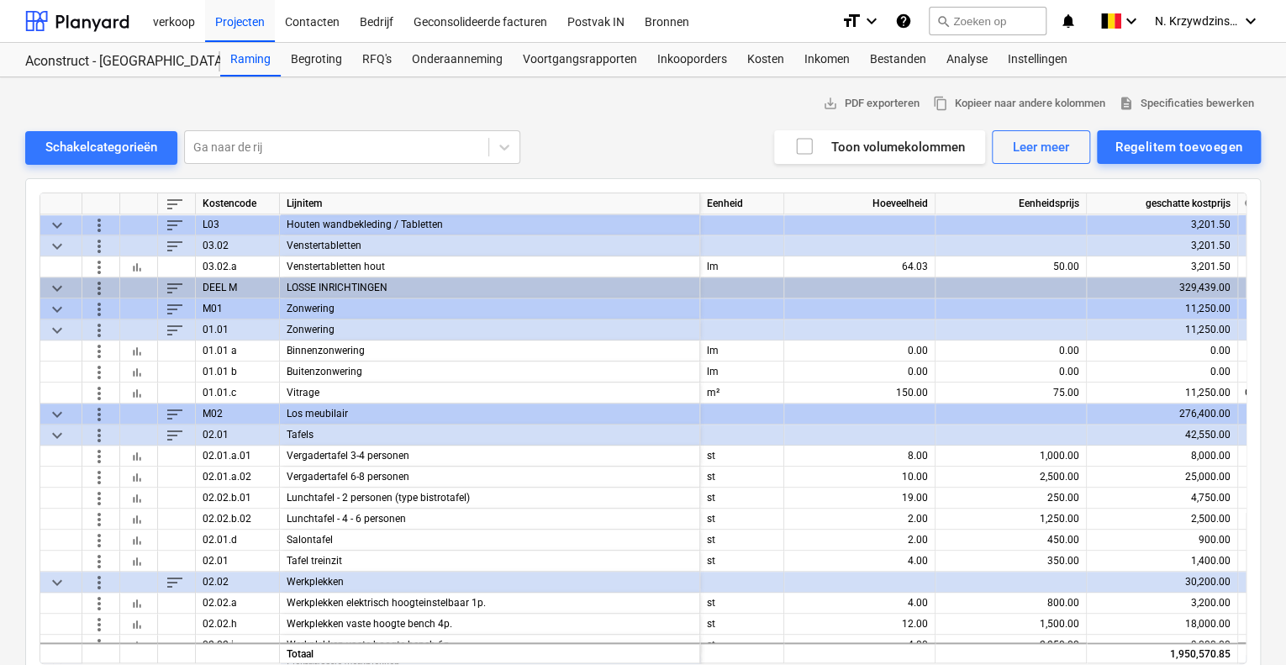
scroll to position [4036, 0]
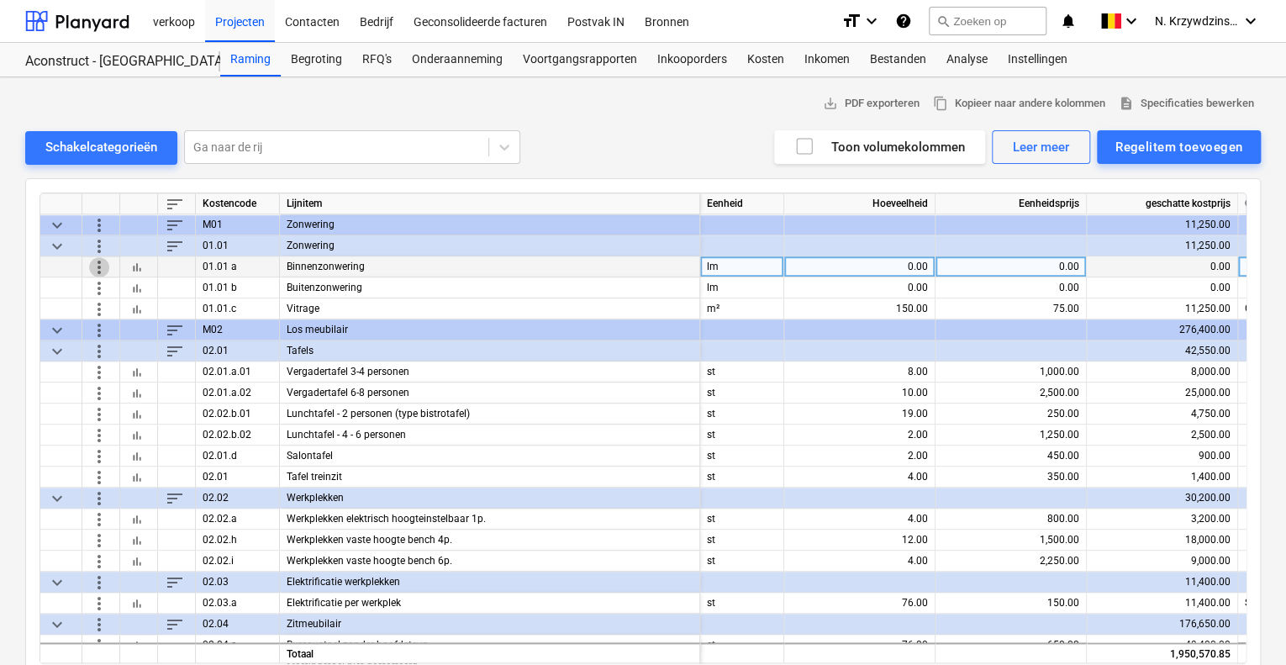
click at [106, 262] on span "more_vert" at bounding box center [99, 266] width 20 height 20
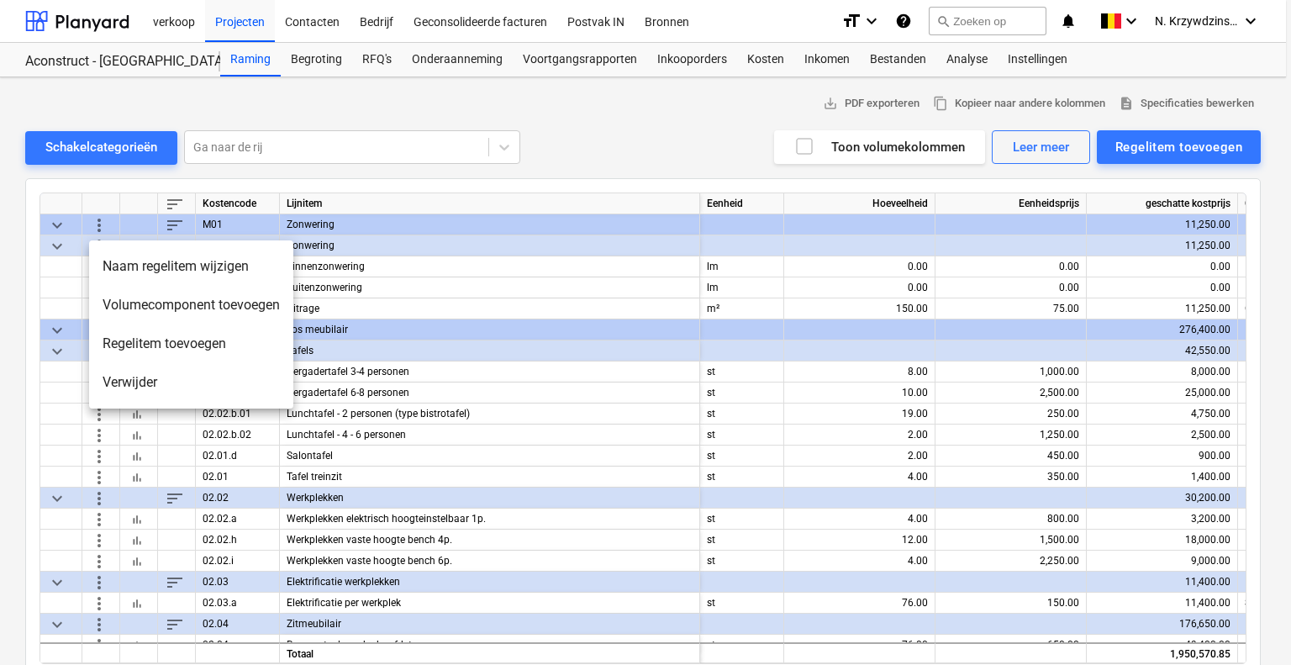
click at [135, 385] on li "Verwijder" at bounding box center [191, 382] width 204 height 39
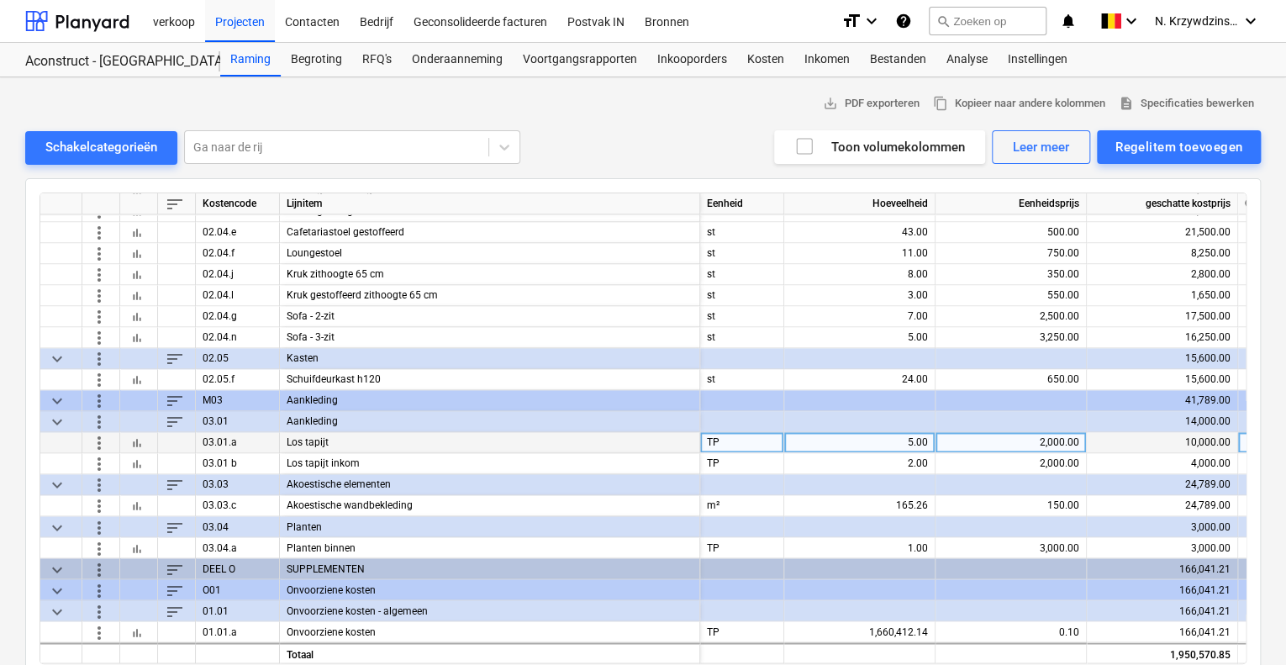
scroll to position [26, 0]
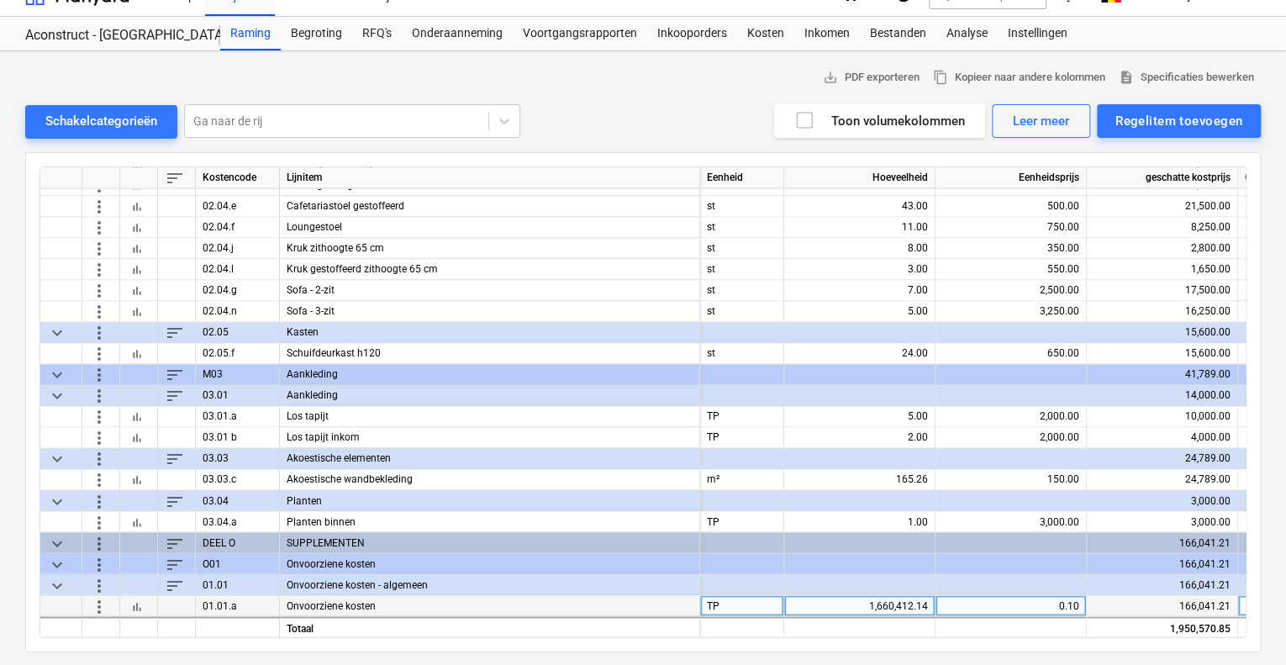
click at [869, 598] on div "1,660,412.14" at bounding box center [859, 605] width 137 height 21
click at [1048, 564] on div at bounding box center [1011, 563] width 151 height 21
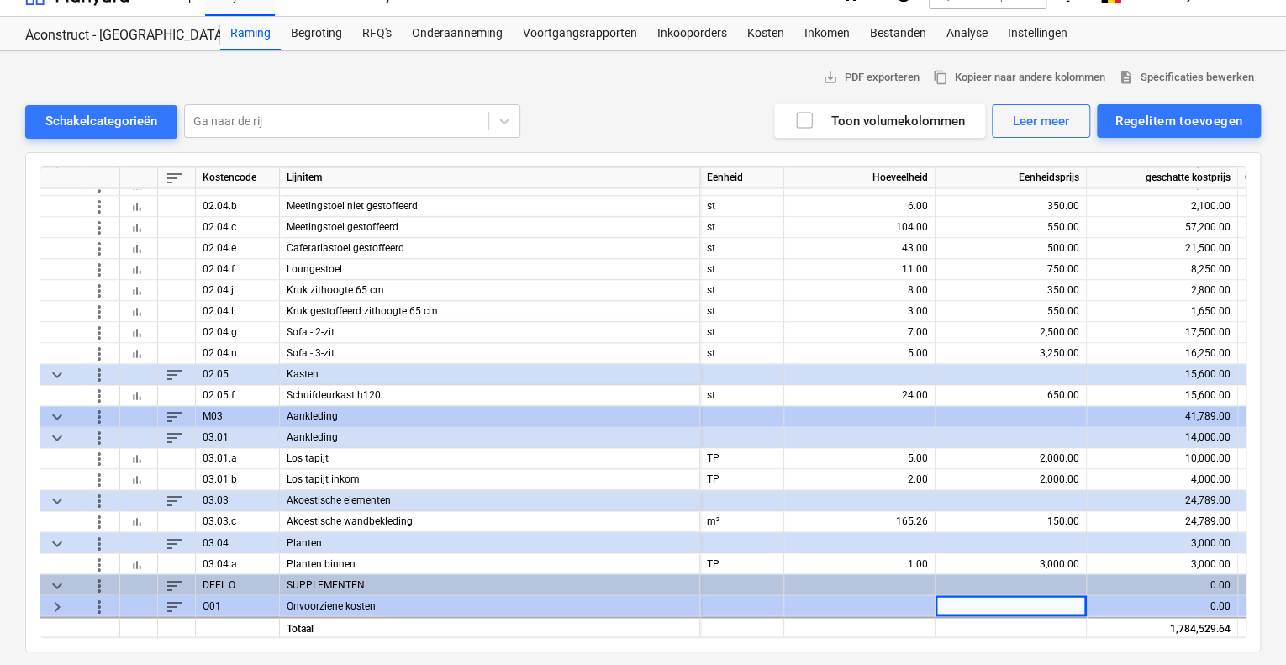
click at [906, 588] on div at bounding box center [859, 584] width 151 height 21
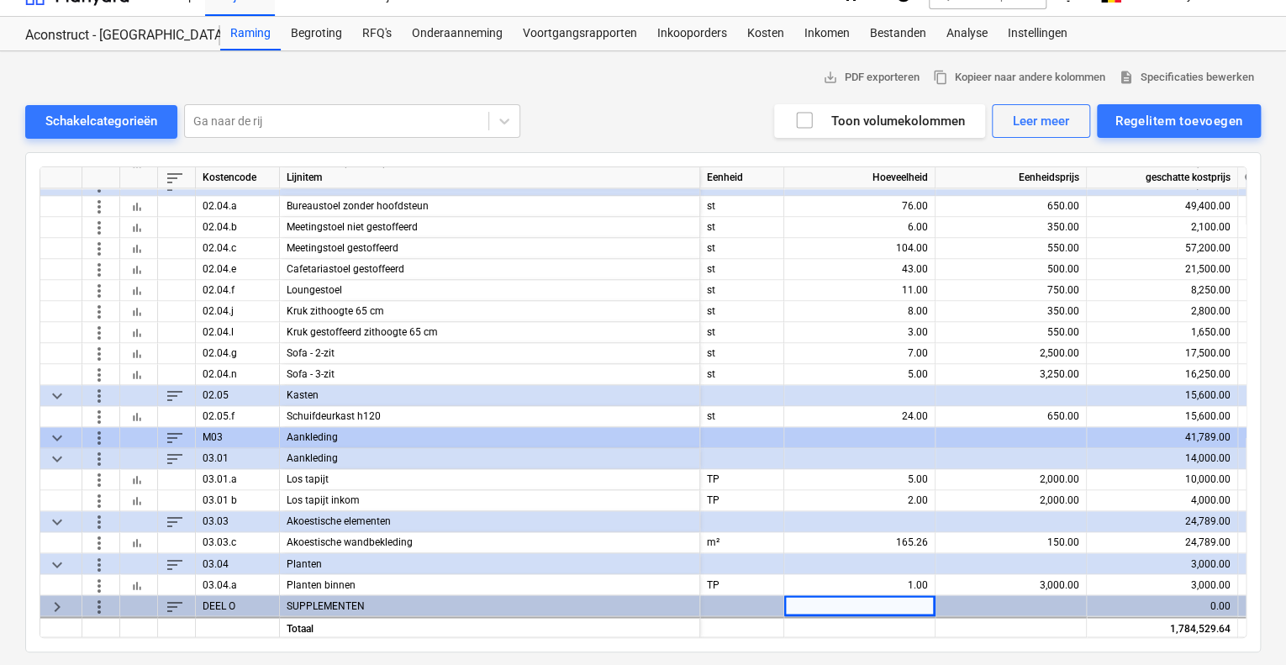
scroll to position [4432, 0]
click at [54, 601] on span "keyboard_arrow_right" at bounding box center [57, 605] width 20 height 20
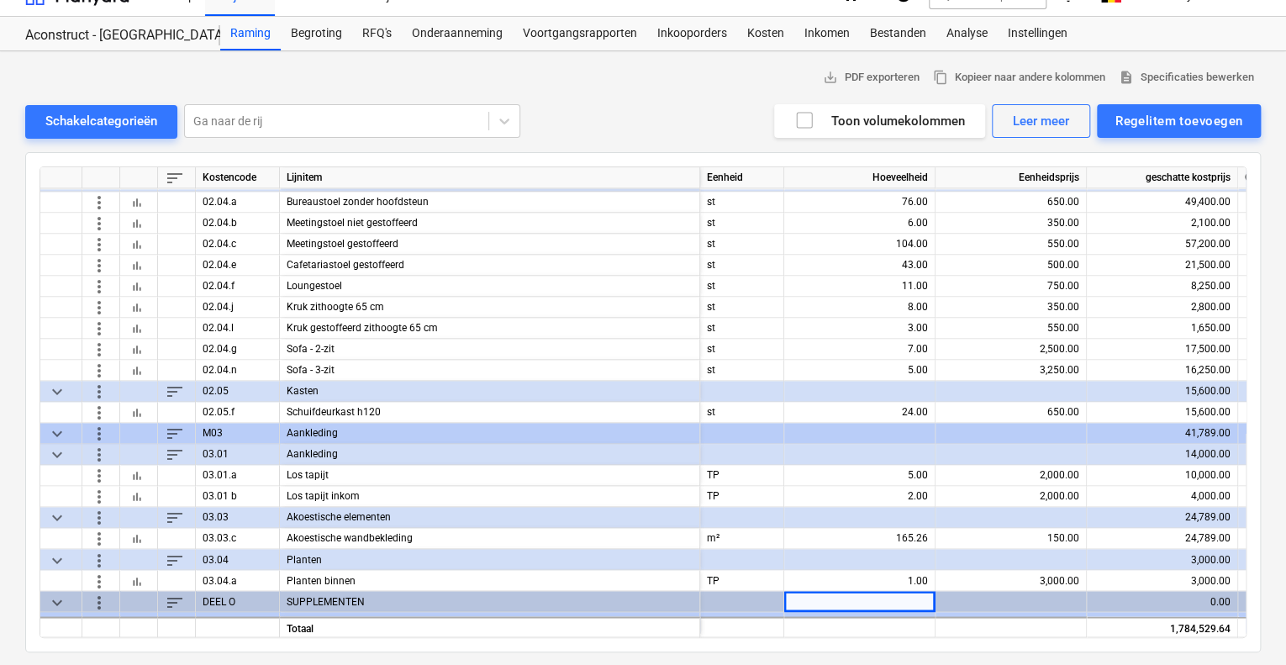
scroll to position [4453, 0]
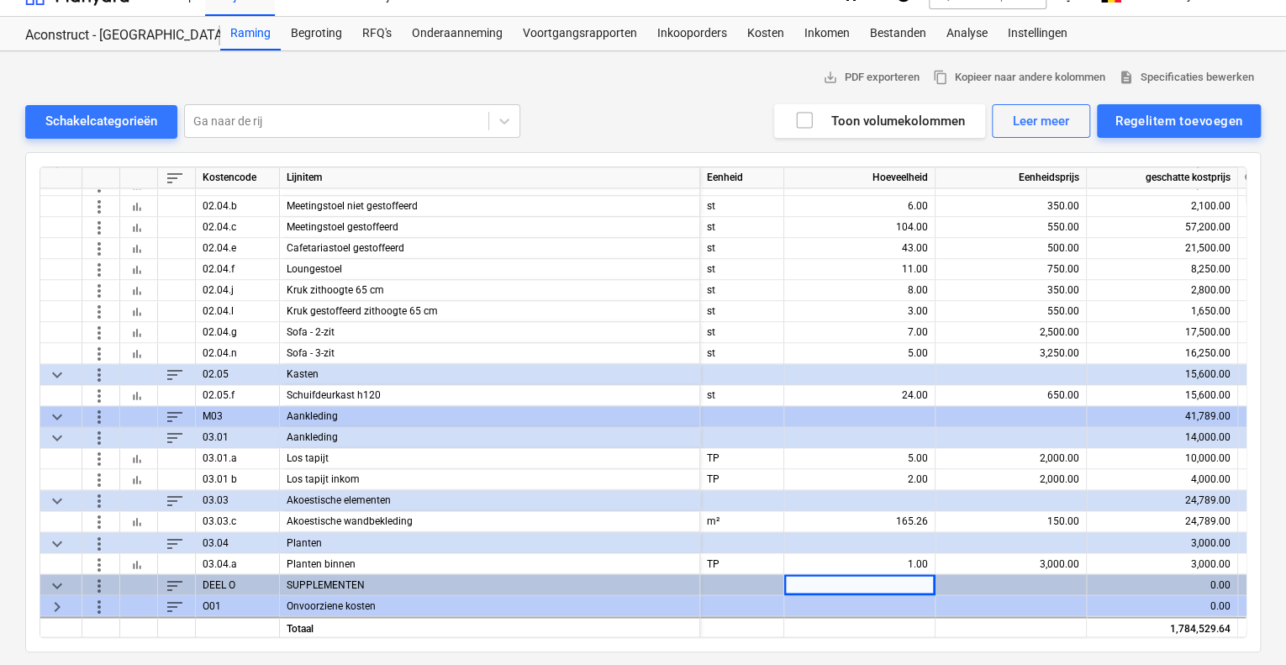
click at [58, 599] on span "keyboard_arrow_right" at bounding box center [57, 605] width 20 height 20
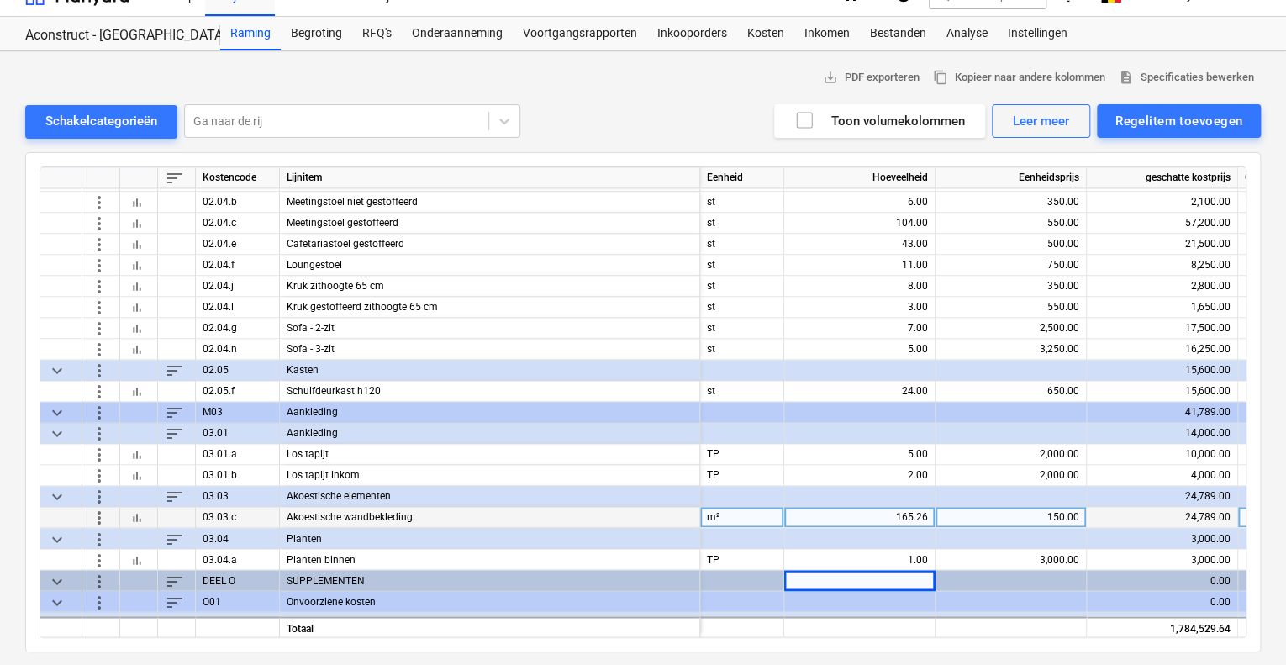
scroll to position [4474, 0]
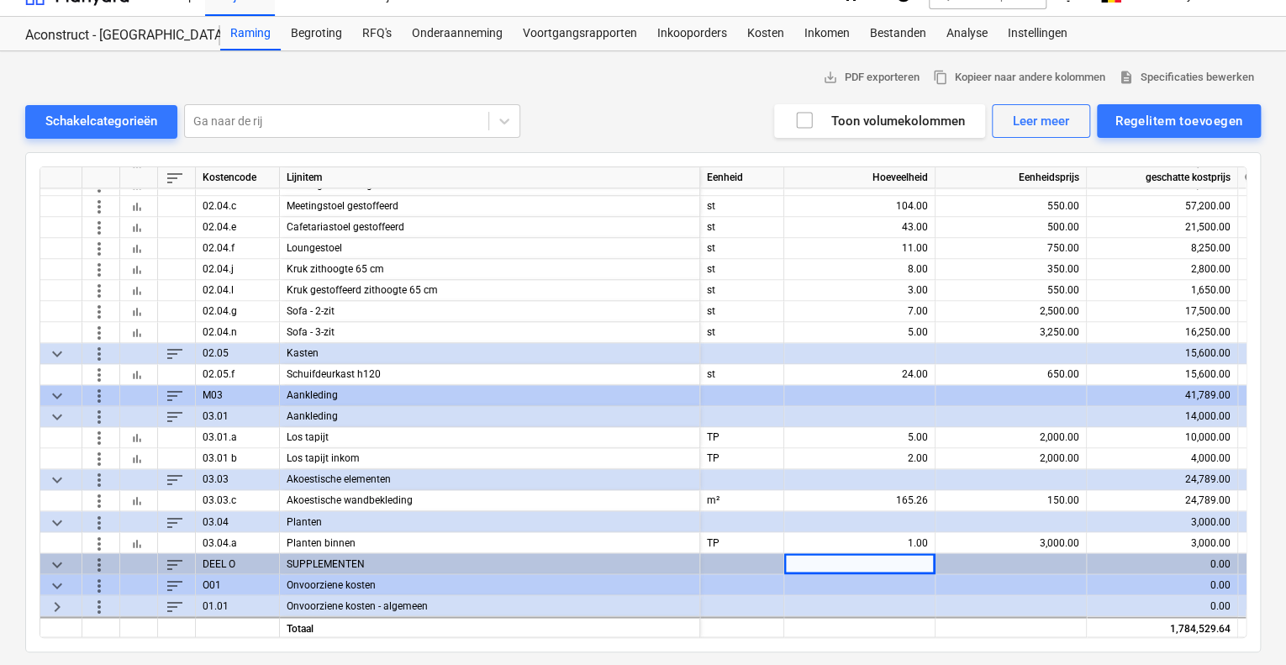
click at [53, 600] on span "keyboard_arrow_right" at bounding box center [57, 605] width 20 height 20
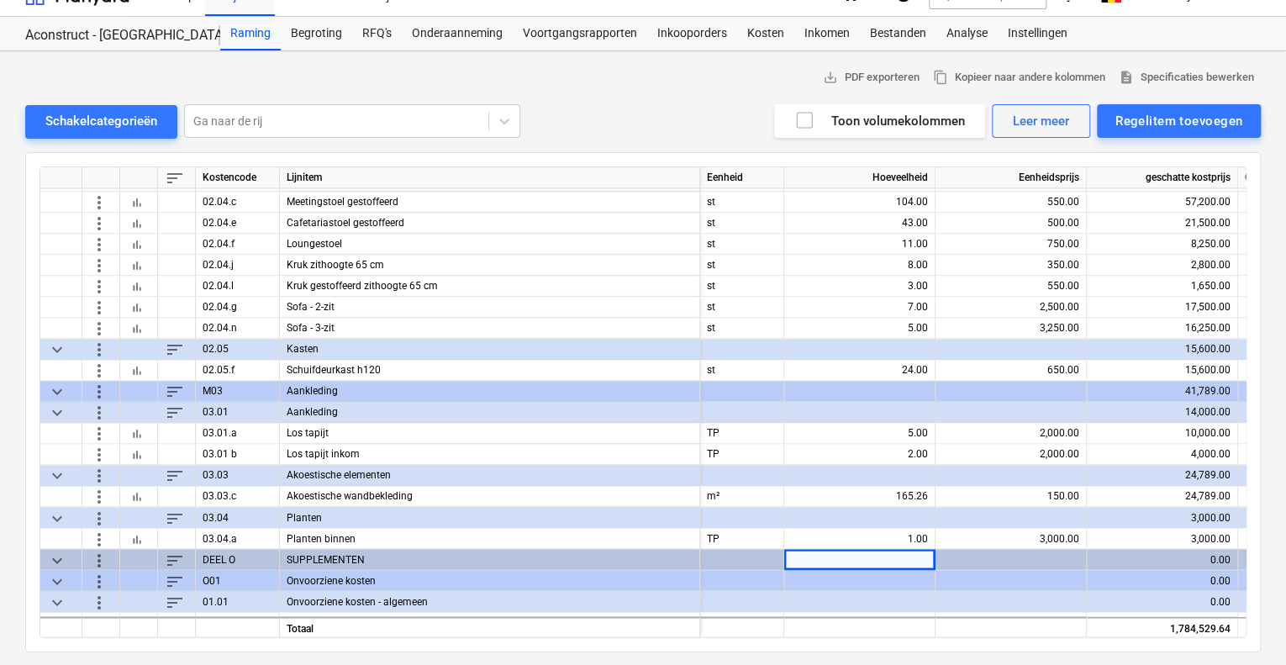
scroll to position [4495, 0]
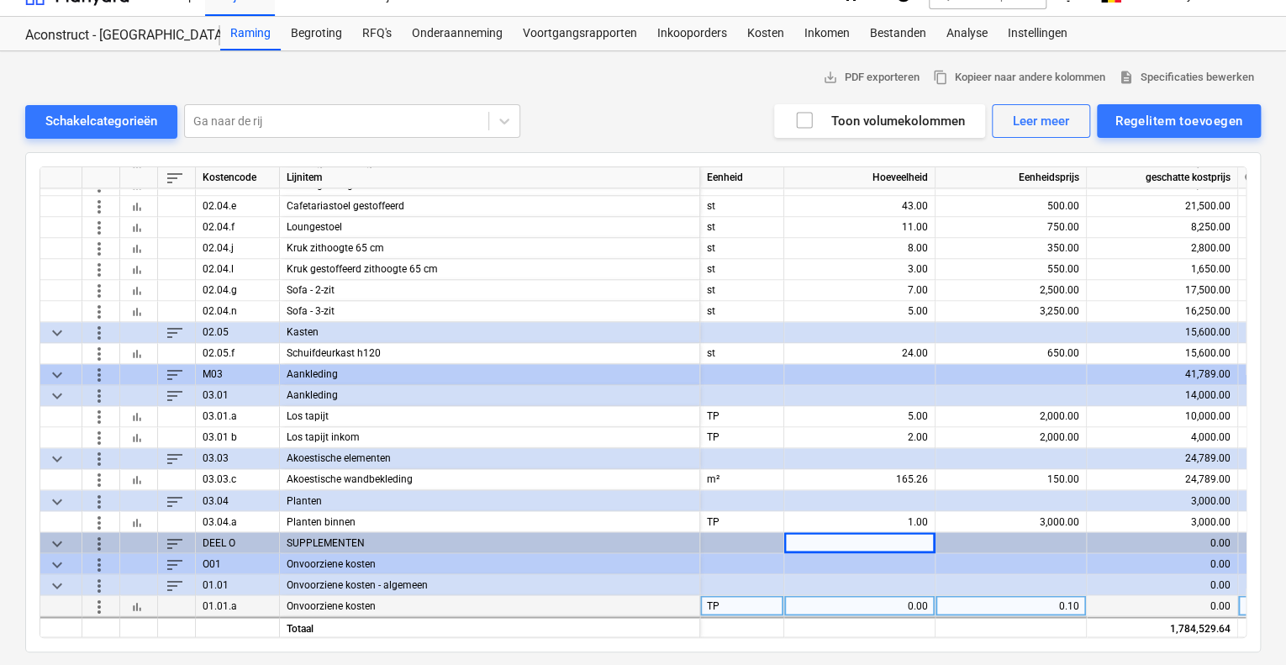
click at [889, 597] on div "0.00" at bounding box center [859, 605] width 137 height 21
type input "1784529"
